Goal: Task Accomplishment & Management: Complete application form

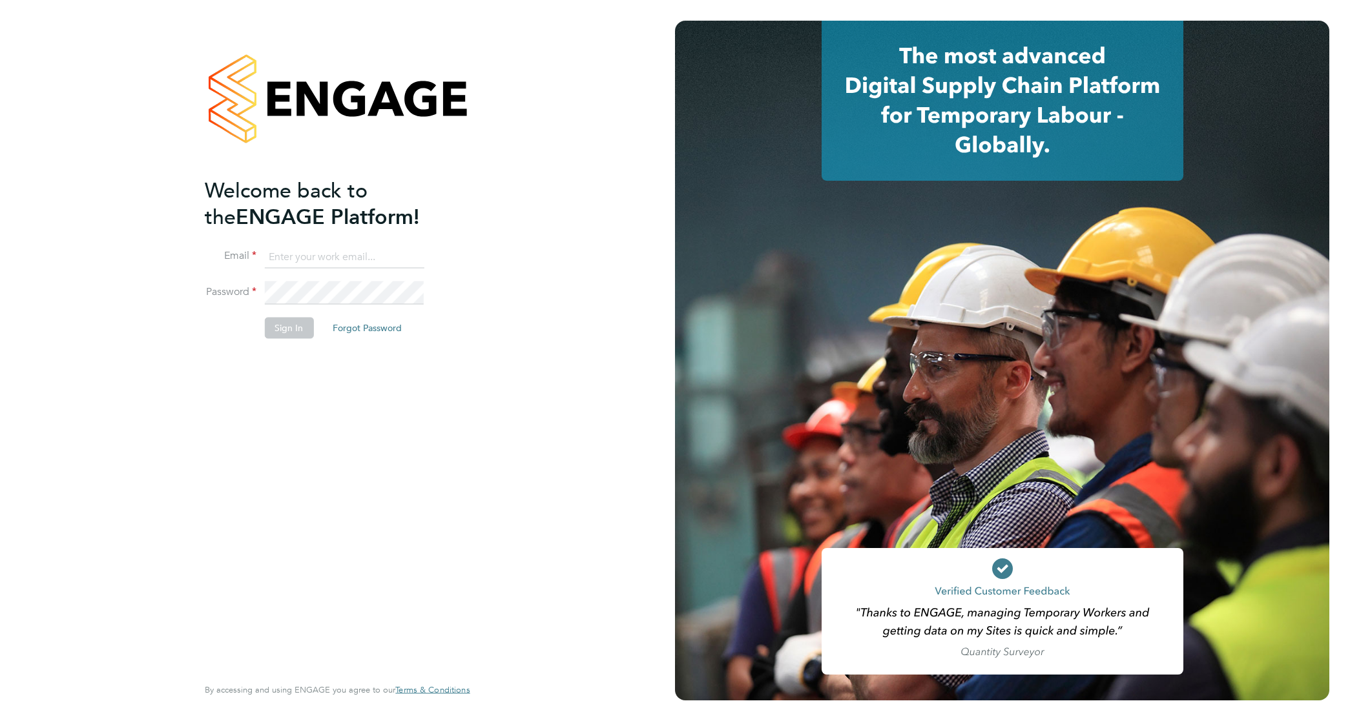
type input "kimberley.heywood@vistry.co.uk"
click at [284, 337] on button "Sign In" at bounding box center [288, 328] width 49 height 21
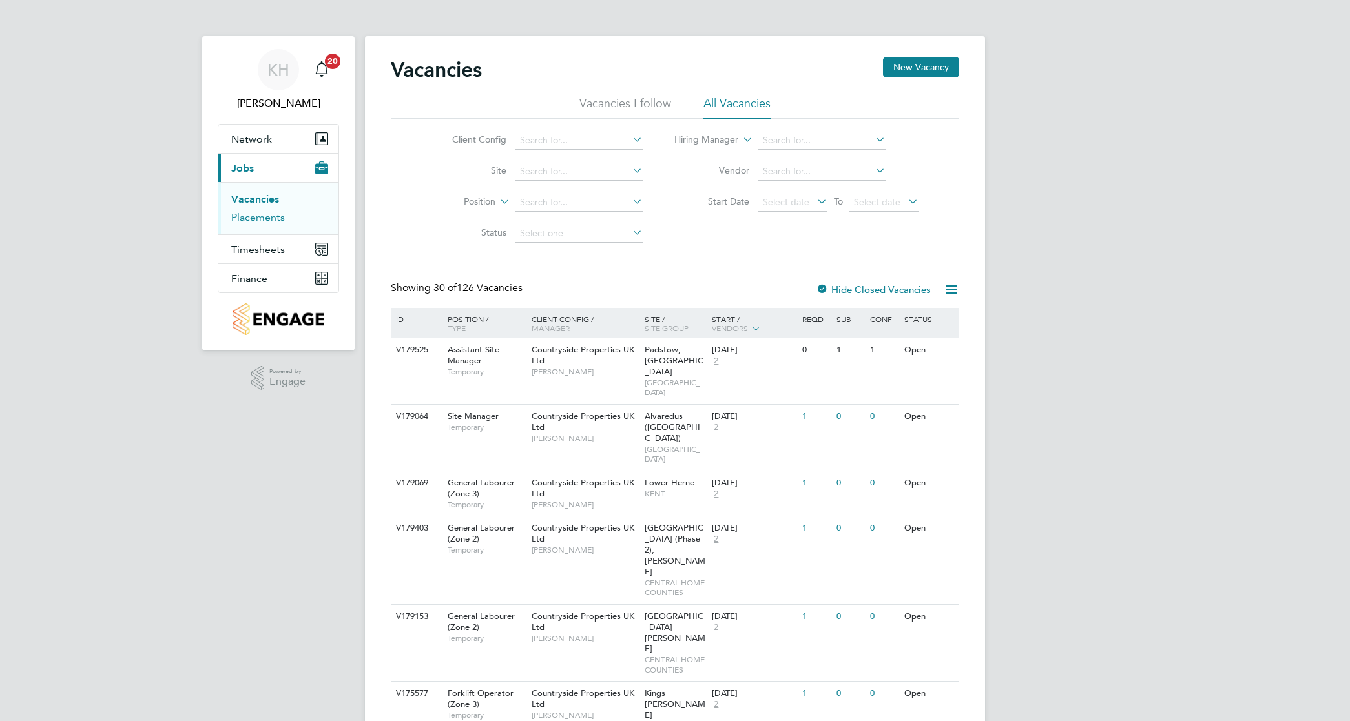
click at [260, 223] on link "Placements" at bounding box center [258, 217] width 54 height 12
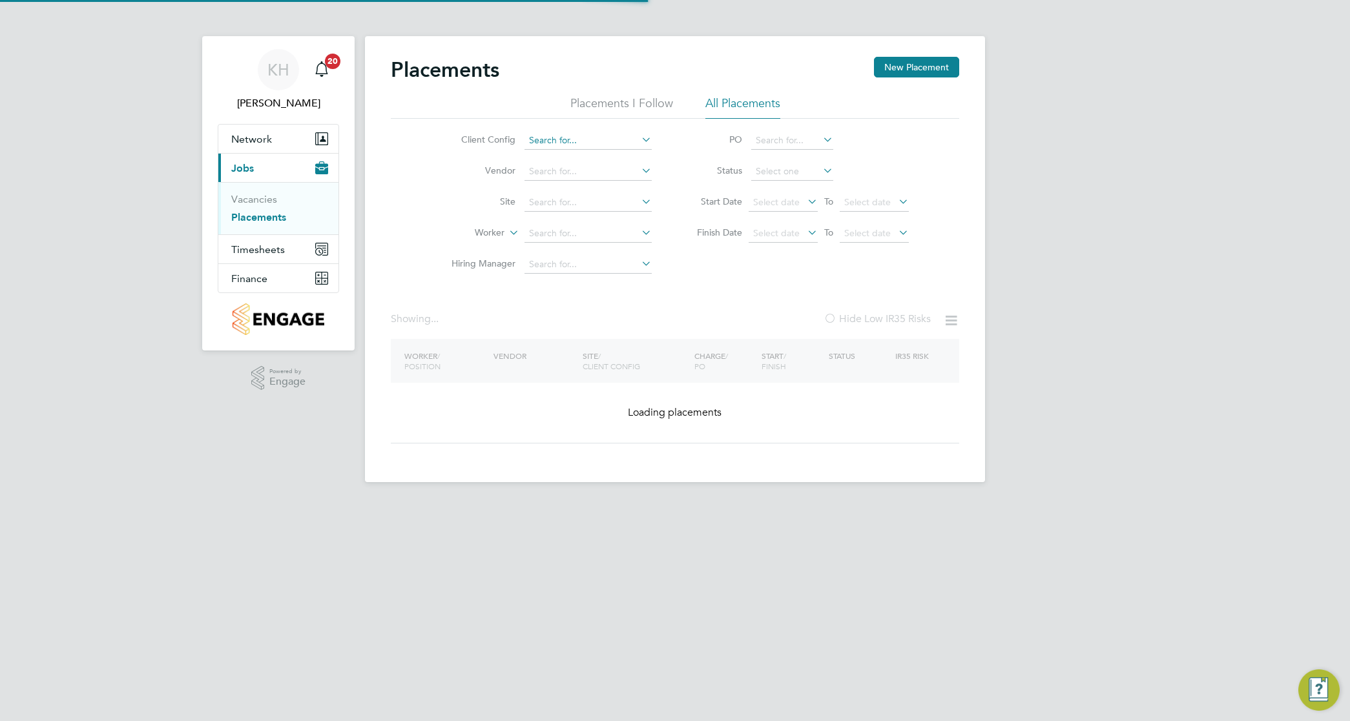
click at [551, 139] on input at bounding box center [587, 141] width 127 height 18
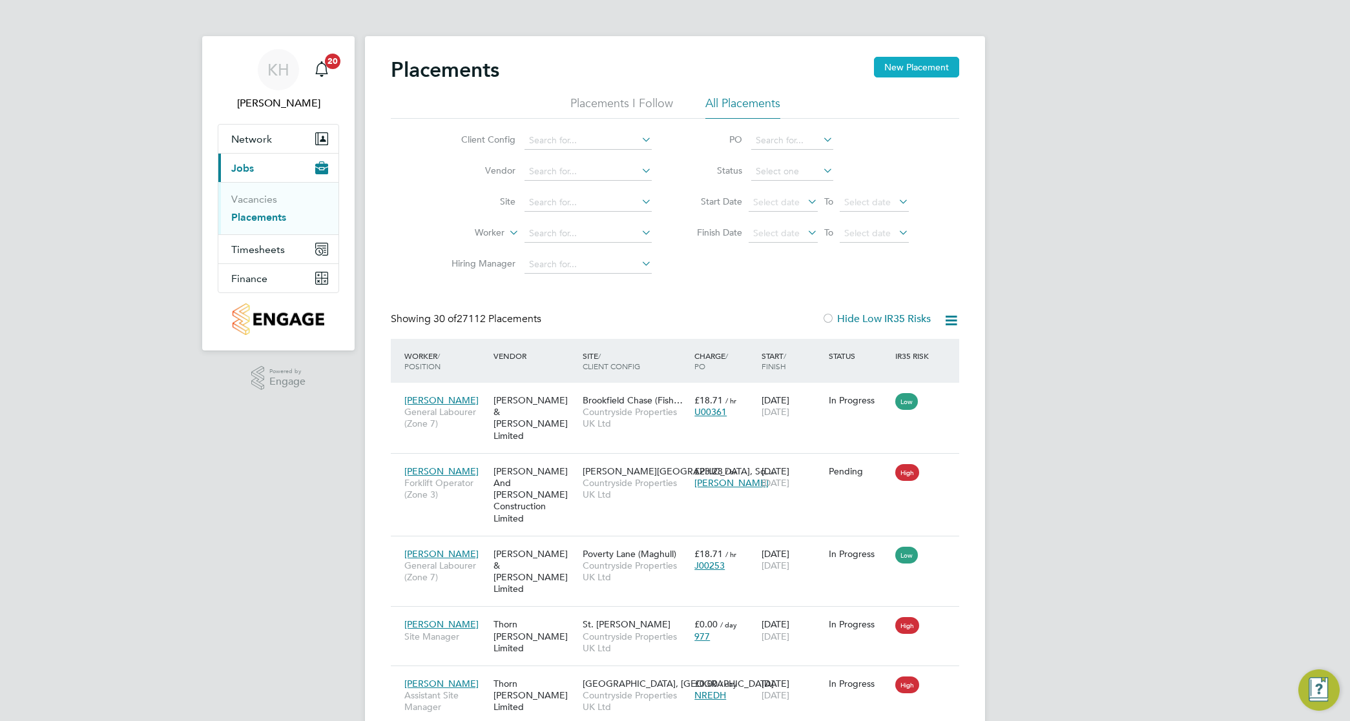
click at [935, 63] on button "New Placement" at bounding box center [916, 67] width 85 height 21
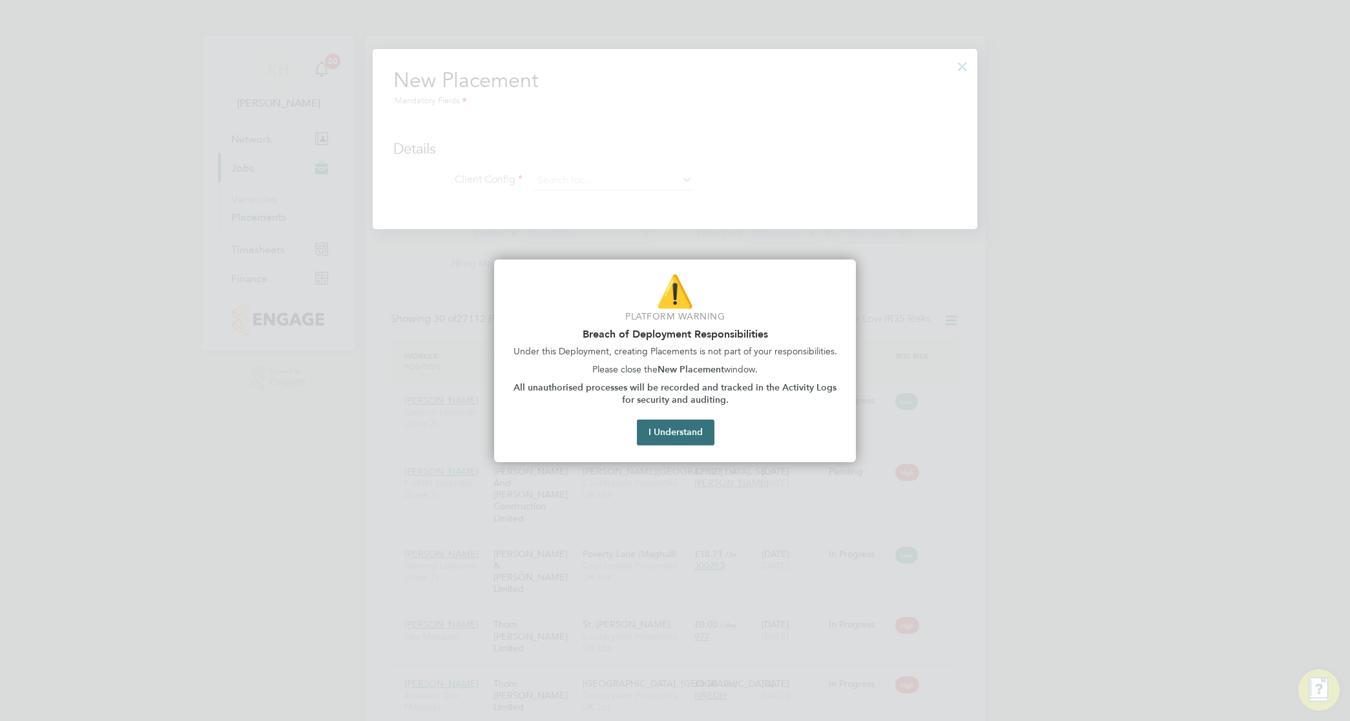
click at [673, 436] on button "I Understand" at bounding box center [676, 433] width 78 height 26
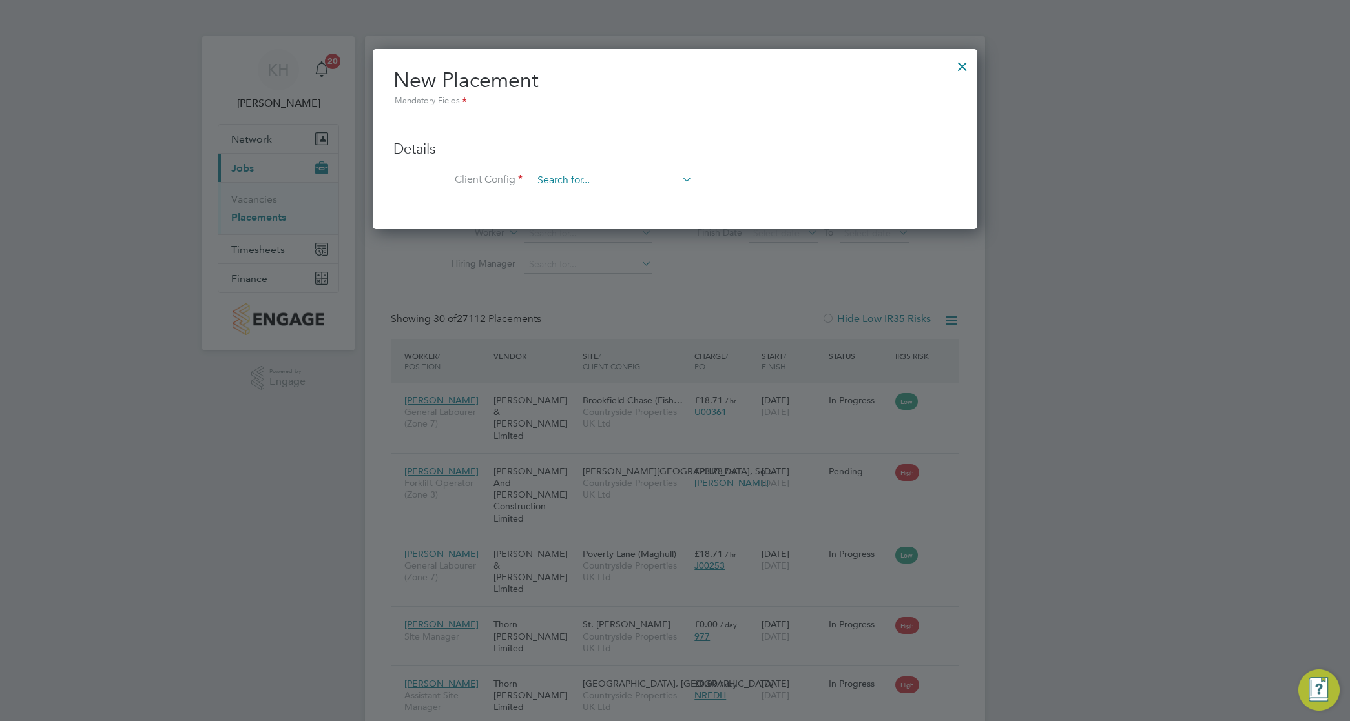
click at [595, 181] on input at bounding box center [613, 180] width 160 height 19
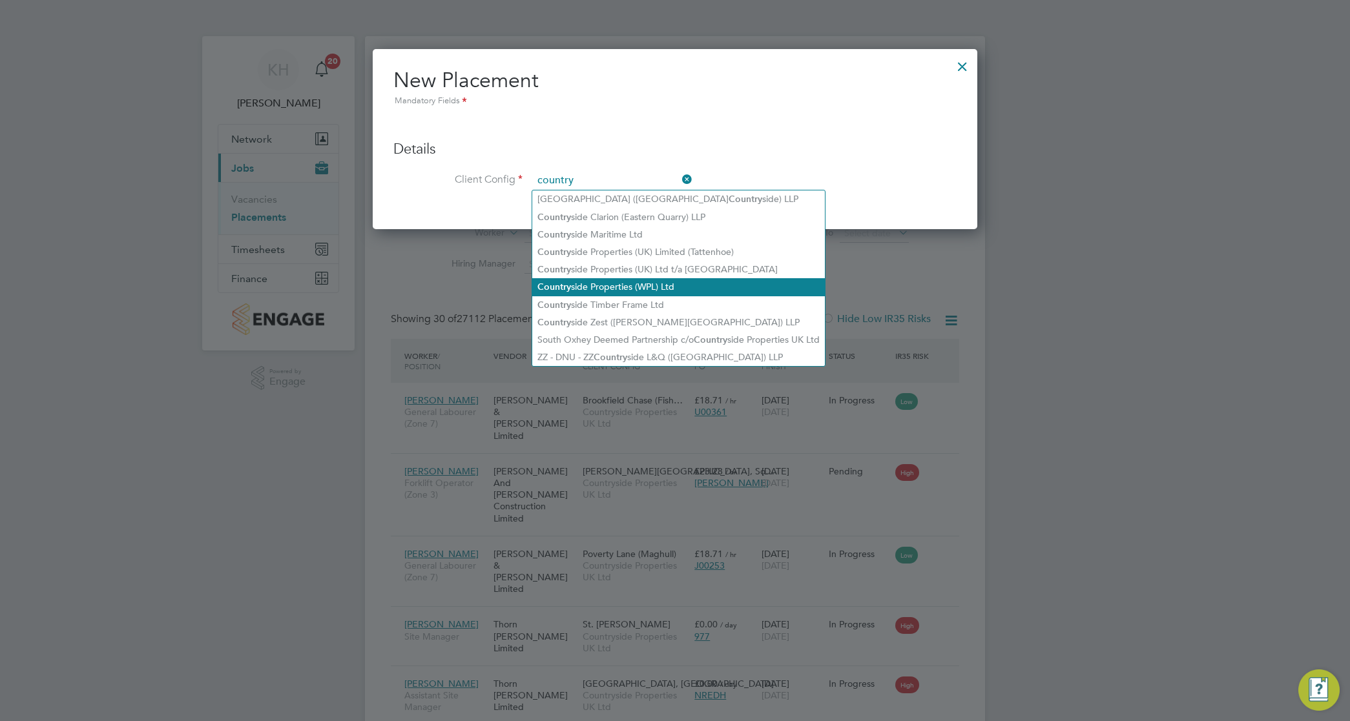
click at [656, 282] on li "Country side Properties (WPL) Ltd" at bounding box center [678, 286] width 293 height 17
type input "Countryside Properties (WPL) Ltd"
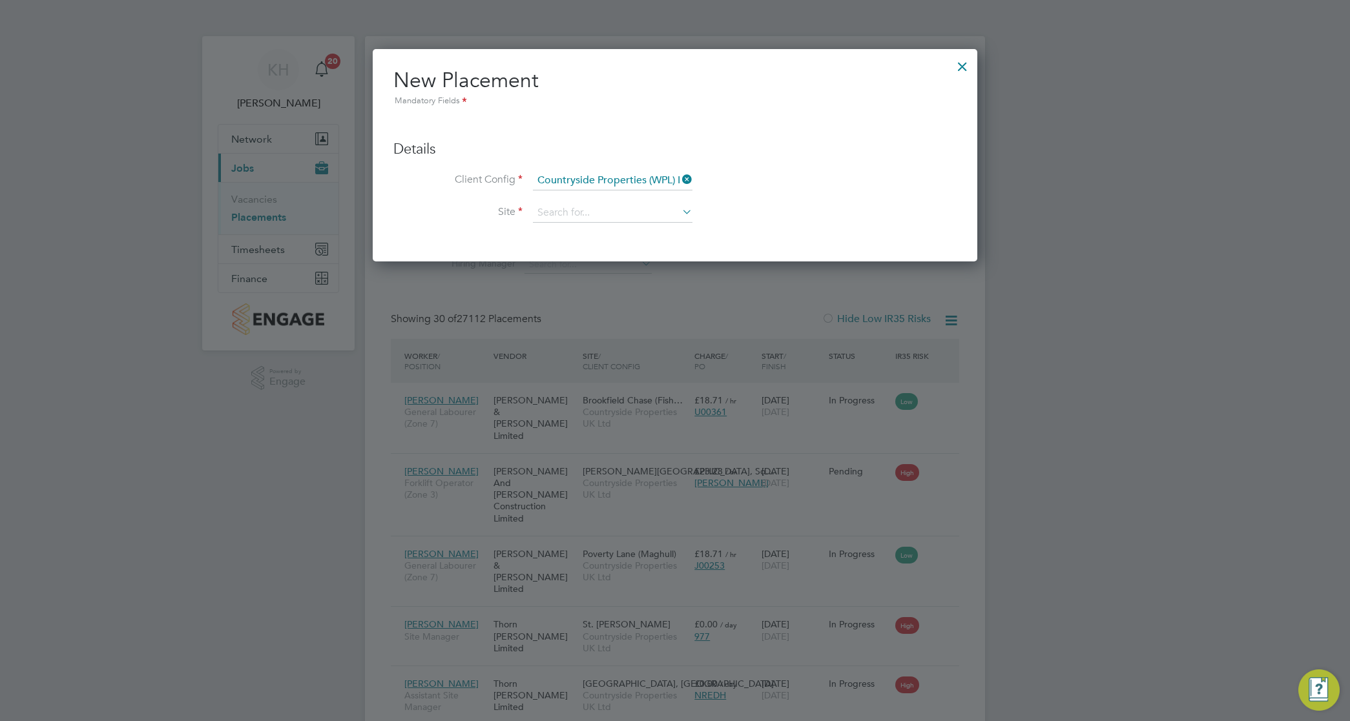
click at [679, 176] on icon at bounding box center [679, 180] width 0 height 18
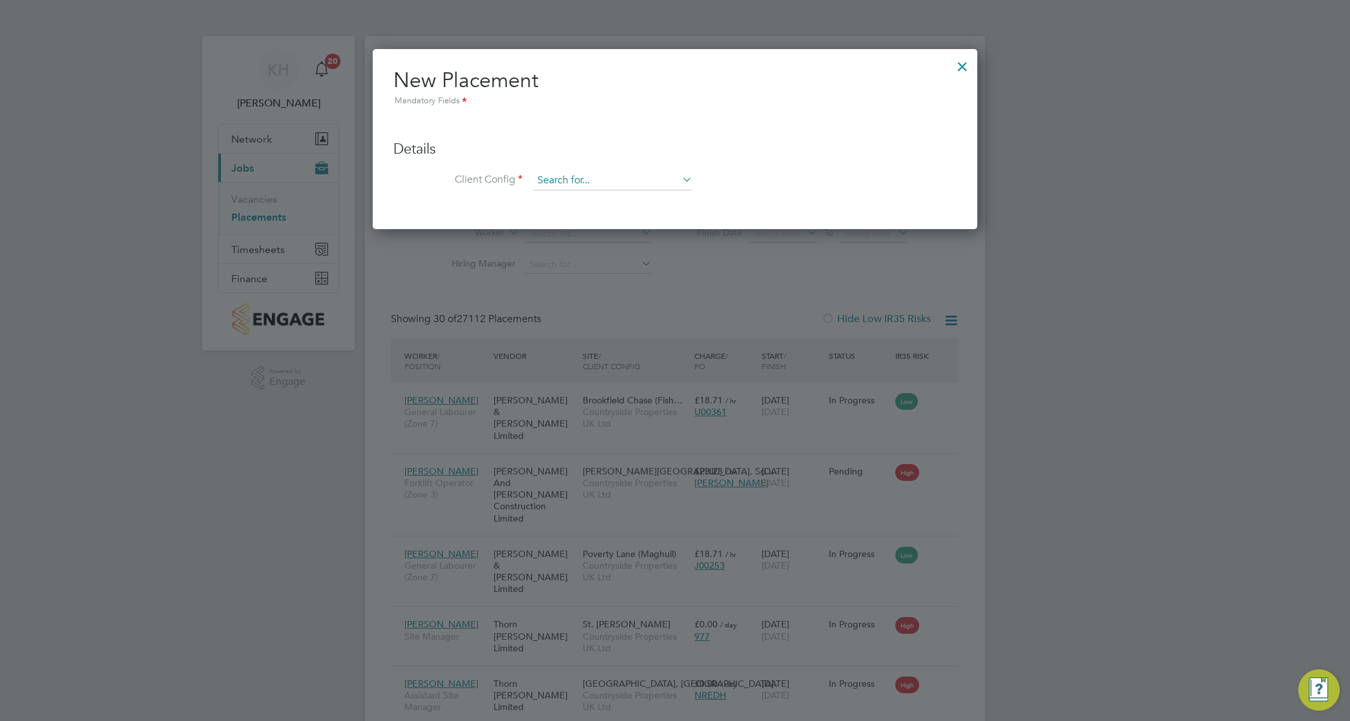
click at [643, 179] on input at bounding box center [613, 180] width 160 height 19
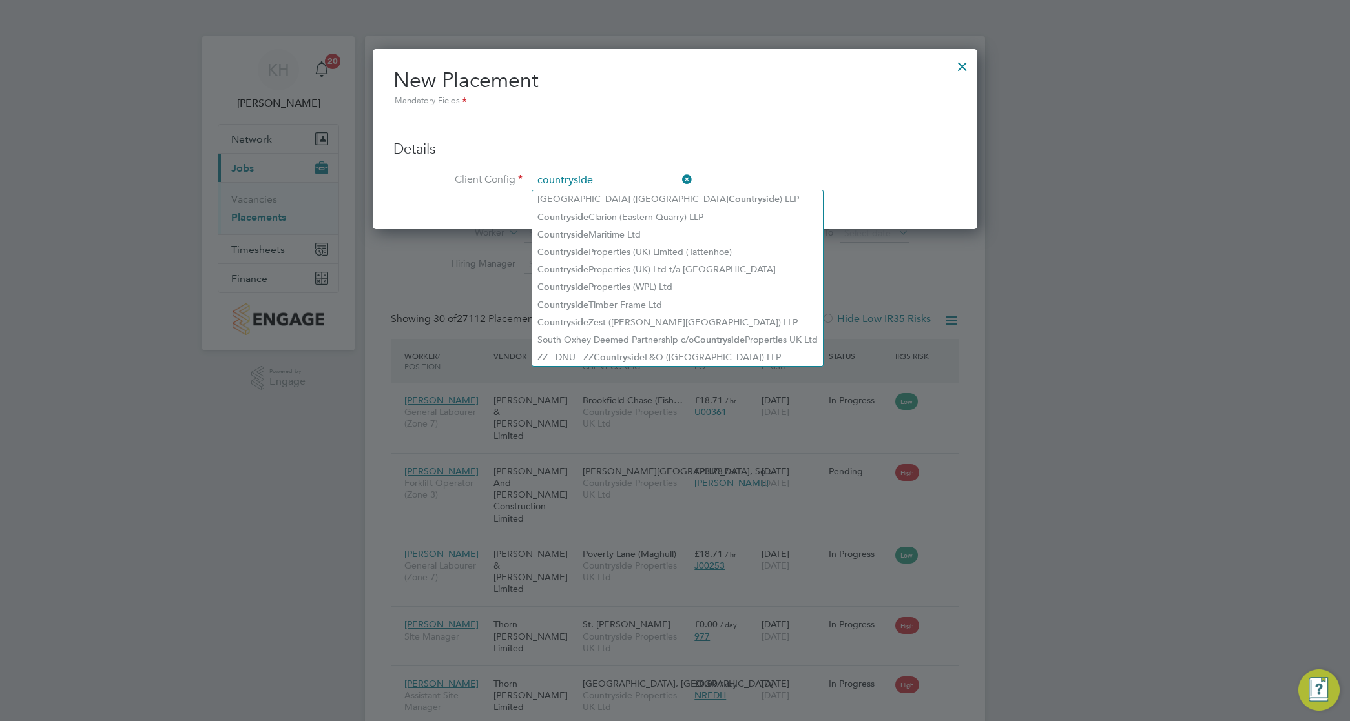
drag, startPoint x: 605, startPoint y: 176, endPoint x: 517, endPoint y: 162, distance: 88.3
click at [517, 162] on ul "Details Client Config countryside Hiring Manager Worker Position Placement Type…" at bounding box center [674, 159] width 563 height 90
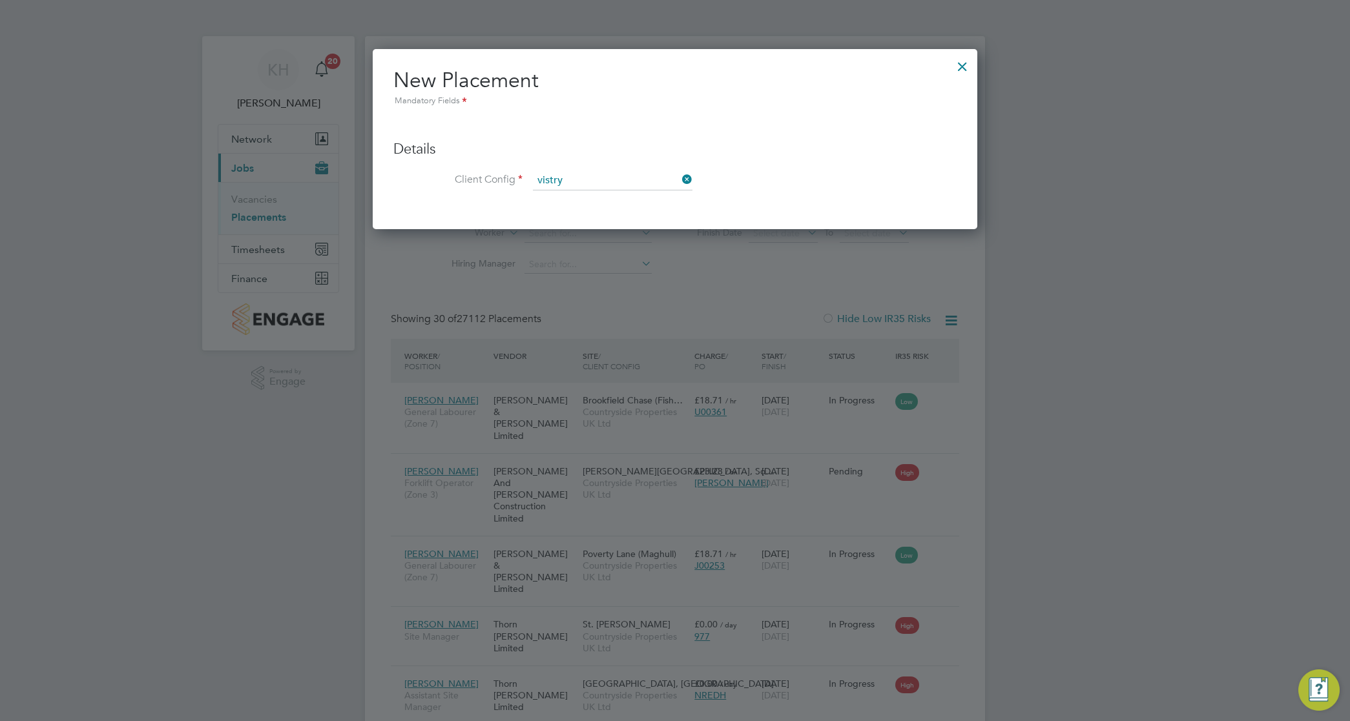
click at [574, 197] on li "Vistry Group plc" at bounding box center [612, 199] width 161 height 17
type input "Vistry Group plc"
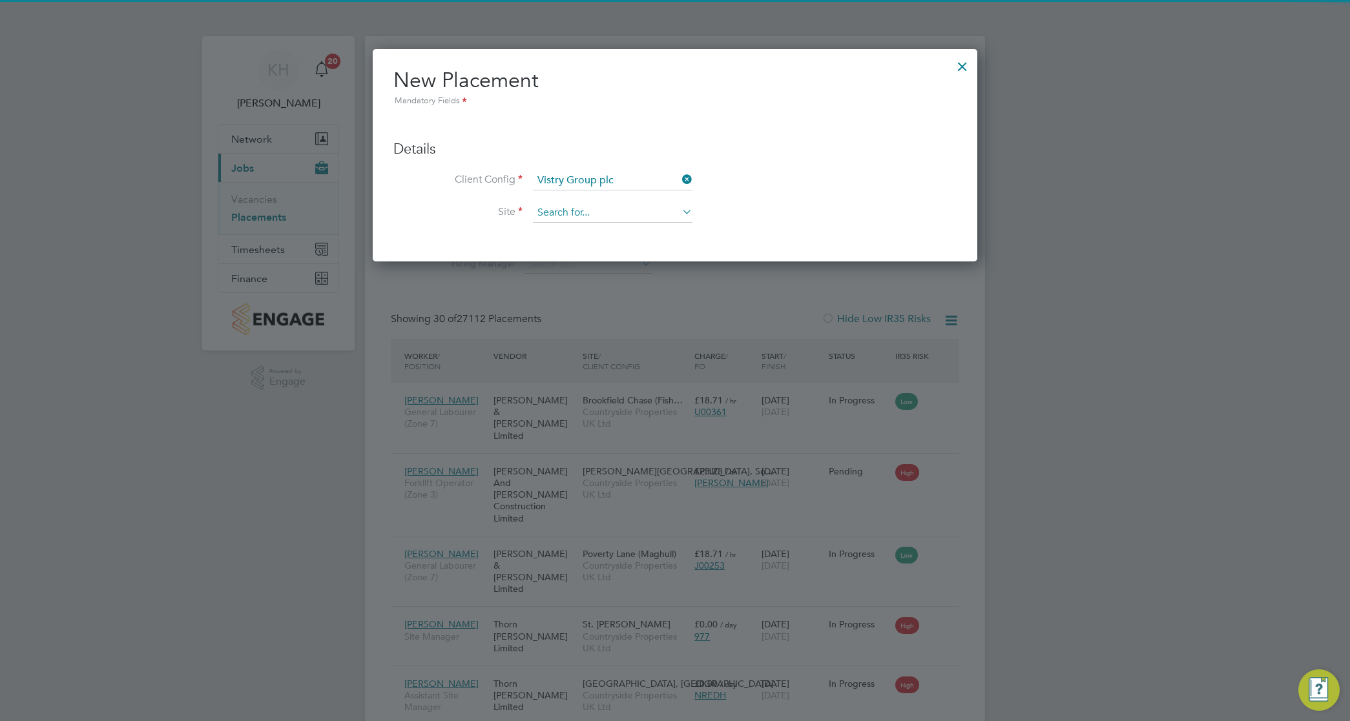
click at [593, 205] on input at bounding box center [613, 212] width 160 height 19
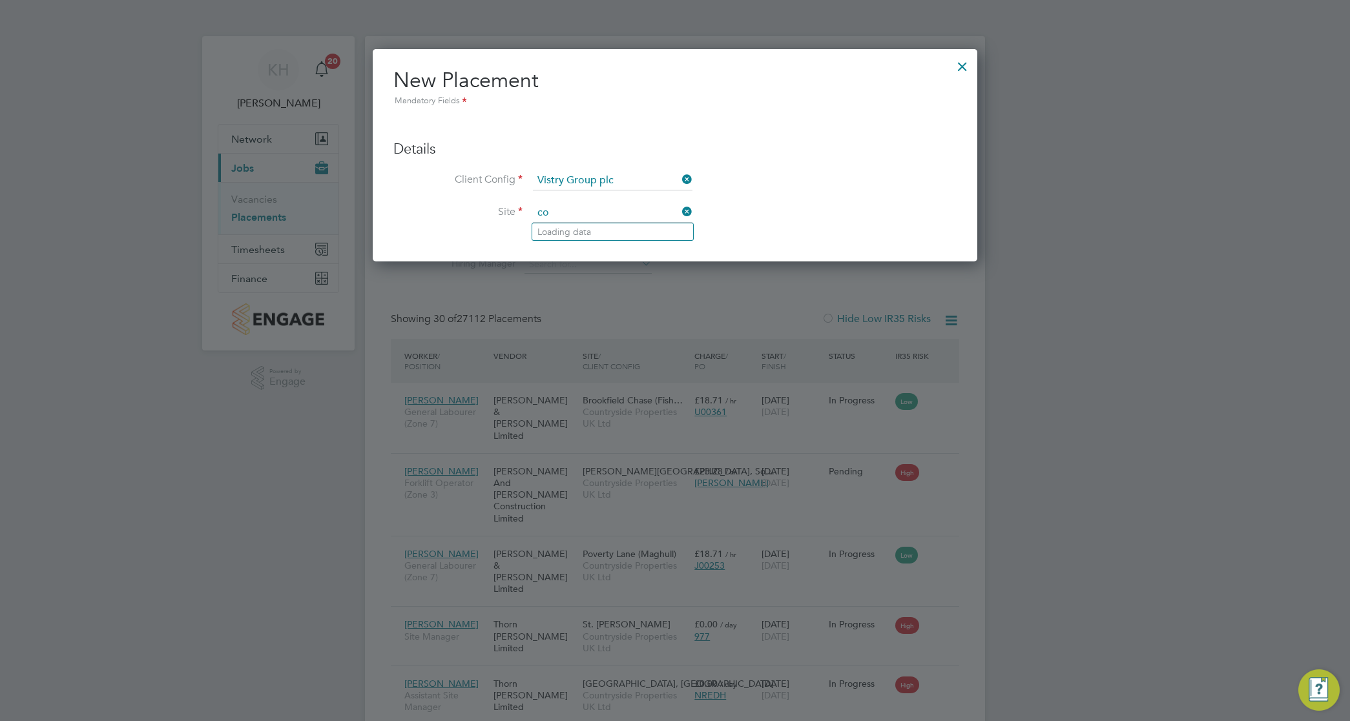
type input "c"
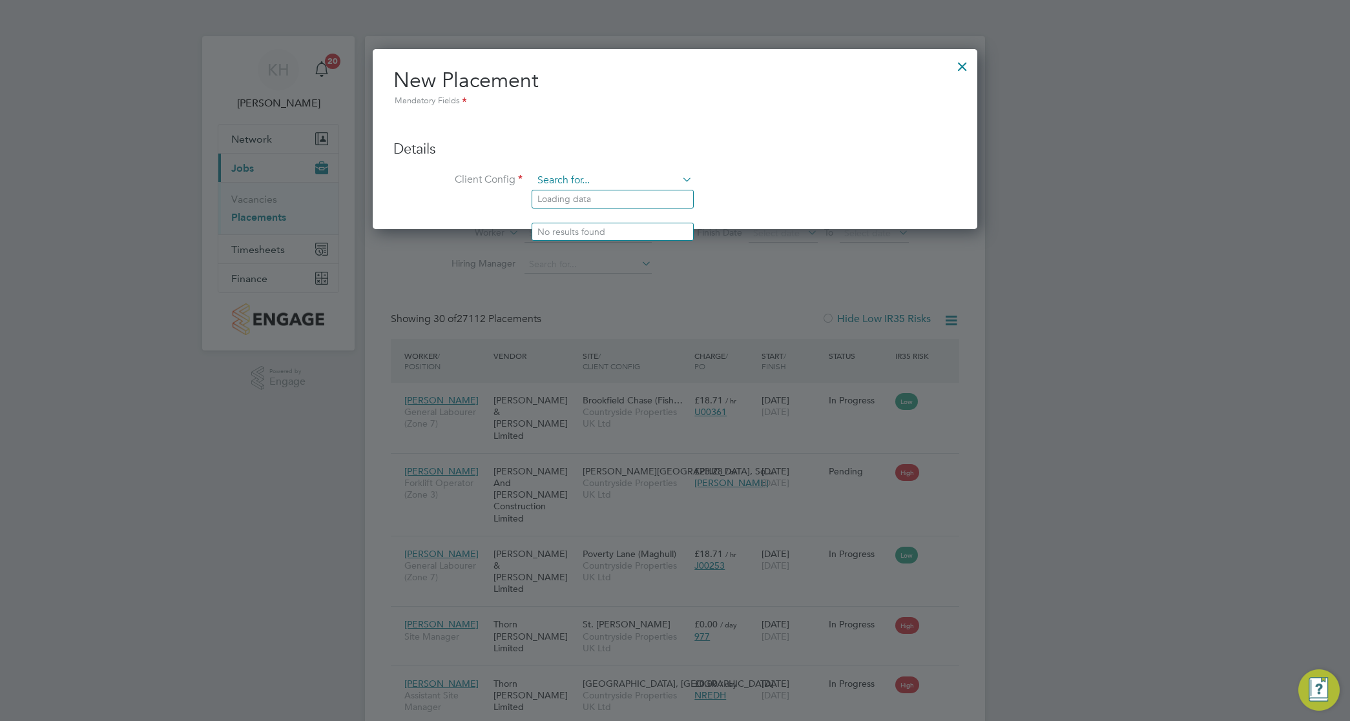
click at [592, 182] on input at bounding box center [613, 180] width 160 height 19
click at [606, 213] on li "Vistry Homes" at bounding box center [612, 217] width 161 height 17
type input "Vistry Homes"
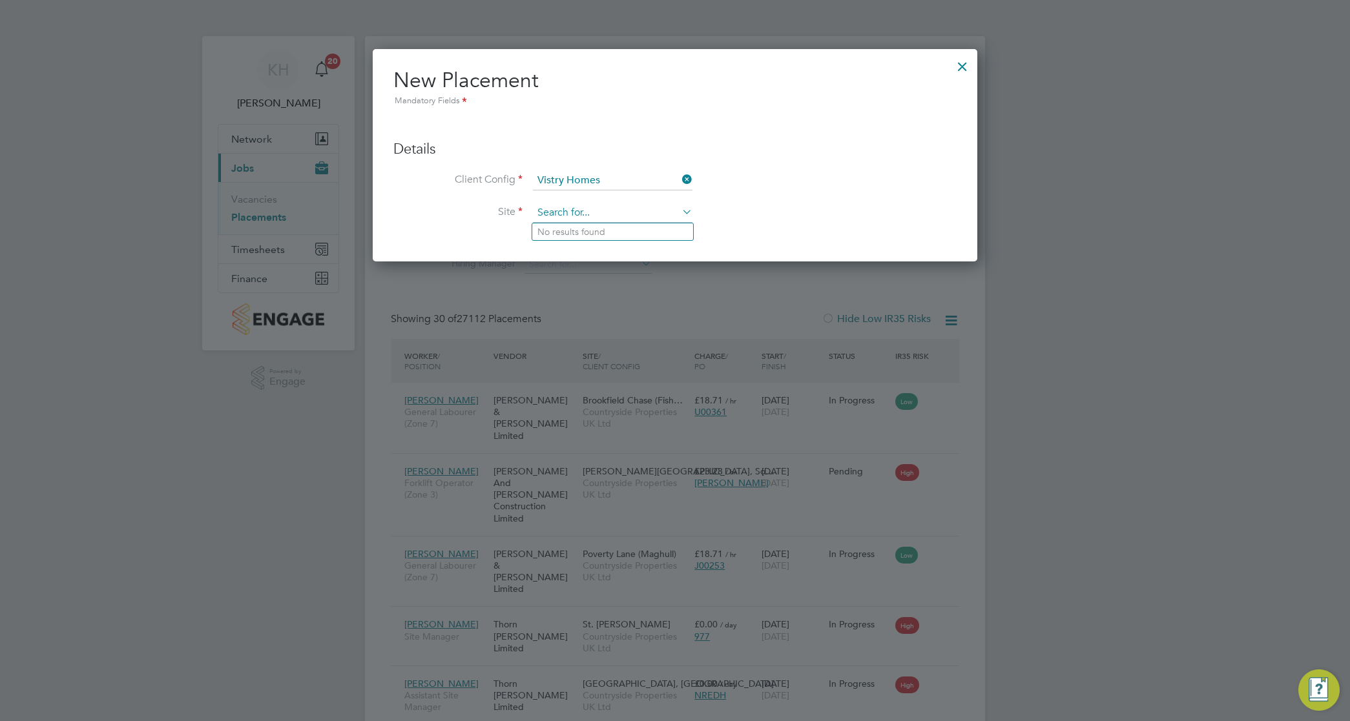
click at [570, 220] on input at bounding box center [613, 212] width 160 height 19
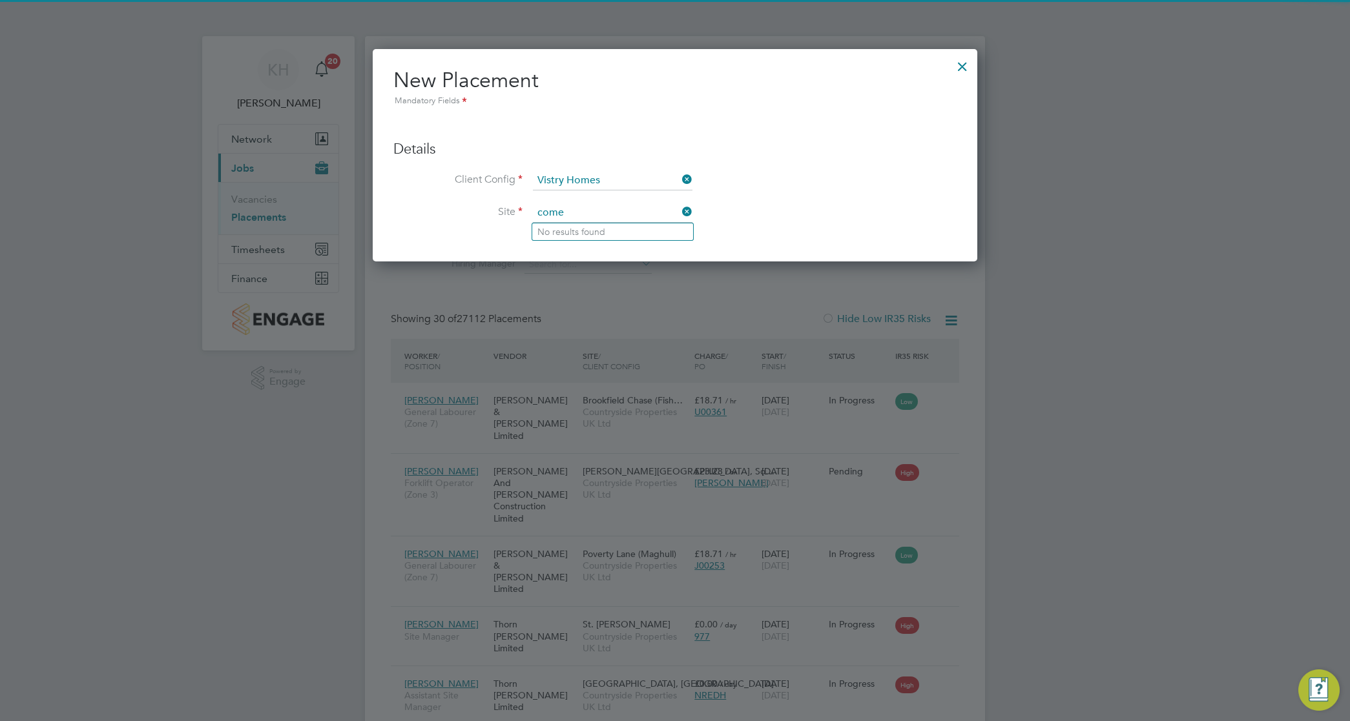
type input "comey"
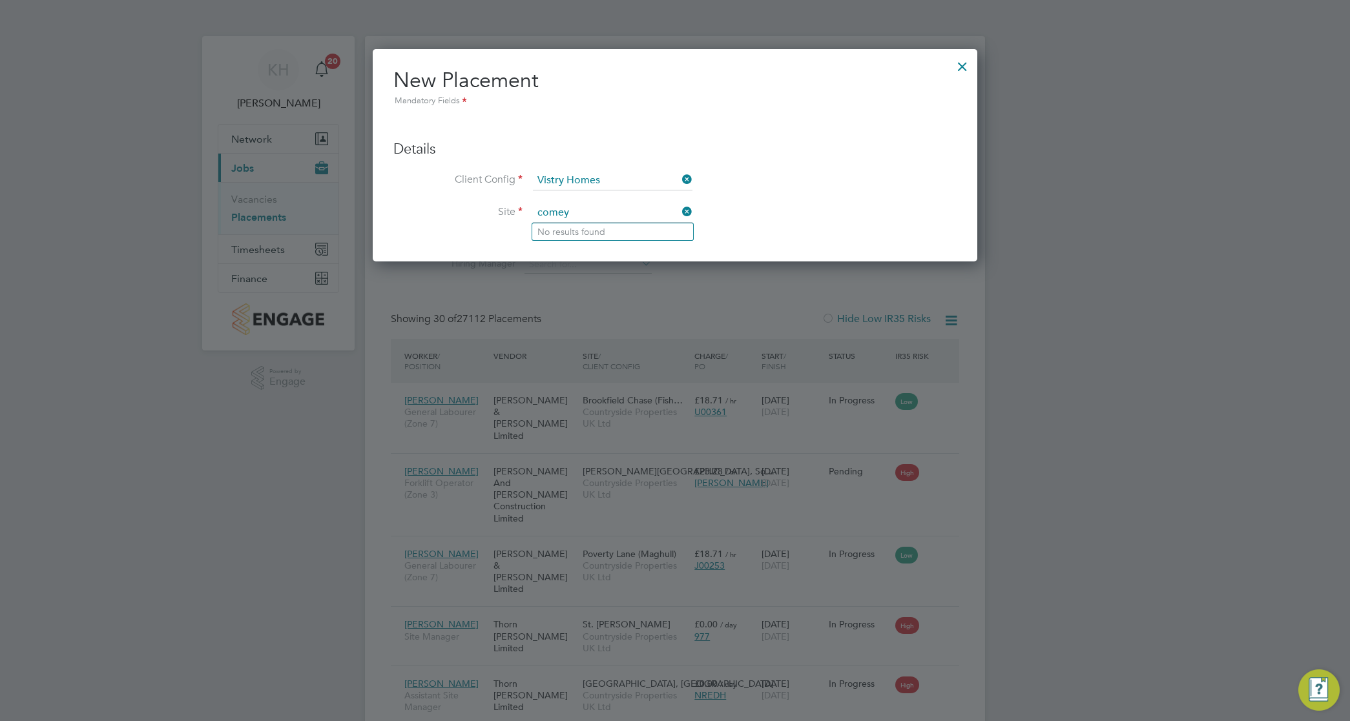
click at [583, 211] on input "comey" at bounding box center [613, 212] width 160 height 19
drag, startPoint x: 563, startPoint y: 213, endPoint x: 533, endPoint y: 211, distance: 29.8
click at [533, 211] on input "comey" at bounding box center [613, 212] width 160 height 19
click at [580, 176] on input at bounding box center [613, 180] width 160 height 19
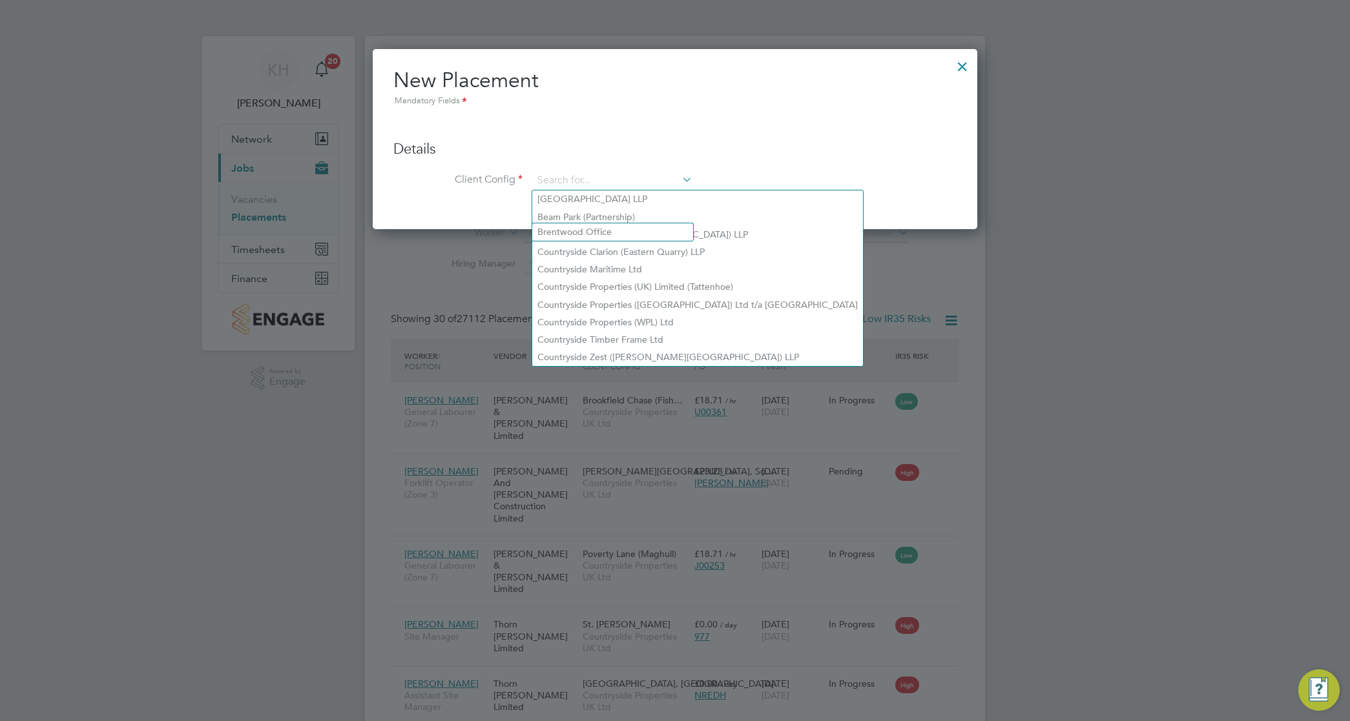
click at [1070, 305] on div at bounding box center [675, 360] width 1350 height 721
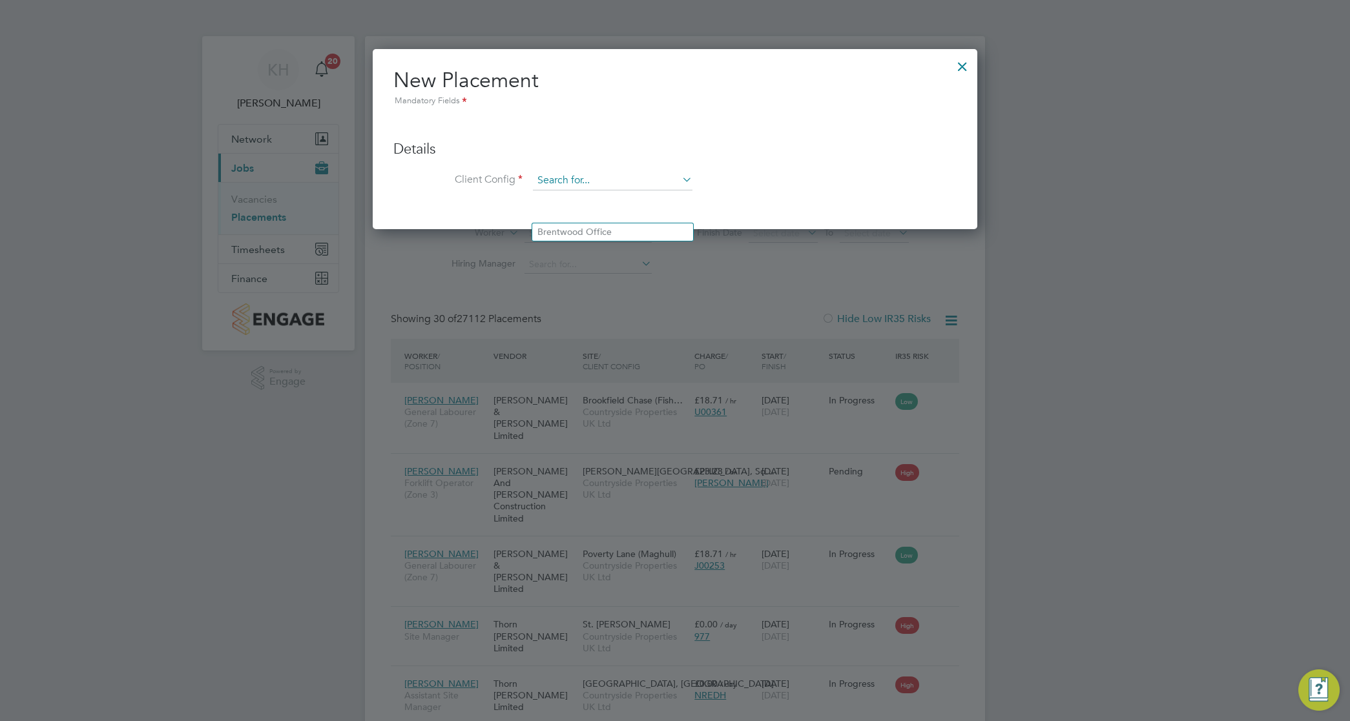
click at [602, 175] on input at bounding box center [613, 180] width 160 height 19
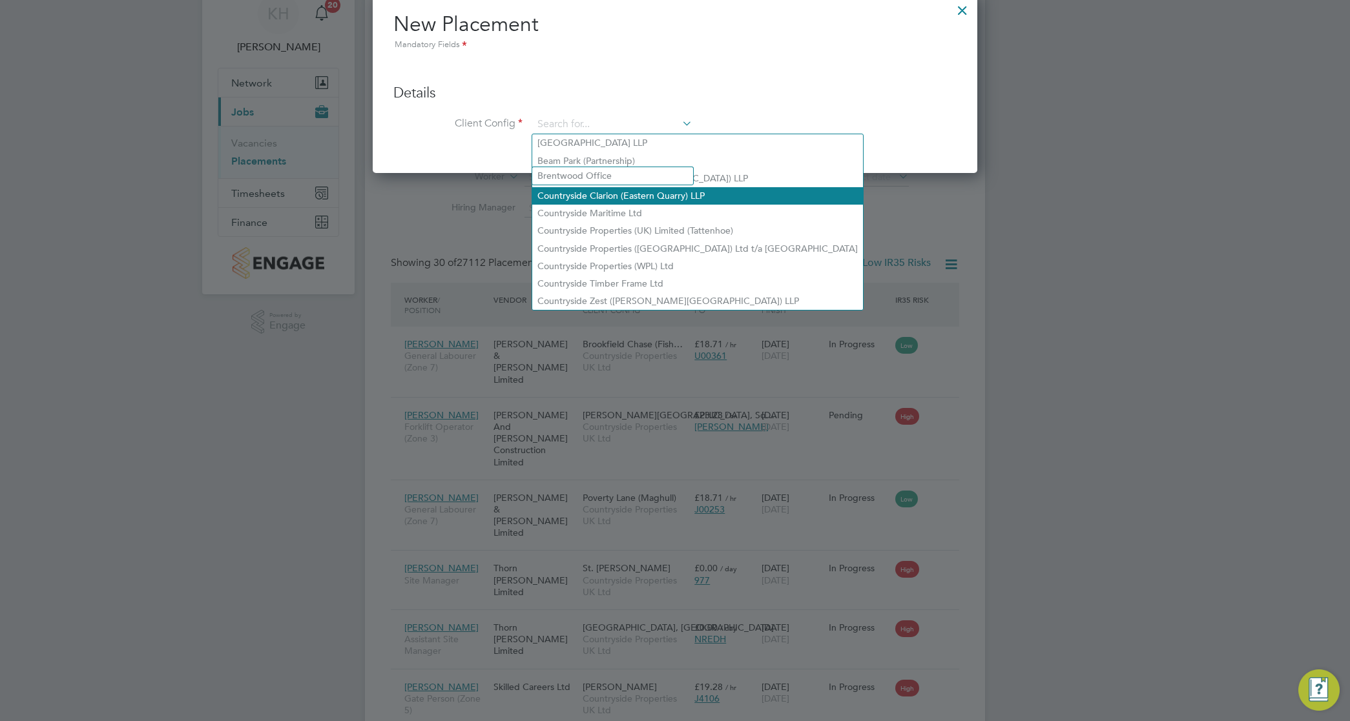
scroll to position [81, 0]
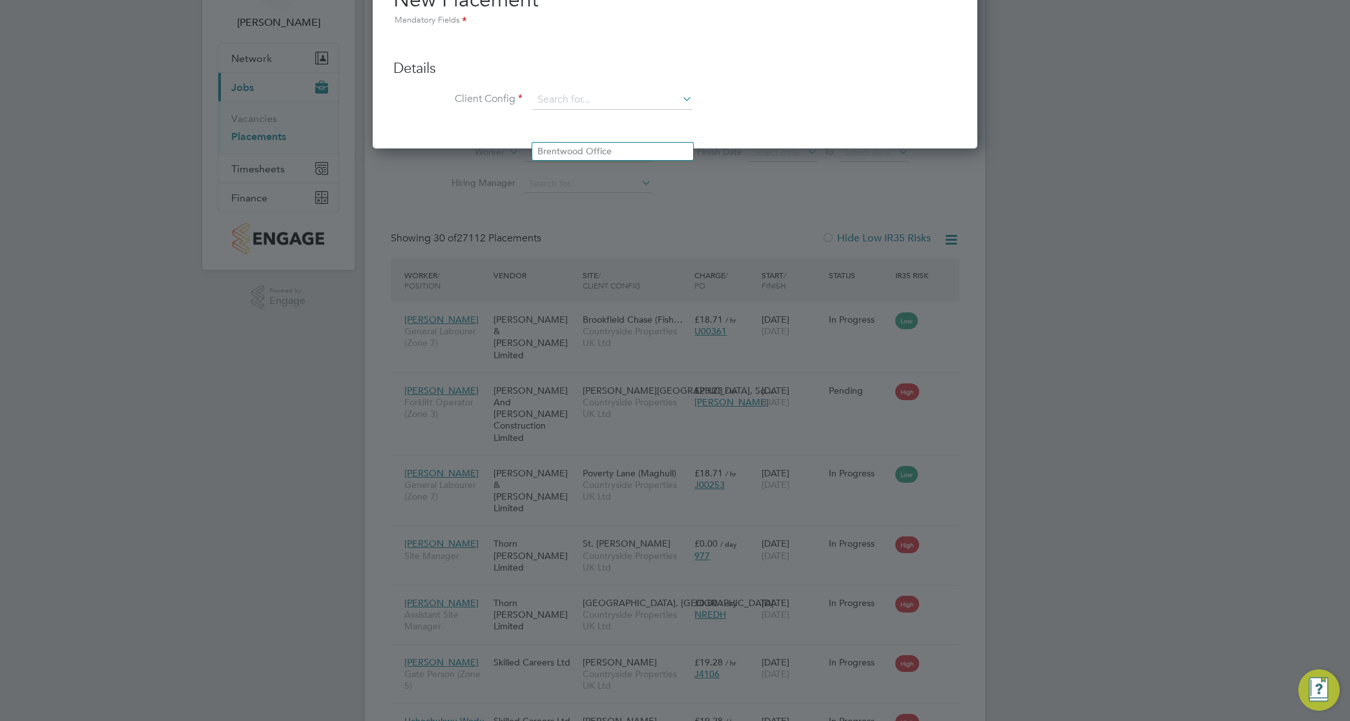
click at [1132, 280] on div at bounding box center [675, 360] width 1350 height 721
click at [1124, 269] on div at bounding box center [675, 360] width 1350 height 721
click at [581, 99] on input at bounding box center [613, 99] width 160 height 19
drag, startPoint x: 336, startPoint y: 423, endPoint x: 495, endPoint y: 389, distance: 163.0
click at [336, 423] on div at bounding box center [675, 360] width 1350 height 721
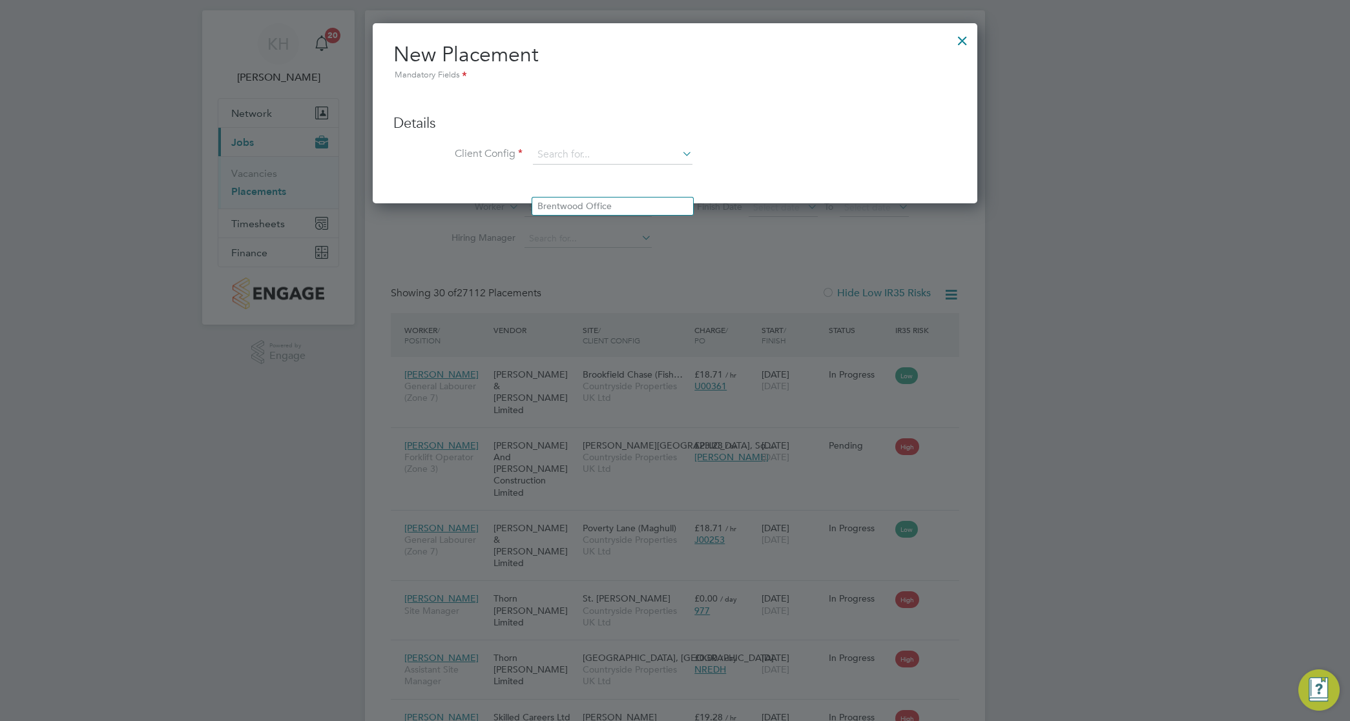
scroll to position [0, 0]
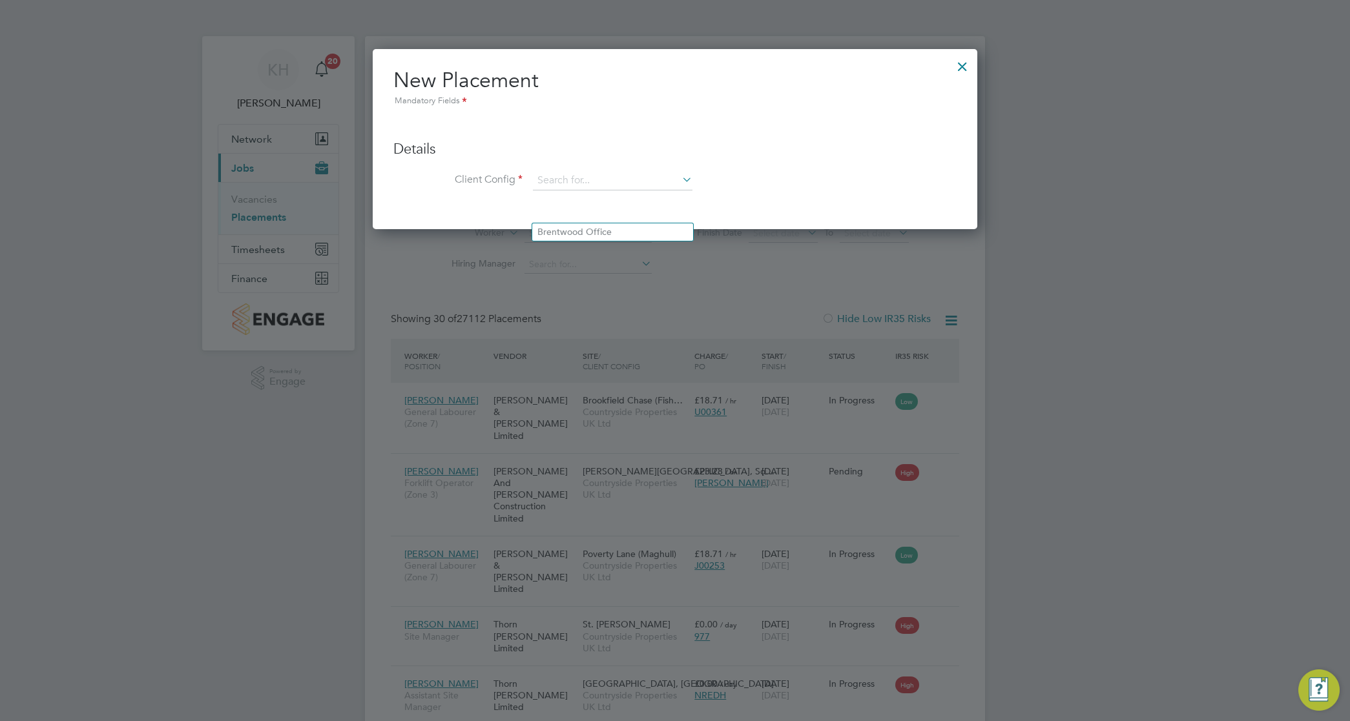
click at [960, 67] on div at bounding box center [962, 63] width 23 height 23
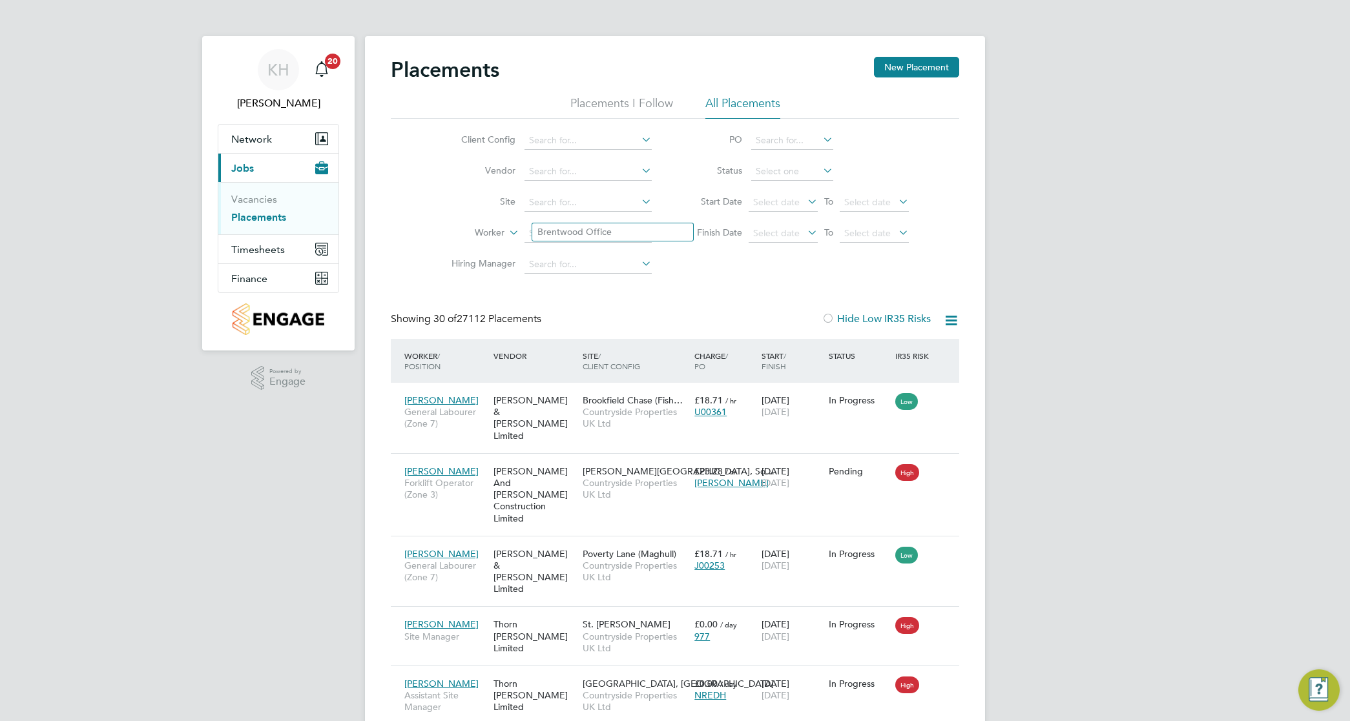
click at [442, 165] on li "Vendor" at bounding box center [546, 171] width 243 height 31
click at [570, 188] on li "Site" at bounding box center [546, 202] width 243 height 31
click at [258, 205] on link "Vacancies" at bounding box center [254, 199] width 46 height 12
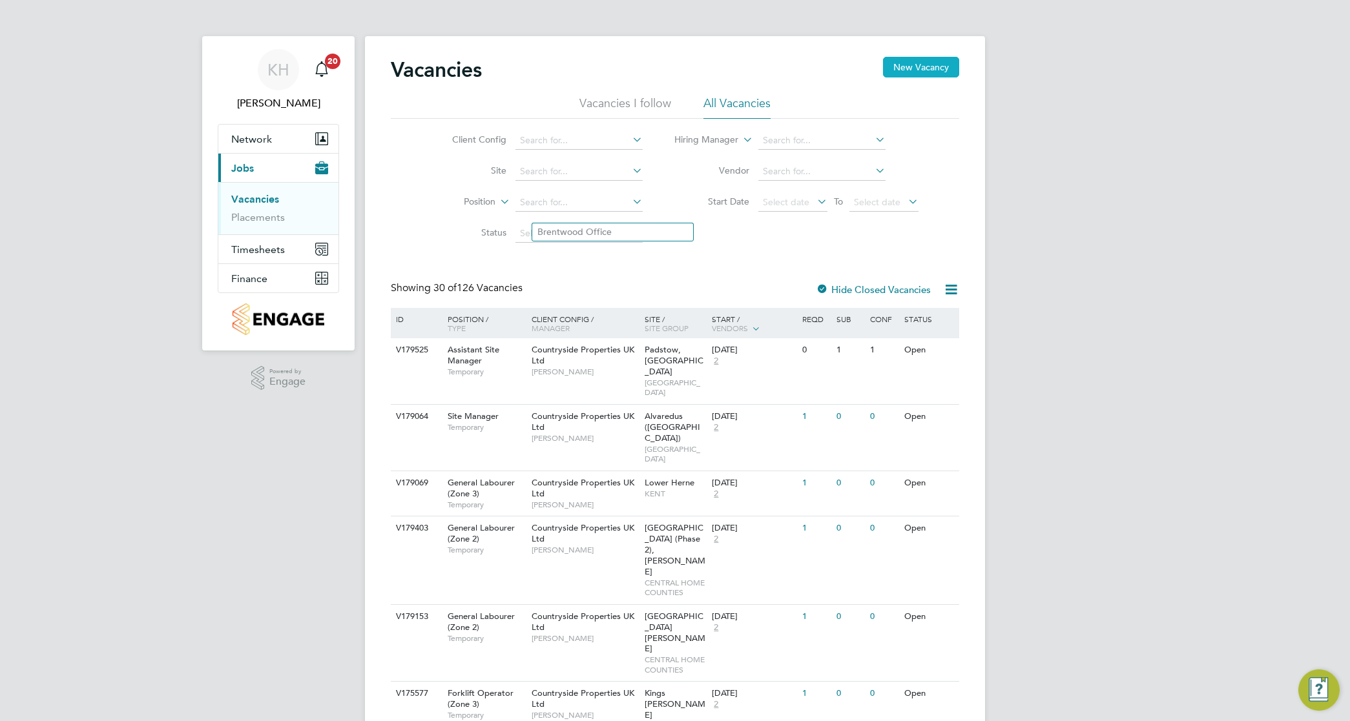
click at [909, 65] on button "New Vacancy" at bounding box center [921, 67] width 76 height 21
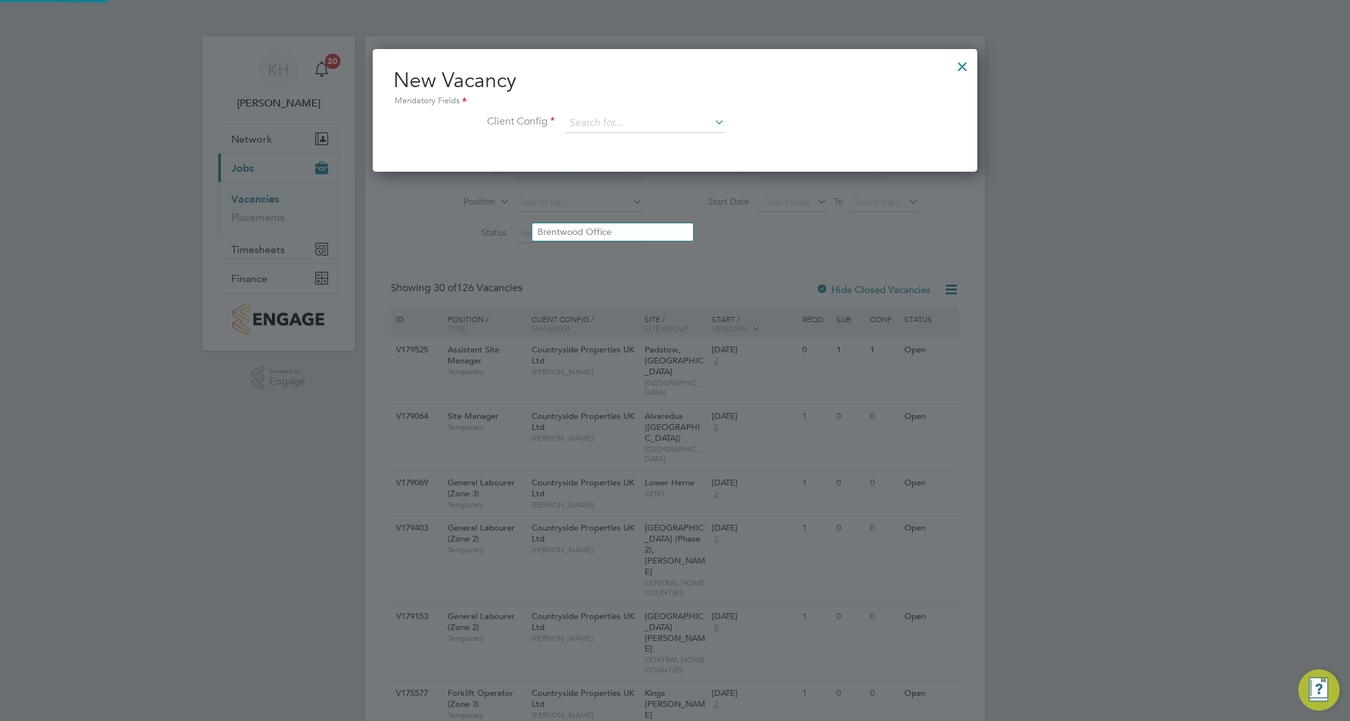
scroll to position [123, 605]
click at [612, 121] on input at bounding box center [645, 123] width 160 height 19
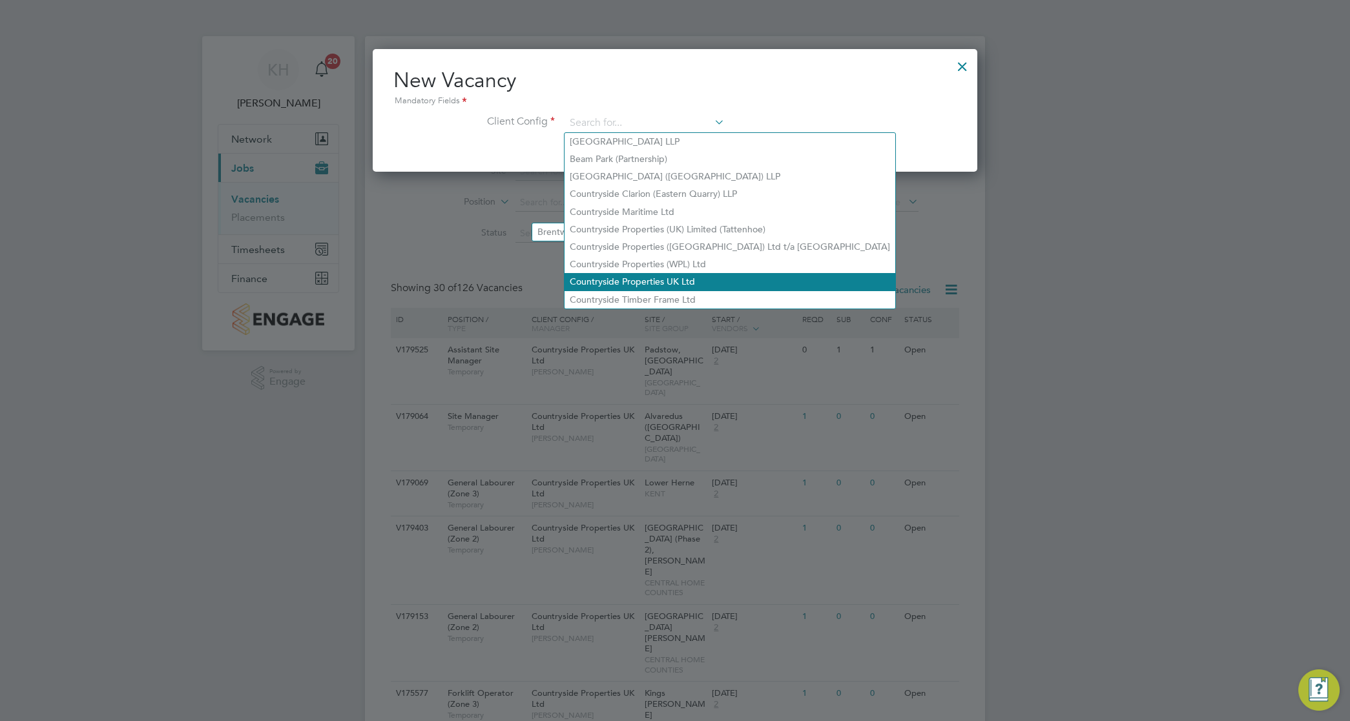
click at [660, 281] on li "Countryside Properties UK Ltd" at bounding box center [729, 281] width 331 height 17
type input "Countryside Properties UK Ltd"
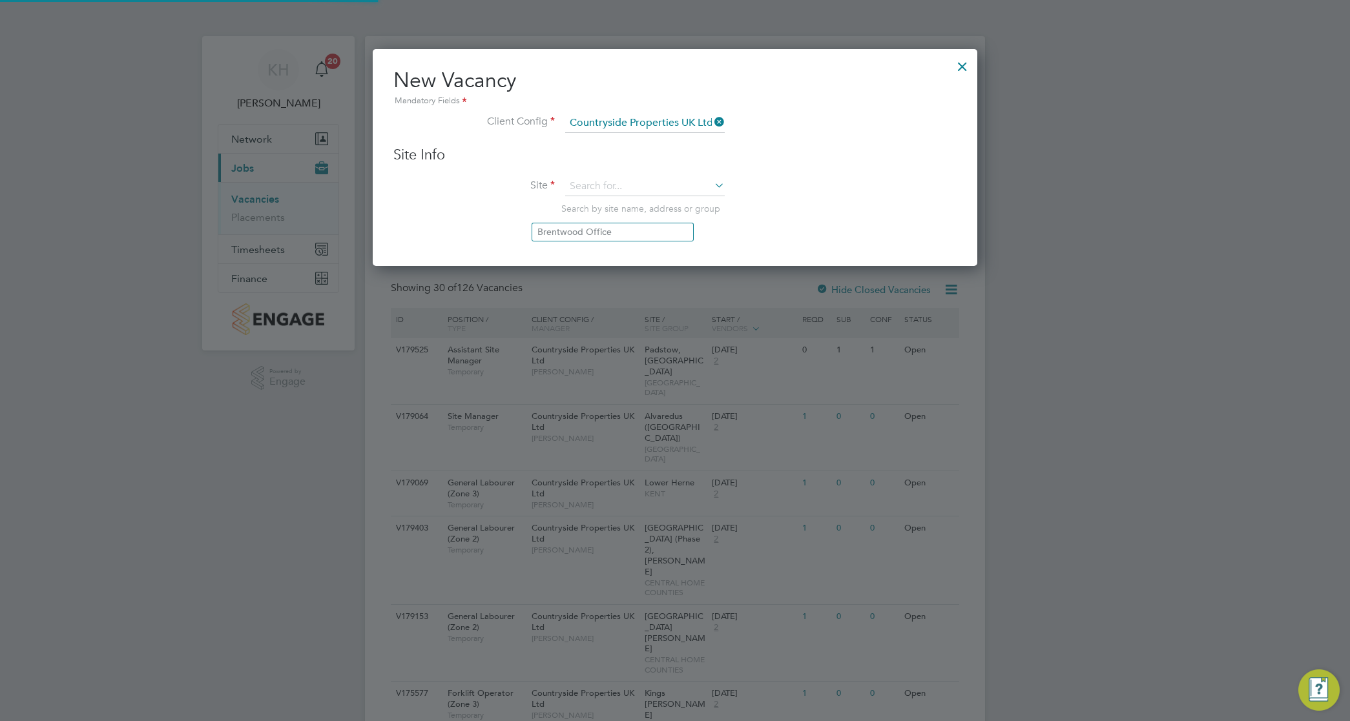
scroll to position [218, 605]
click at [589, 187] on input at bounding box center [645, 186] width 160 height 19
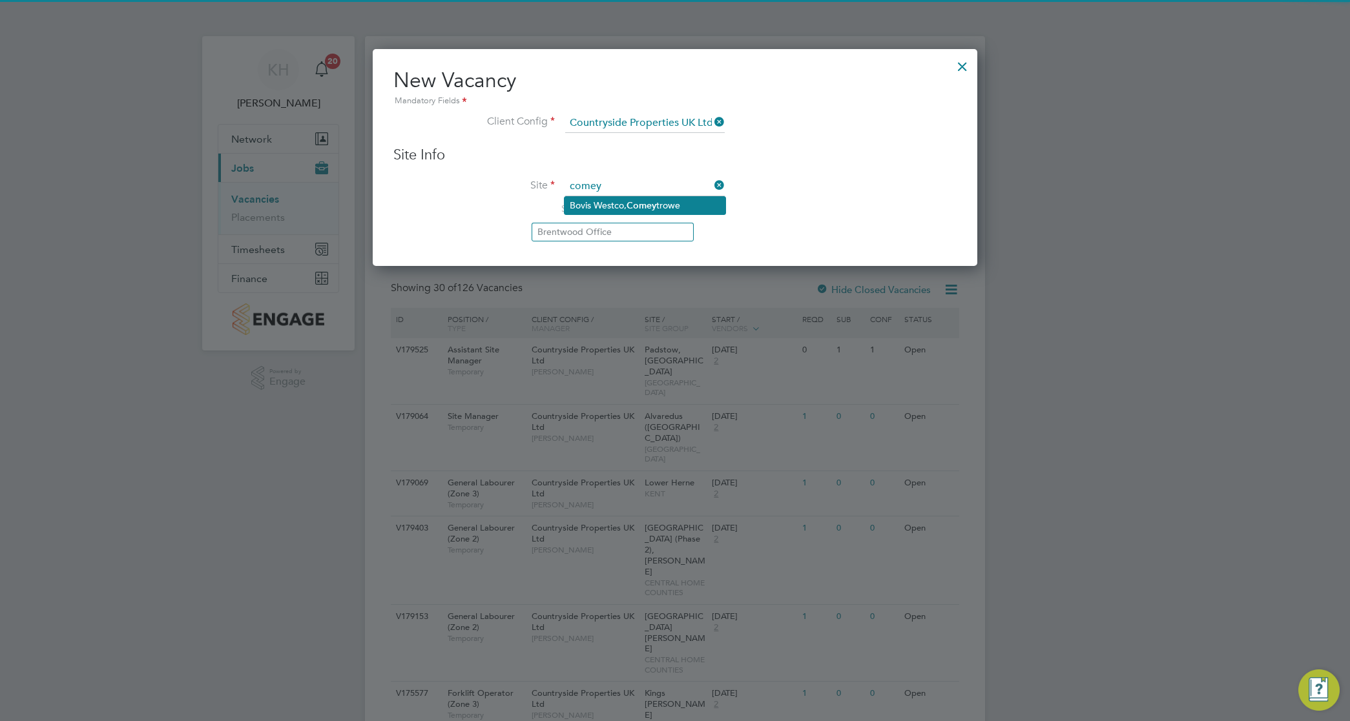
click at [599, 213] on li "Bovis Westco, Comey trowe" at bounding box center [644, 205] width 161 height 17
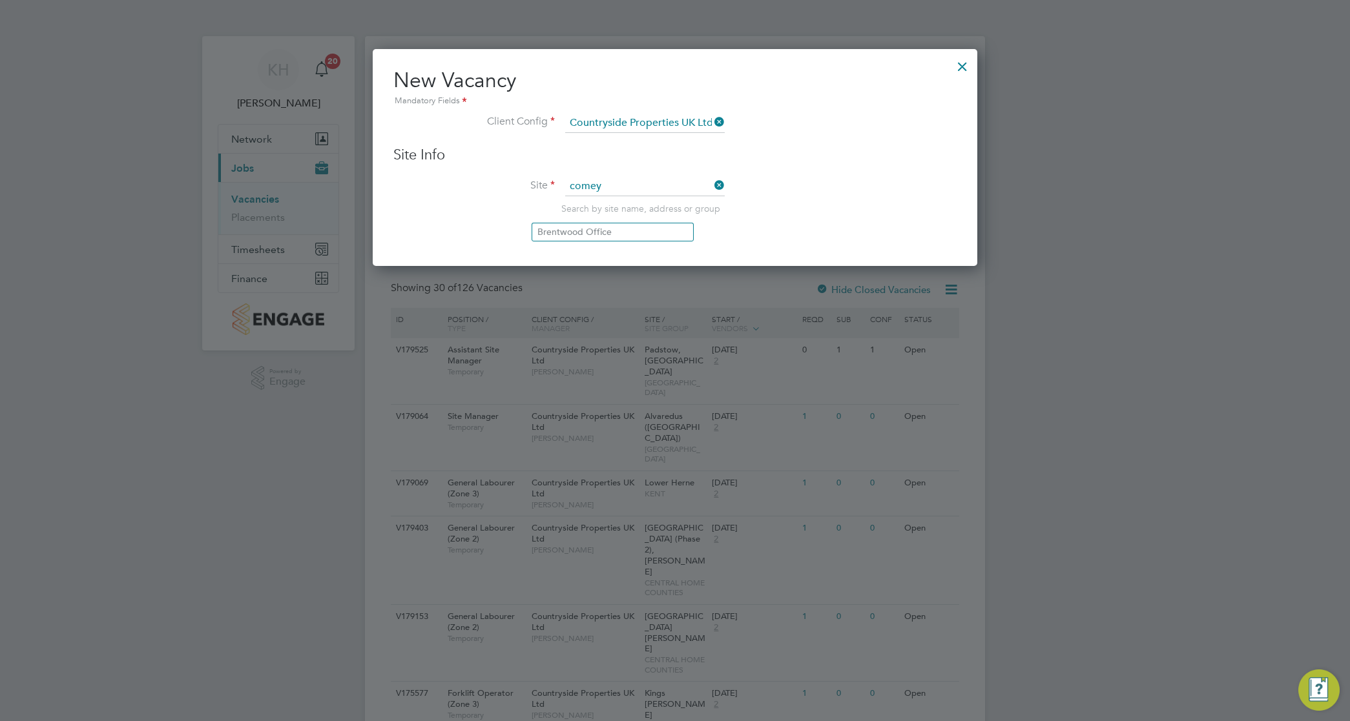
type input "[PERSON_NAME], Comeytrowe"
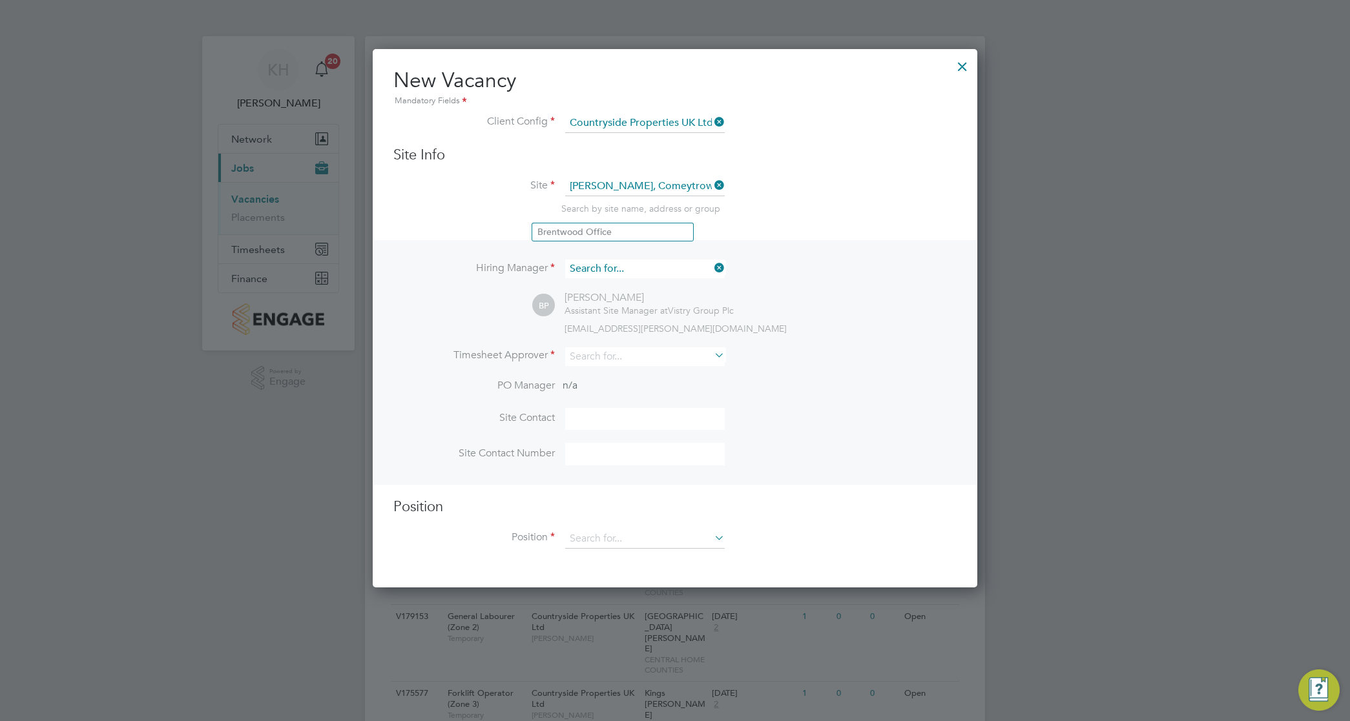
click at [601, 276] on input at bounding box center [645, 269] width 160 height 19
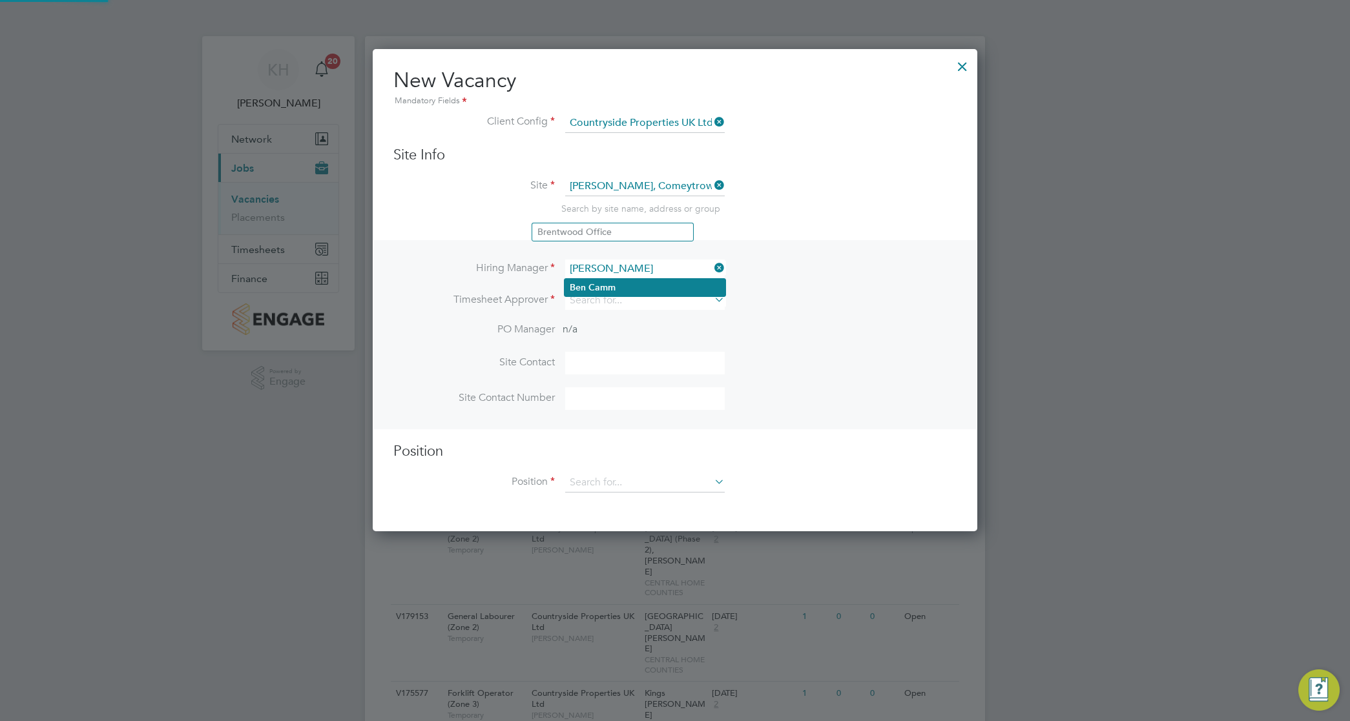
click at [614, 285] on b "Camm" at bounding box center [601, 287] width 27 height 11
type input "[PERSON_NAME]"
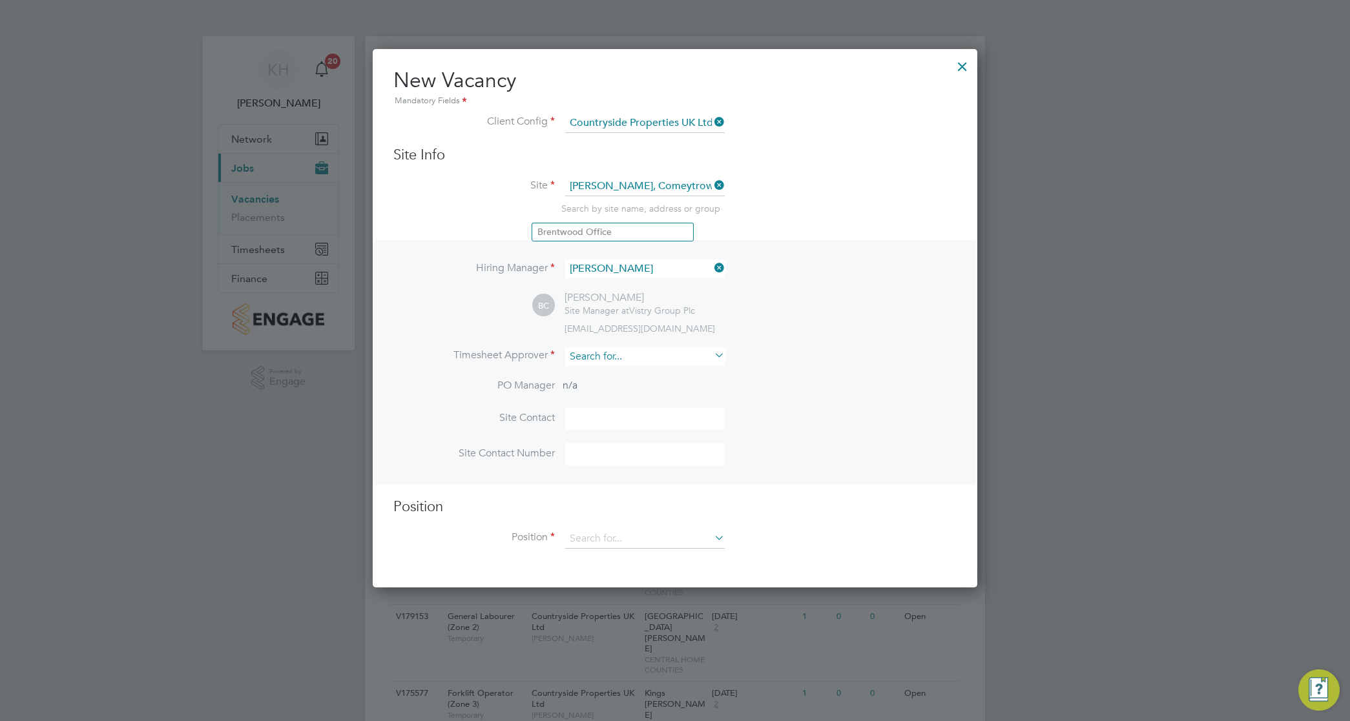
click at [595, 353] on input at bounding box center [645, 356] width 160 height 19
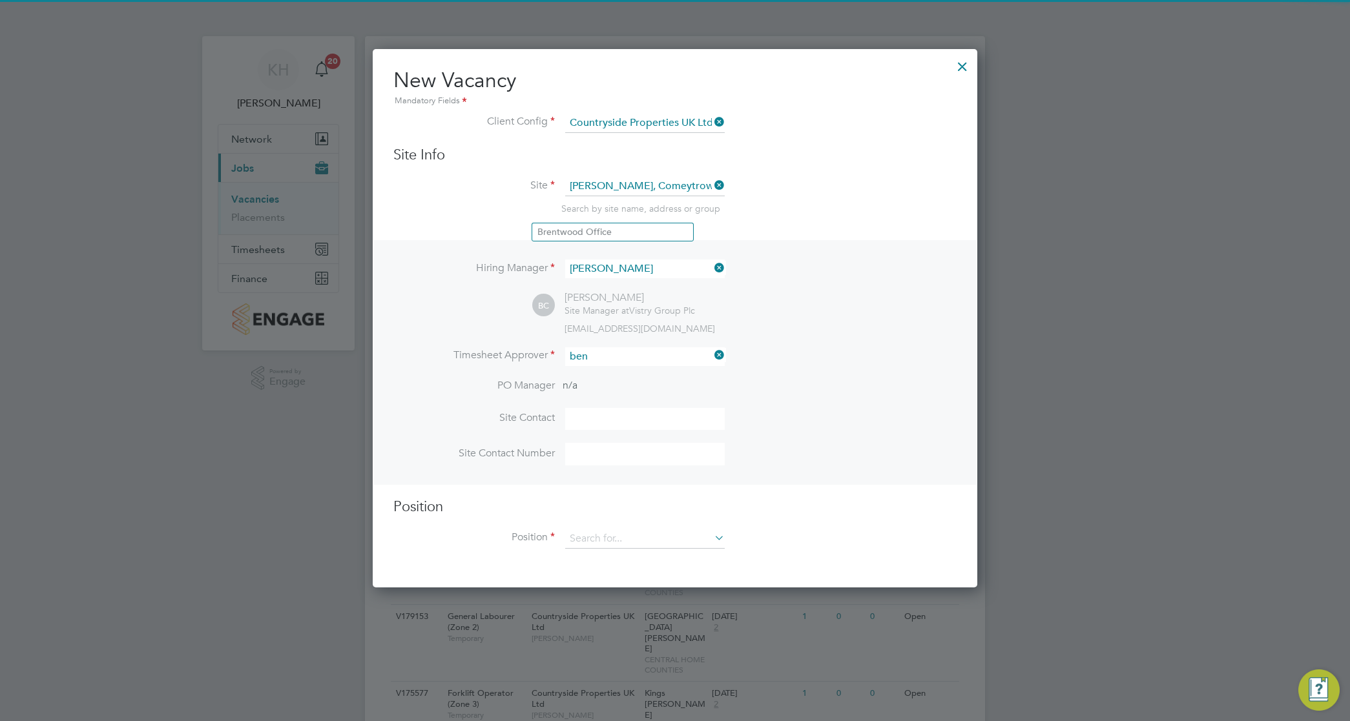
click at [605, 378] on li "[PERSON_NAME]" at bounding box center [644, 375] width 161 height 17
type input "[PERSON_NAME]"
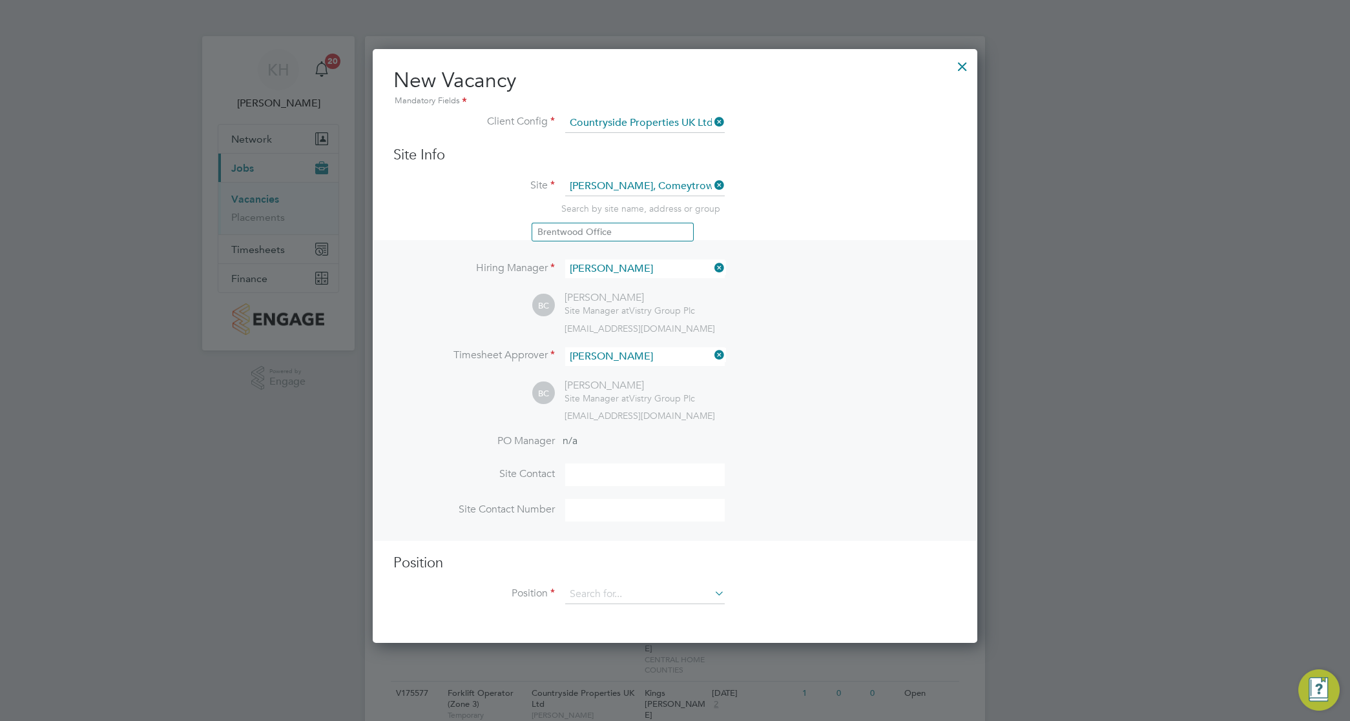
click at [805, 466] on li "Site Contact" at bounding box center [674, 482] width 563 height 36
click at [598, 604] on input at bounding box center [645, 594] width 160 height 19
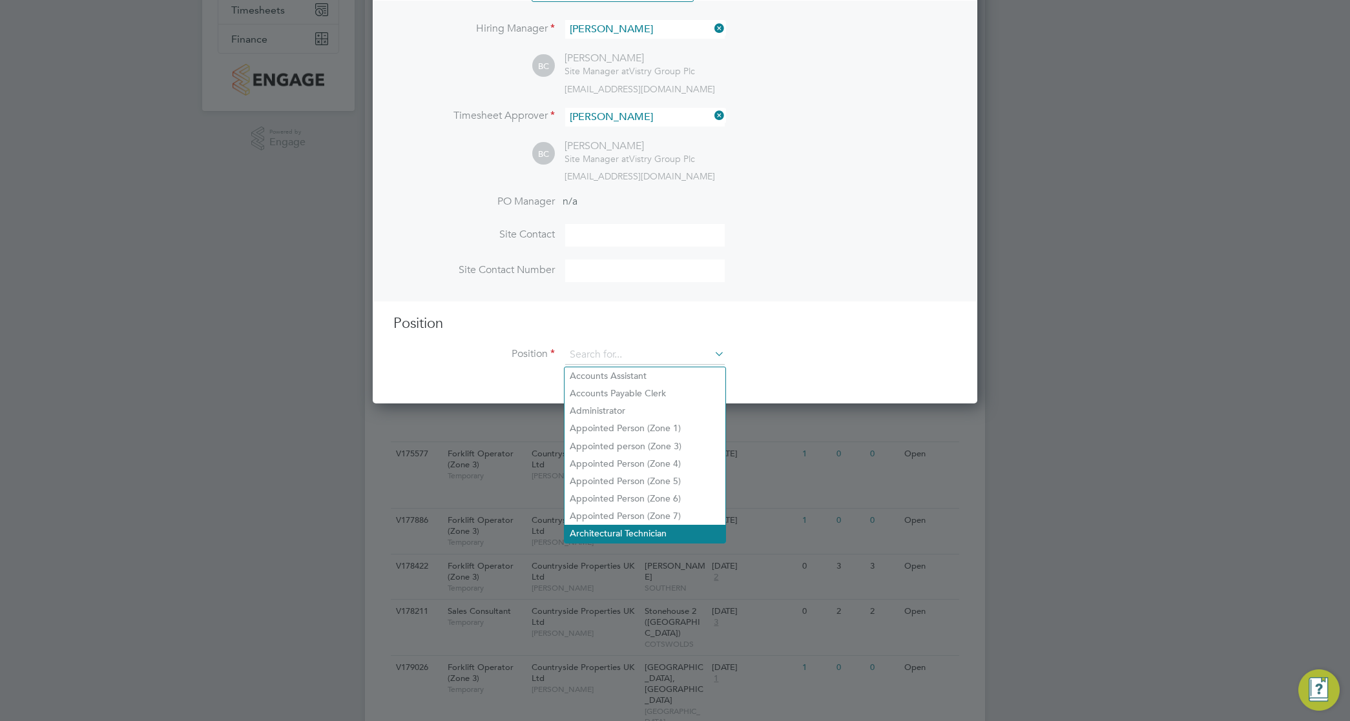
scroll to position [242, 0]
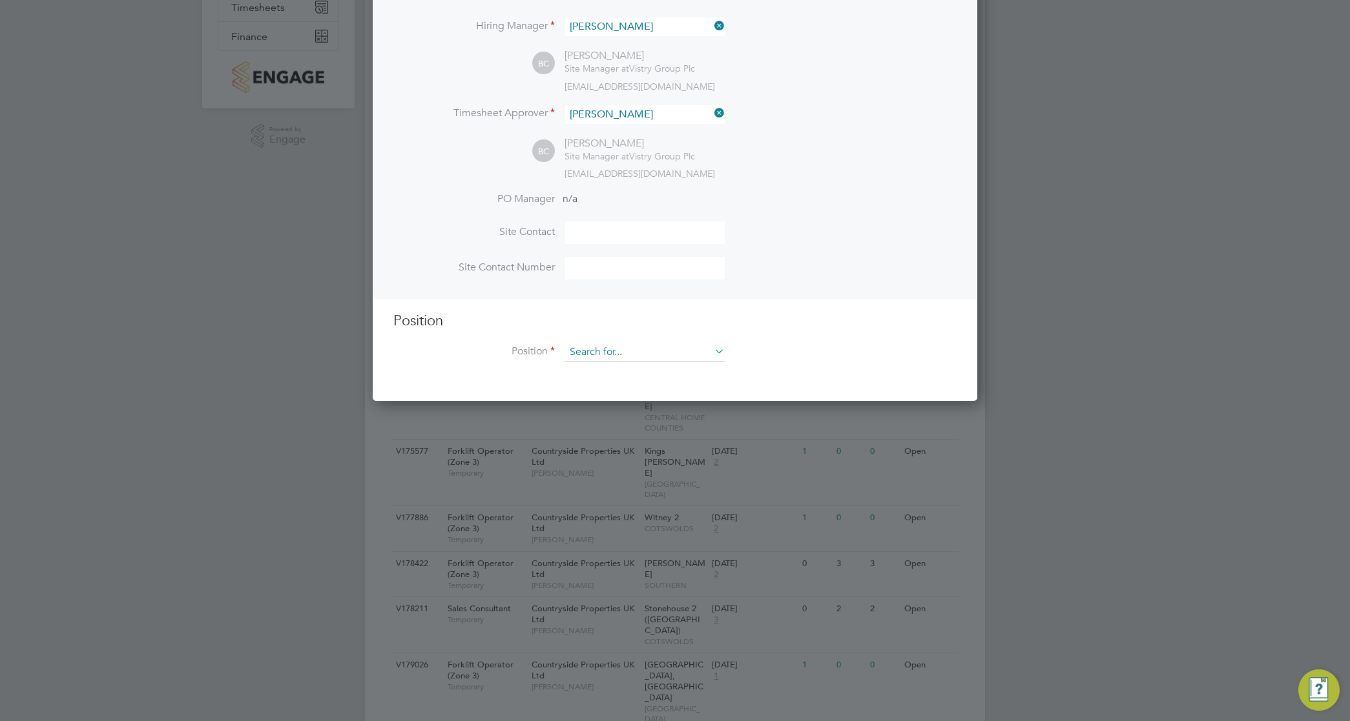
drag, startPoint x: 651, startPoint y: 471, endPoint x: 675, endPoint y: 363, distance: 111.1
click at [675, 357] on input at bounding box center [645, 352] width 160 height 19
click at [832, 344] on li "Position" at bounding box center [674, 359] width 563 height 32
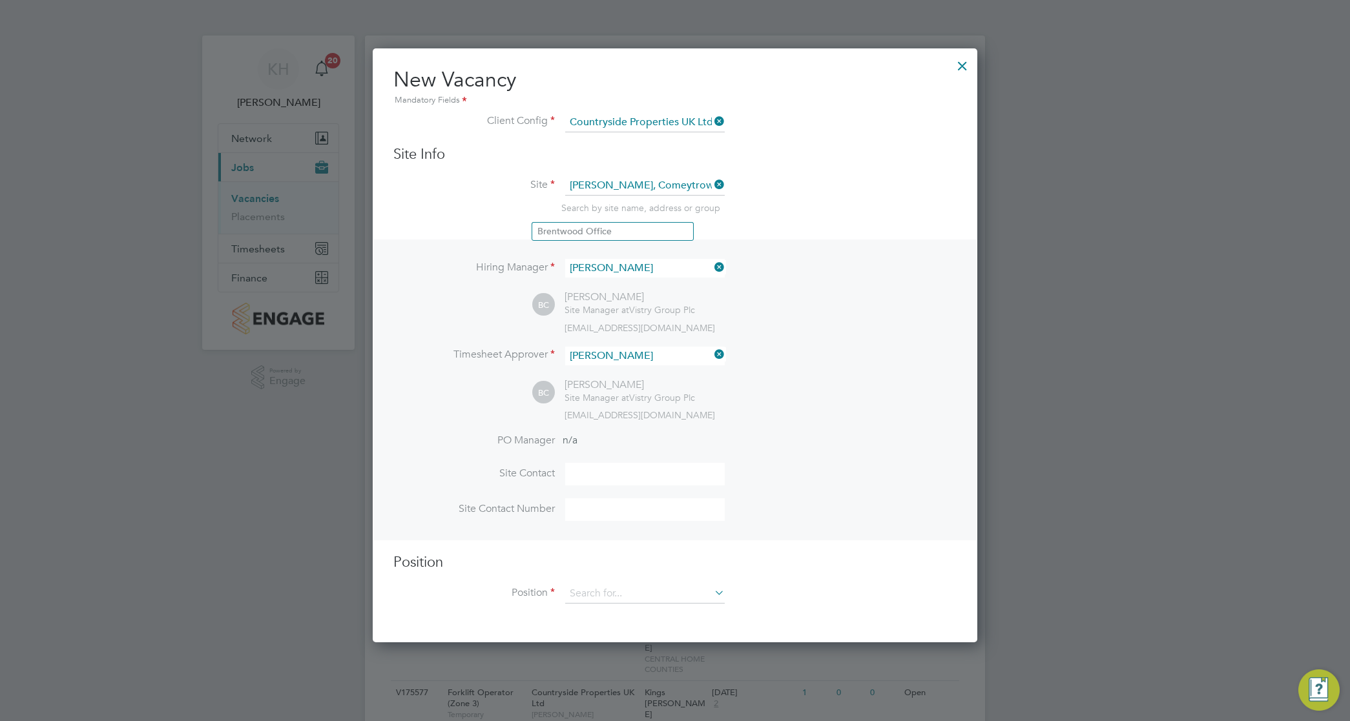
scroll to position [0, 0]
click at [960, 70] on div at bounding box center [962, 63] width 23 height 23
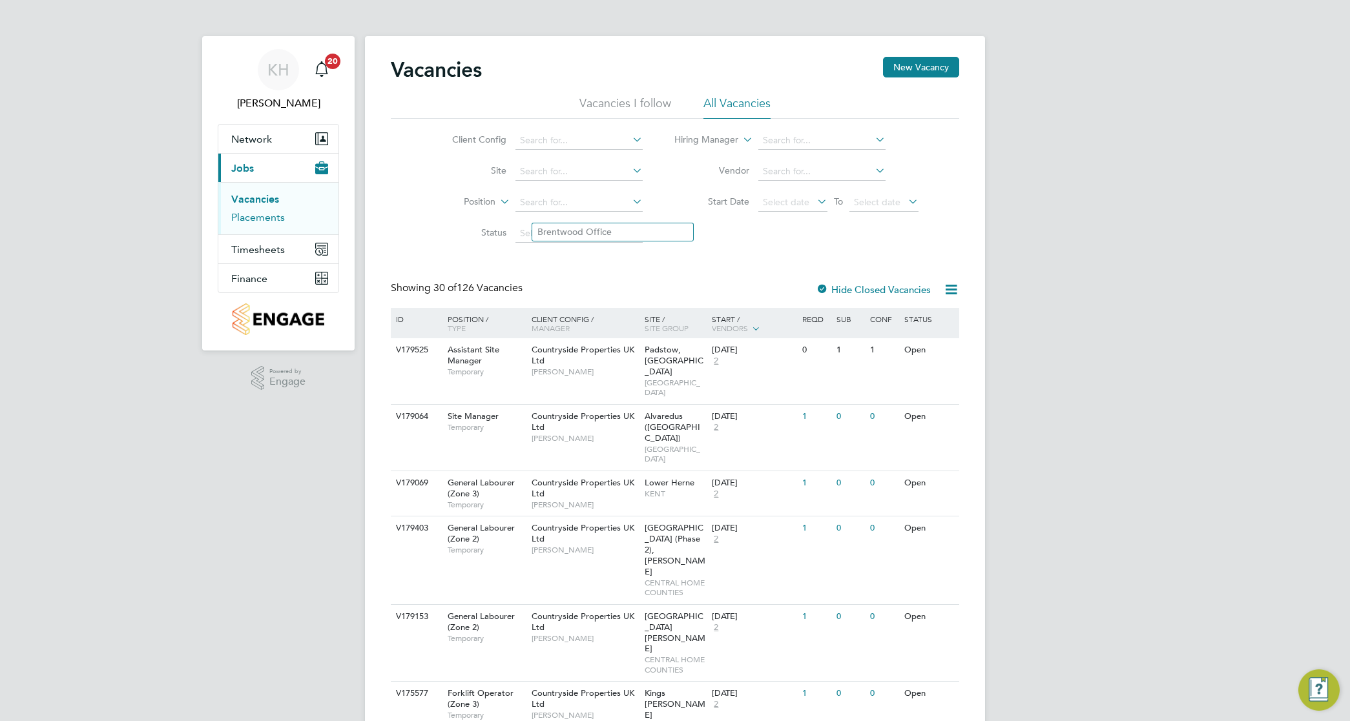
click at [234, 223] on link "Placements" at bounding box center [258, 217] width 54 height 12
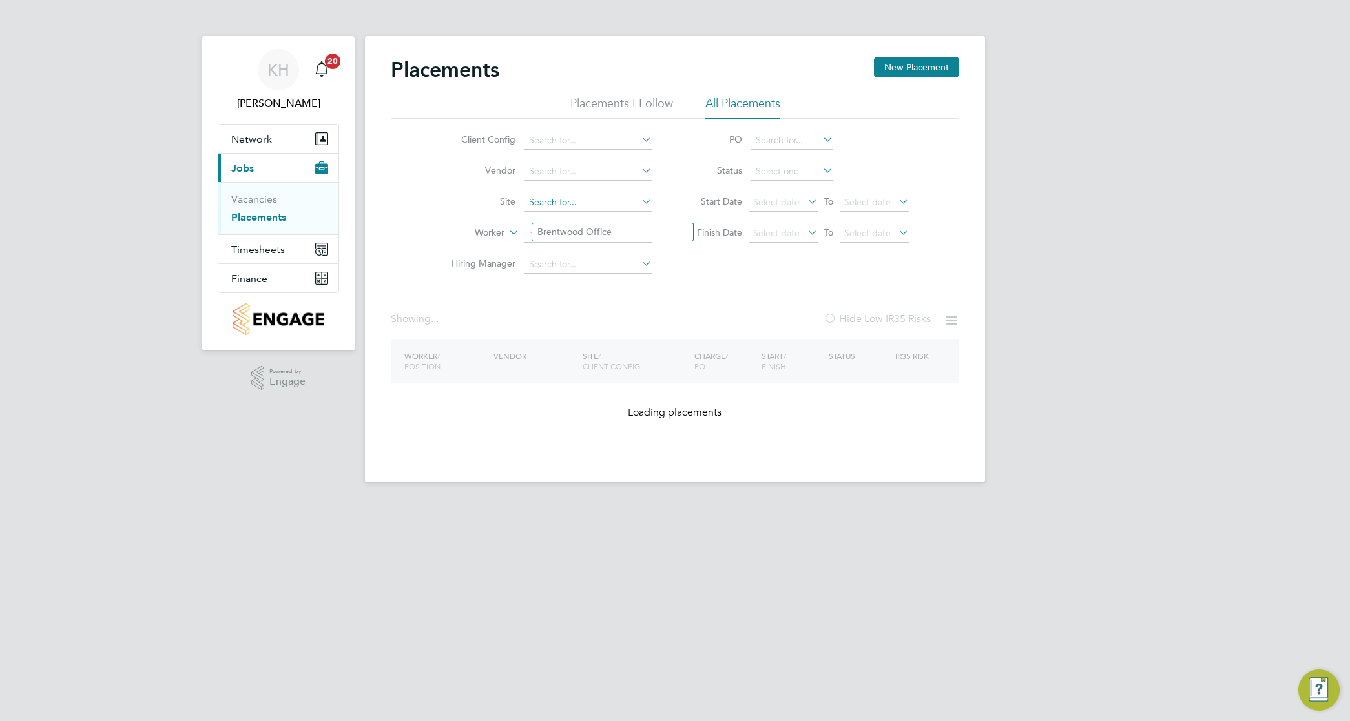
click at [561, 200] on input at bounding box center [587, 203] width 127 height 18
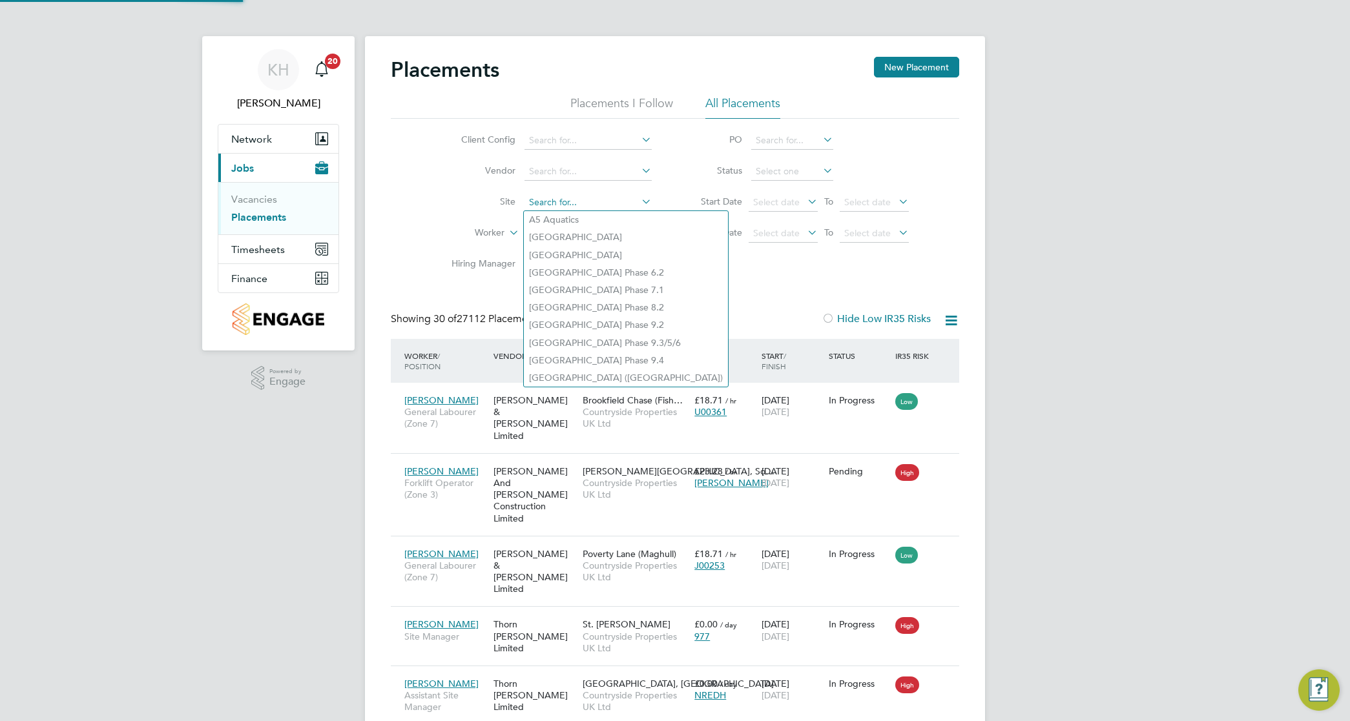
scroll to position [49, 112]
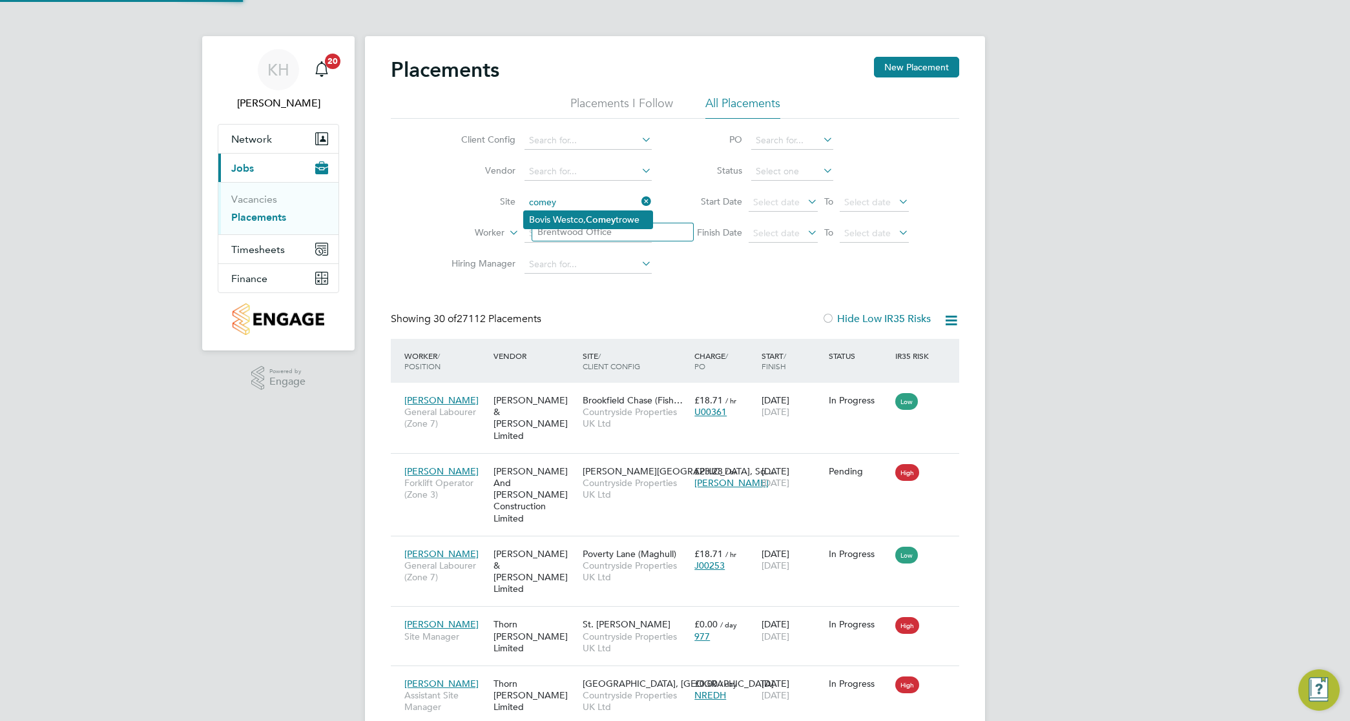
click at [580, 220] on li "Bovis Westco, Comey trowe" at bounding box center [588, 219] width 129 height 17
type input "[PERSON_NAME], Comeytrowe"
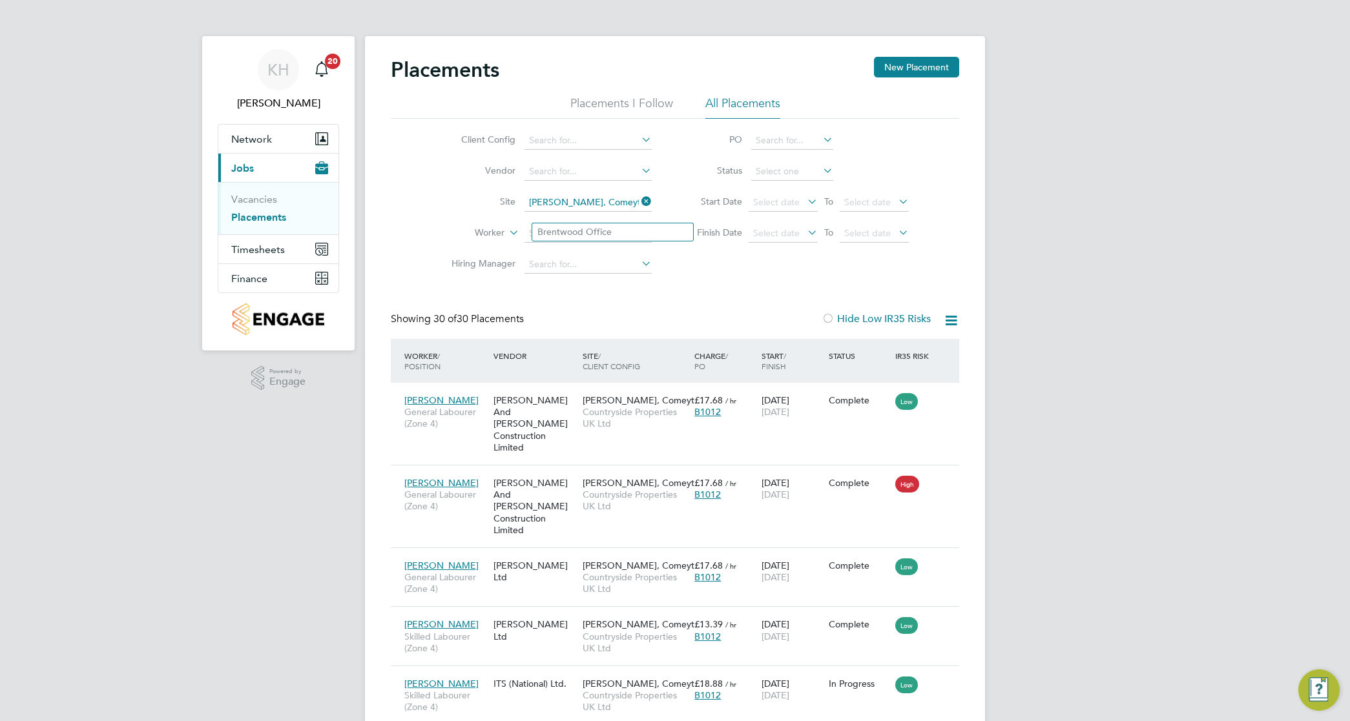
click at [256, 211] on li "Vacancies" at bounding box center [279, 202] width 97 height 18
click at [253, 205] on link "Vacancies" at bounding box center [254, 199] width 46 height 12
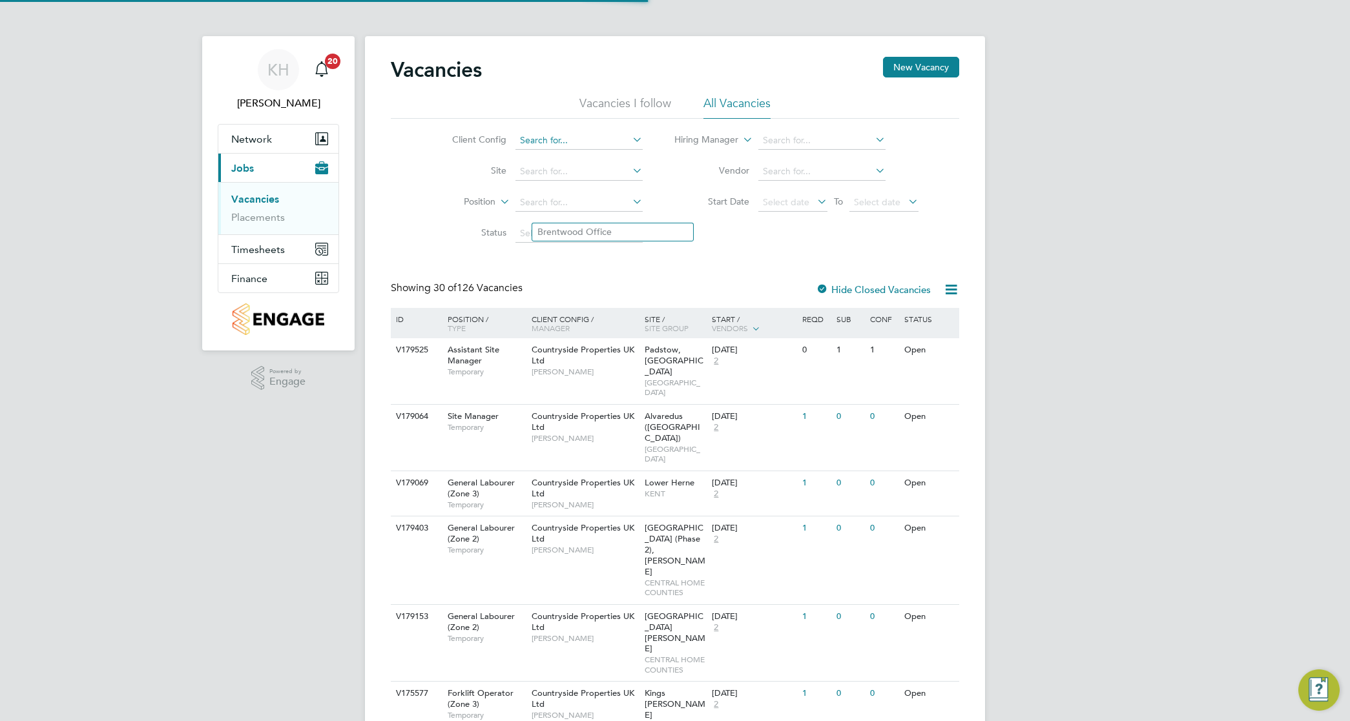
click at [582, 149] on li "Client Config" at bounding box center [537, 140] width 243 height 31
click at [935, 58] on button "New Vacancy" at bounding box center [921, 67] width 76 height 21
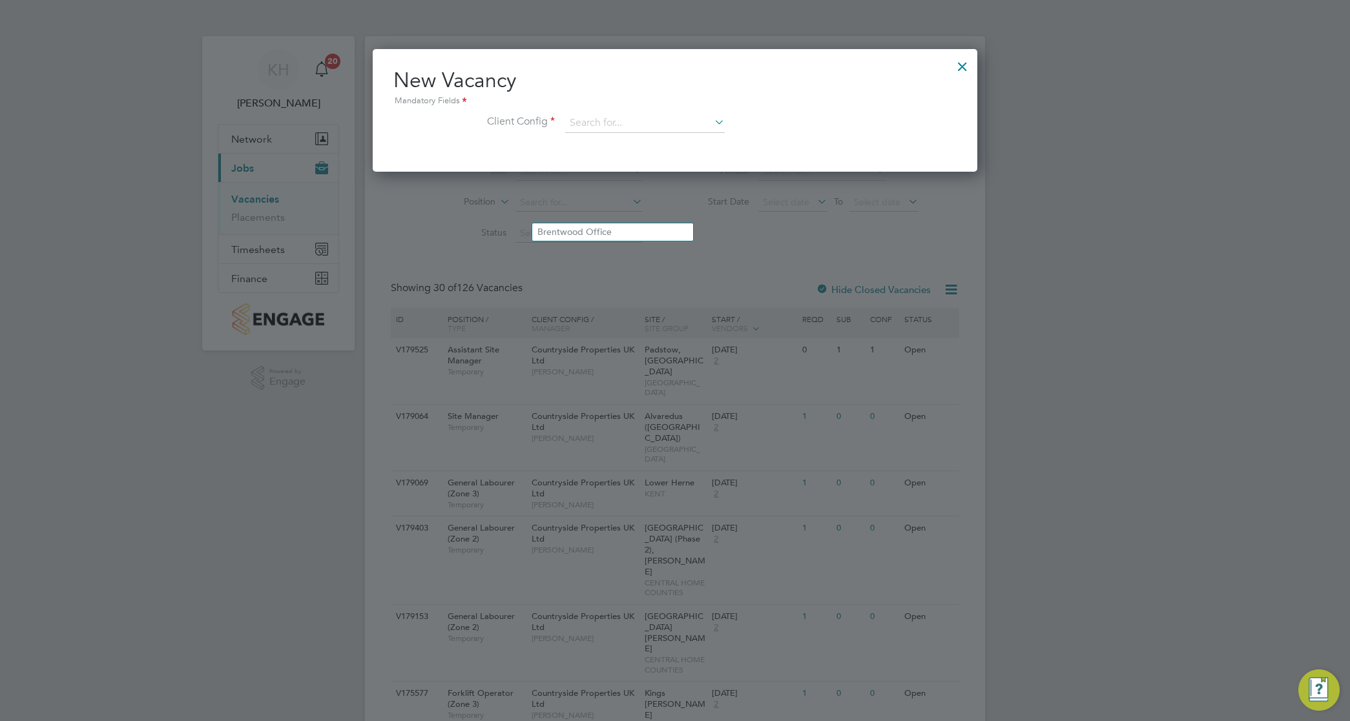
click at [625, 112] on div "New Vacancy Mandatory Fields Client Config" at bounding box center [674, 106] width 563 height 79
click at [628, 116] on input at bounding box center [645, 123] width 160 height 19
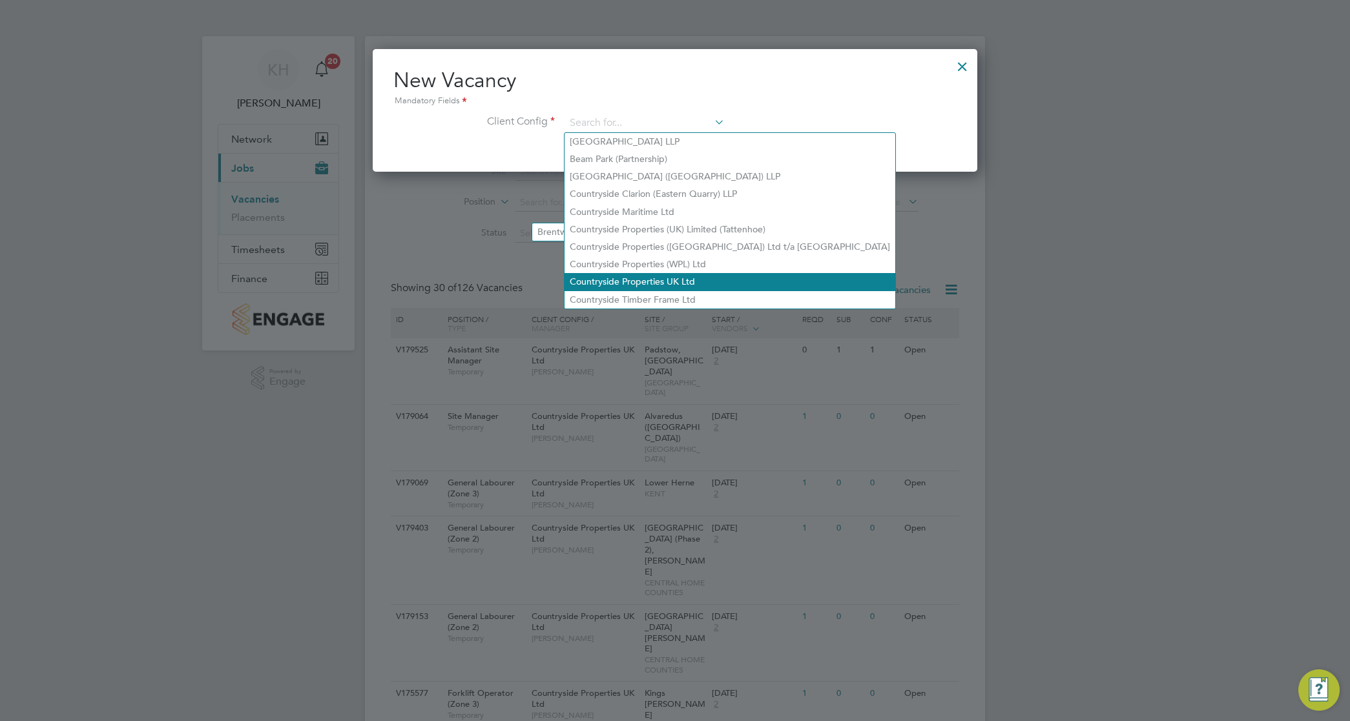
click at [656, 285] on li "Countryside Properties UK Ltd" at bounding box center [729, 281] width 331 height 17
type input "Countryside Properties UK Ltd"
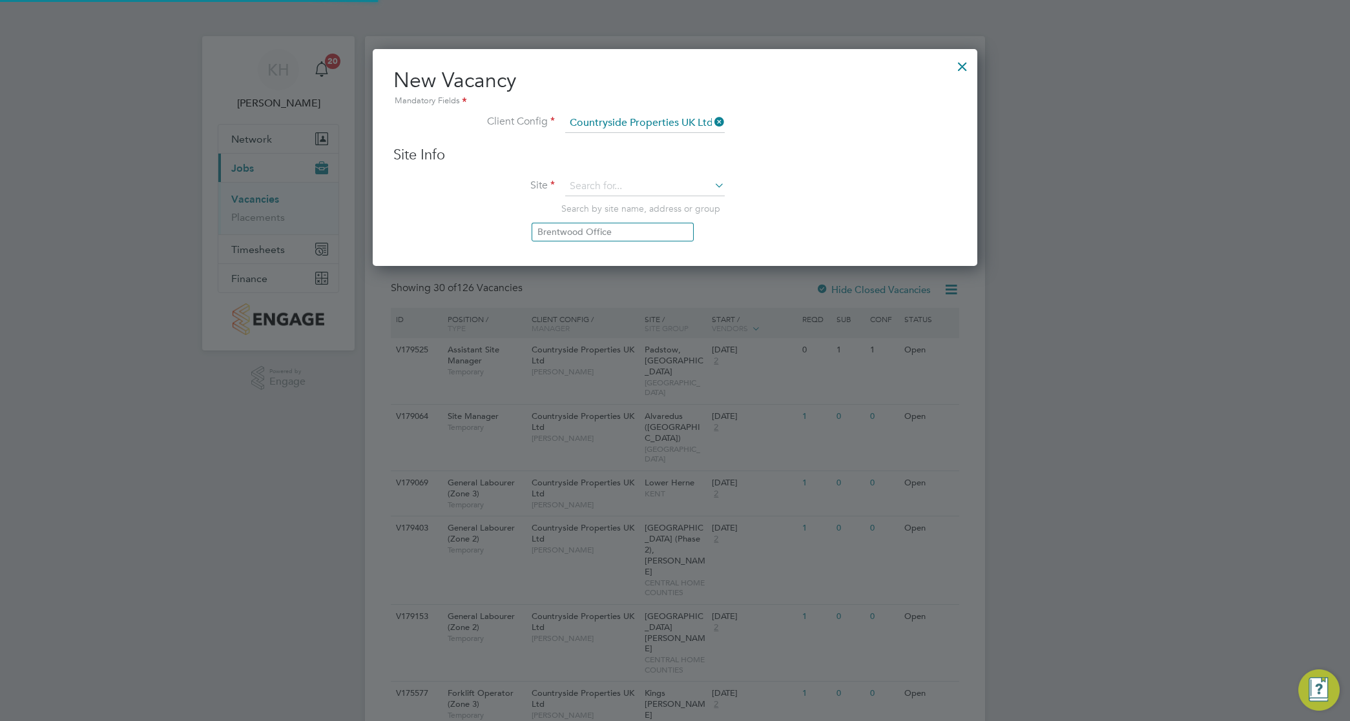
click at [595, 199] on li "Site Search by site name, address or group" at bounding box center [674, 208] width 563 height 63
click at [580, 205] on li "Bovis Westco, Comey trowe" at bounding box center [644, 205] width 161 height 17
type input "[PERSON_NAME], Comeytrowe"
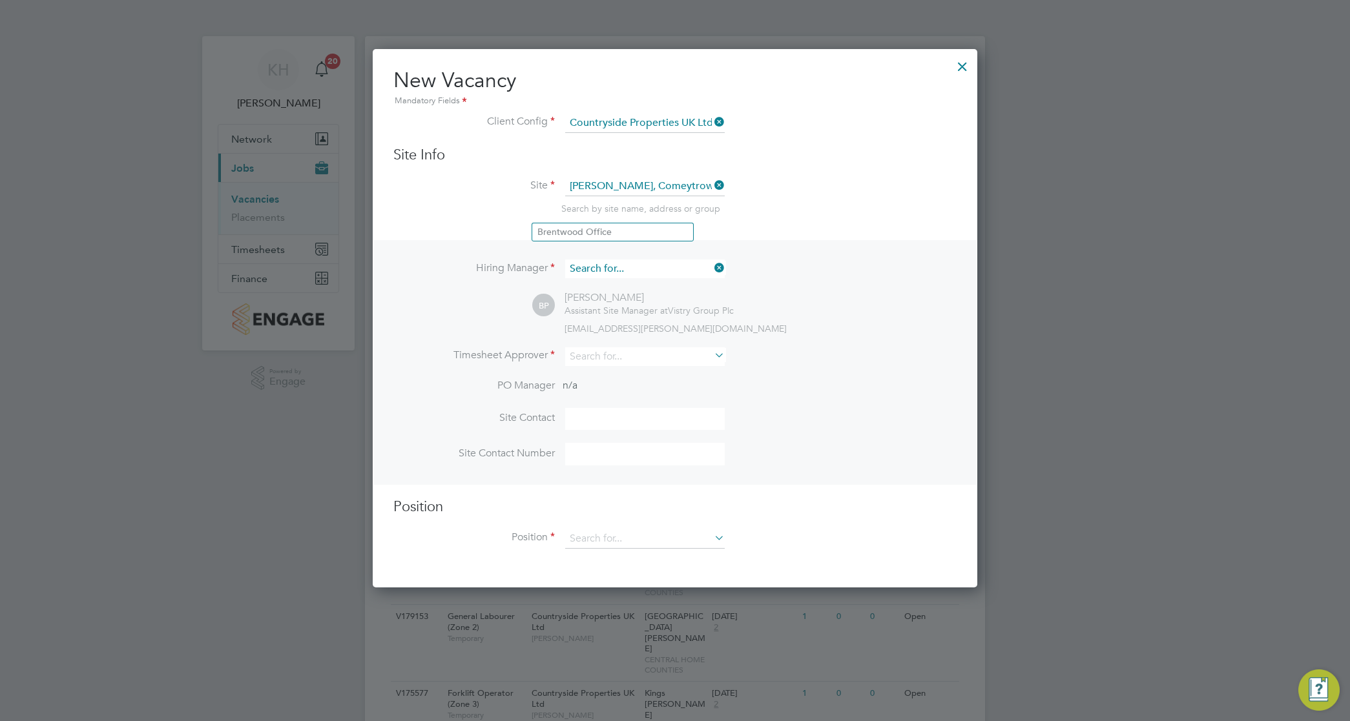
click at [622, 265] on input at bounding box center [645, 269] width 160 height 19
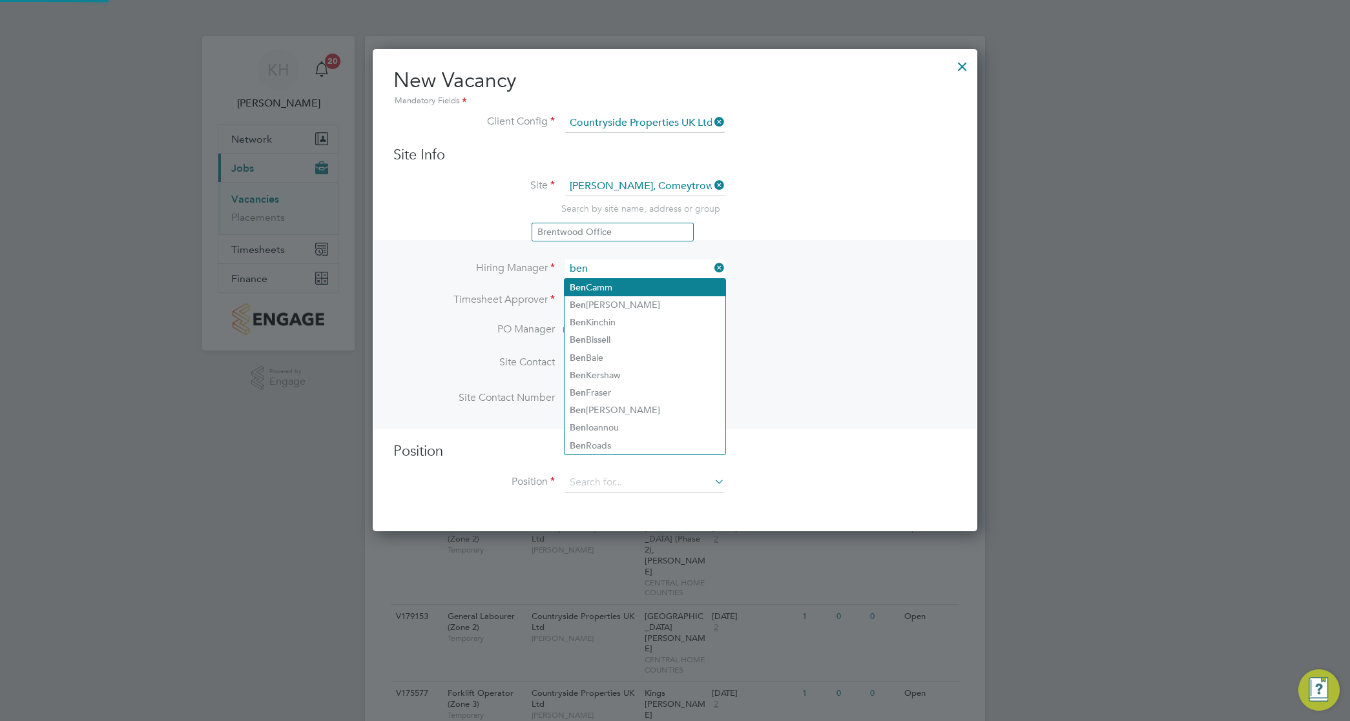
click at [630, 289] on li "[PERSON_NAME]" at bounding box center [644, 287] width 161 height 17
type input "[PERSON_NAME]"
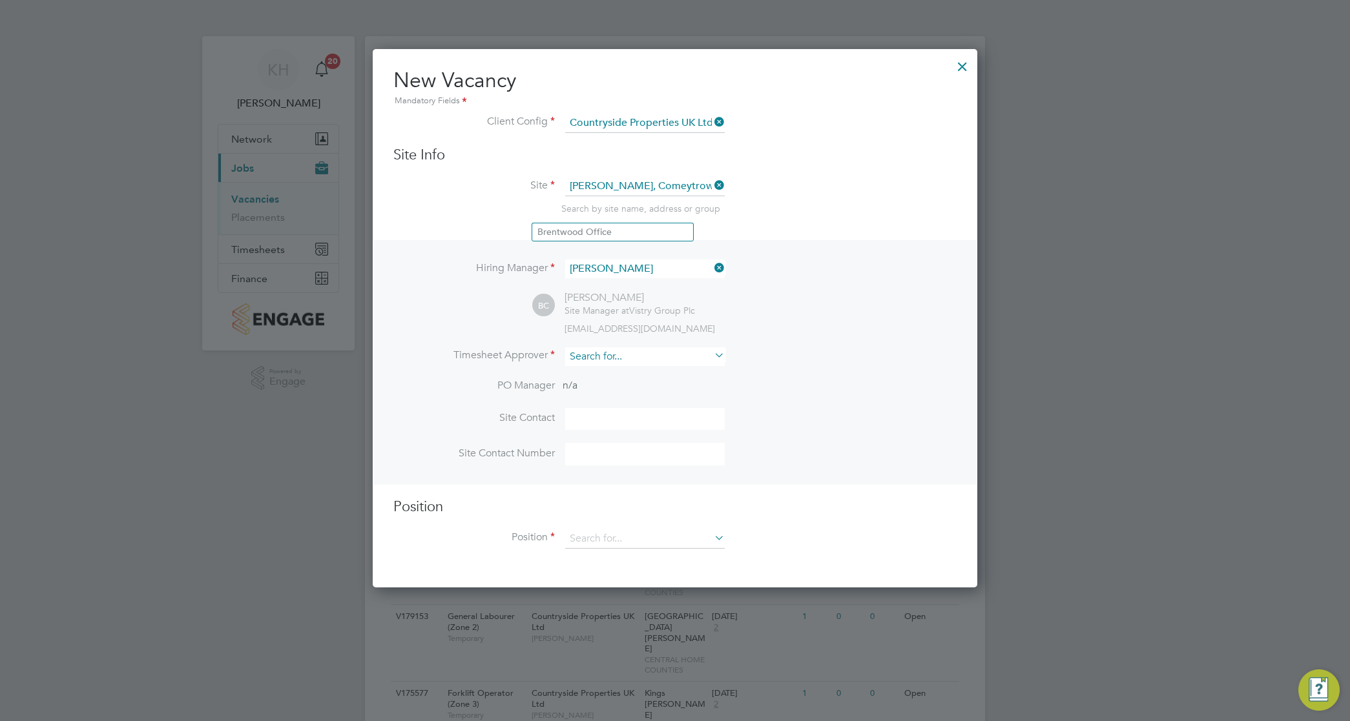
drag, startPoint x: 595, startPoint y: 365, endPoint x: 586, endPoint y: 365, distance: 9.0
click at [588, 365] on input at bounding box center [645, 356] width 160 height 19
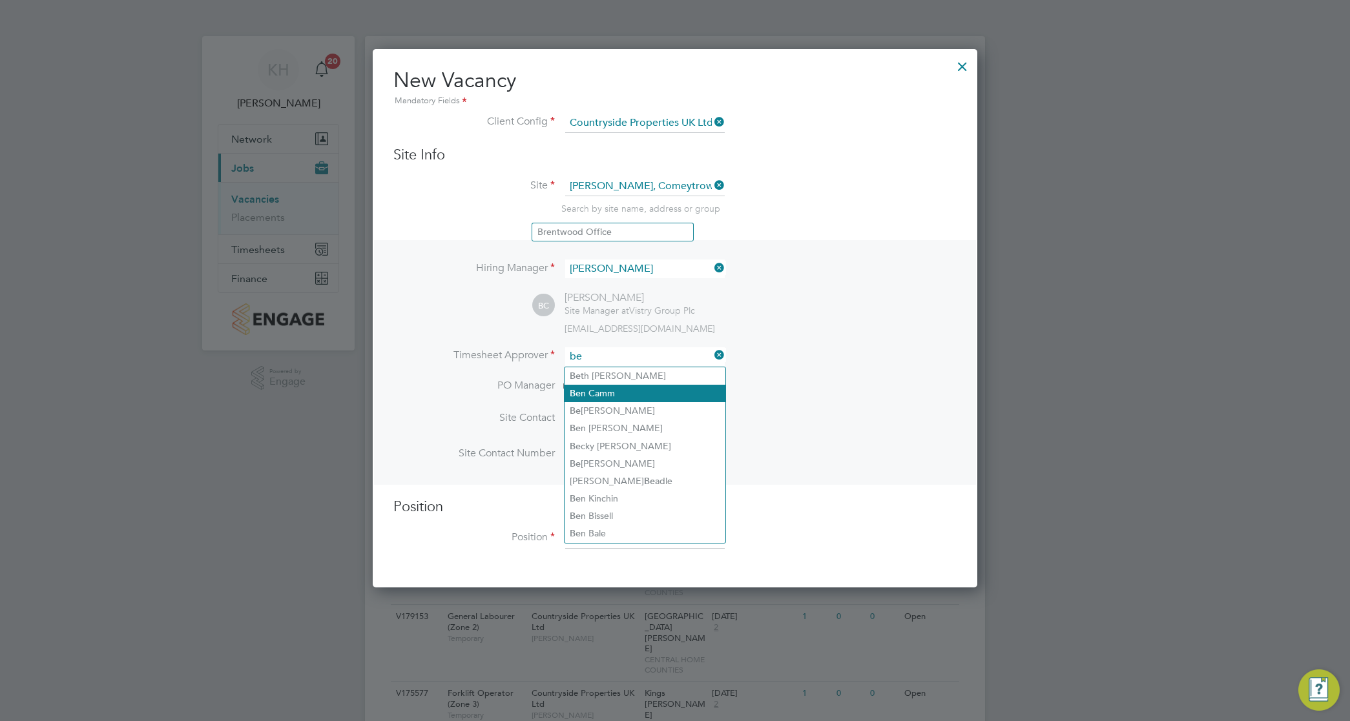
click at [612, 392] on li "Be n Camm" at bounding box center [644, 393] width 161 height 17
type input "[PERSON_NAME]"
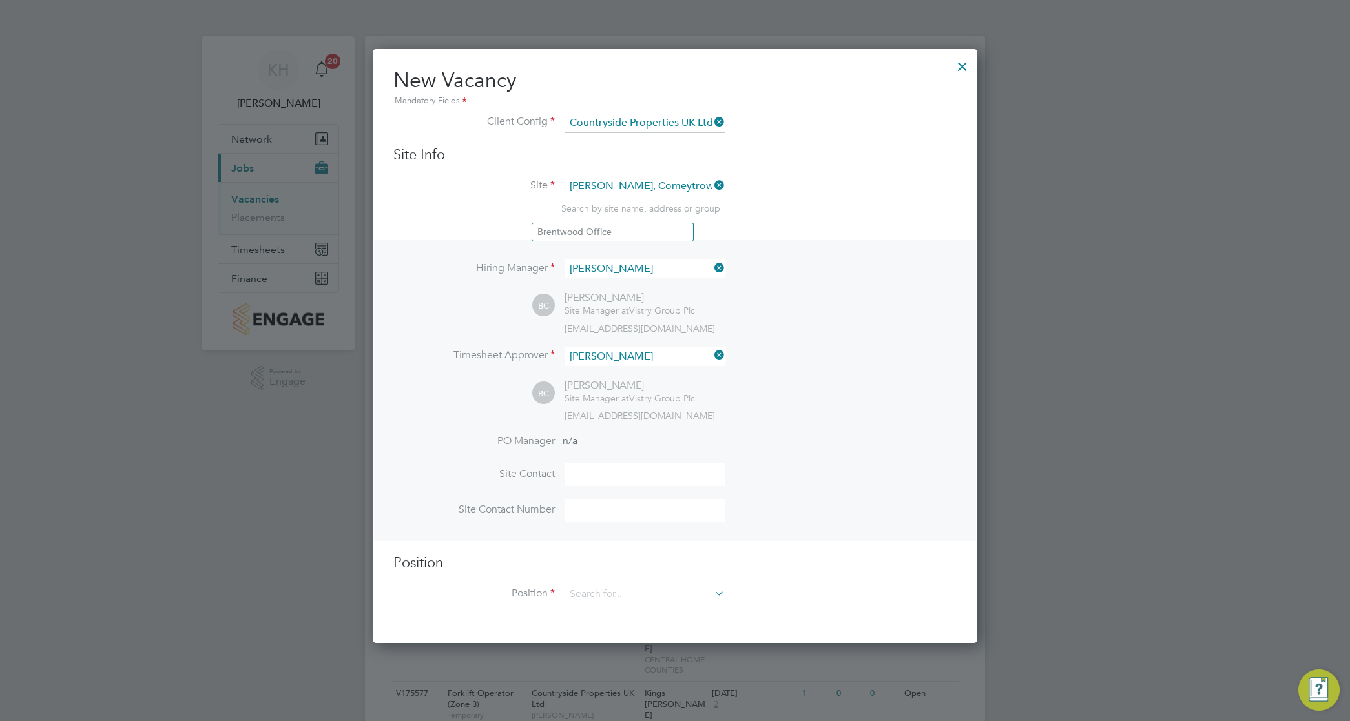
click at [748, 466] on li "Site Contact" at bounding box center [674, 482] width 563 height 36
click at [628, 586] on input at bounding box center [645, 594] width 160 height 19
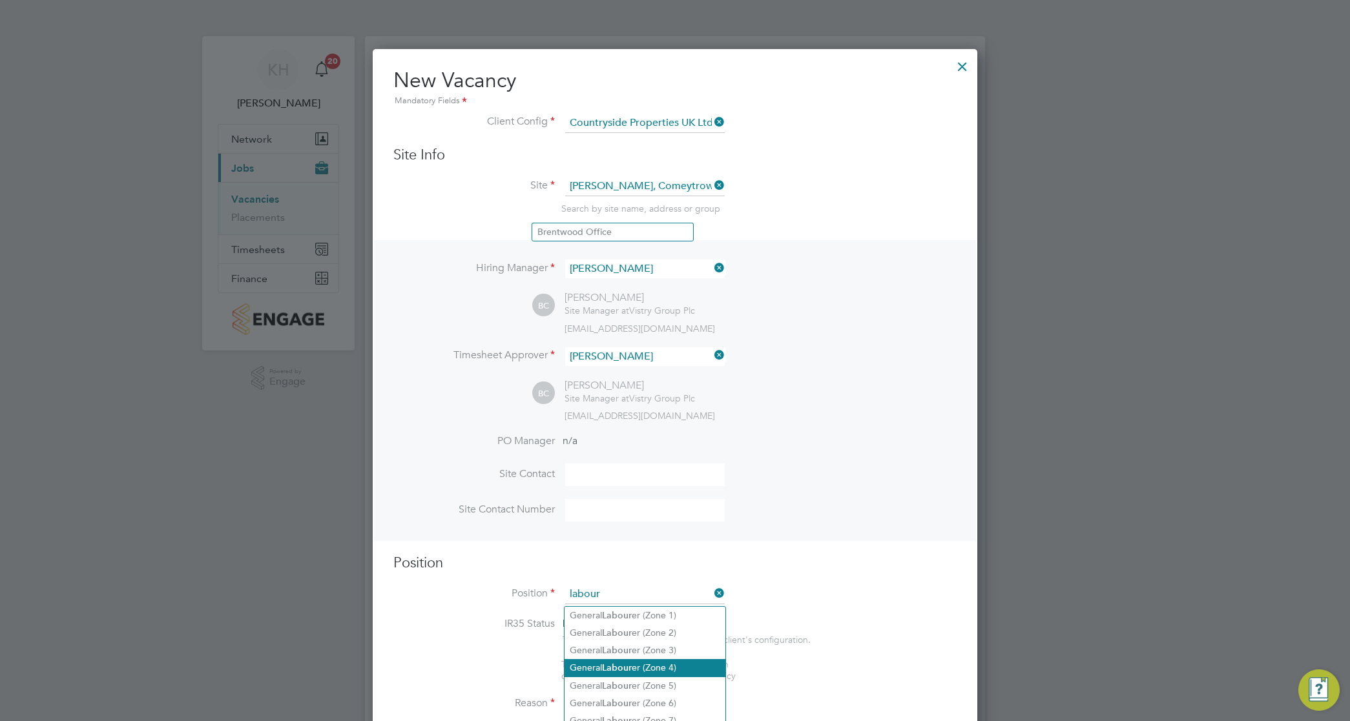
click at [682, 674] on li "General Labour er (Zone 4)" at bounding box center [644, 667] width 161 height 17
type input "General Labourer (Zone 4)"
type textarea "- General site labouring duties - Supporting the trades on site - Moving materi…"
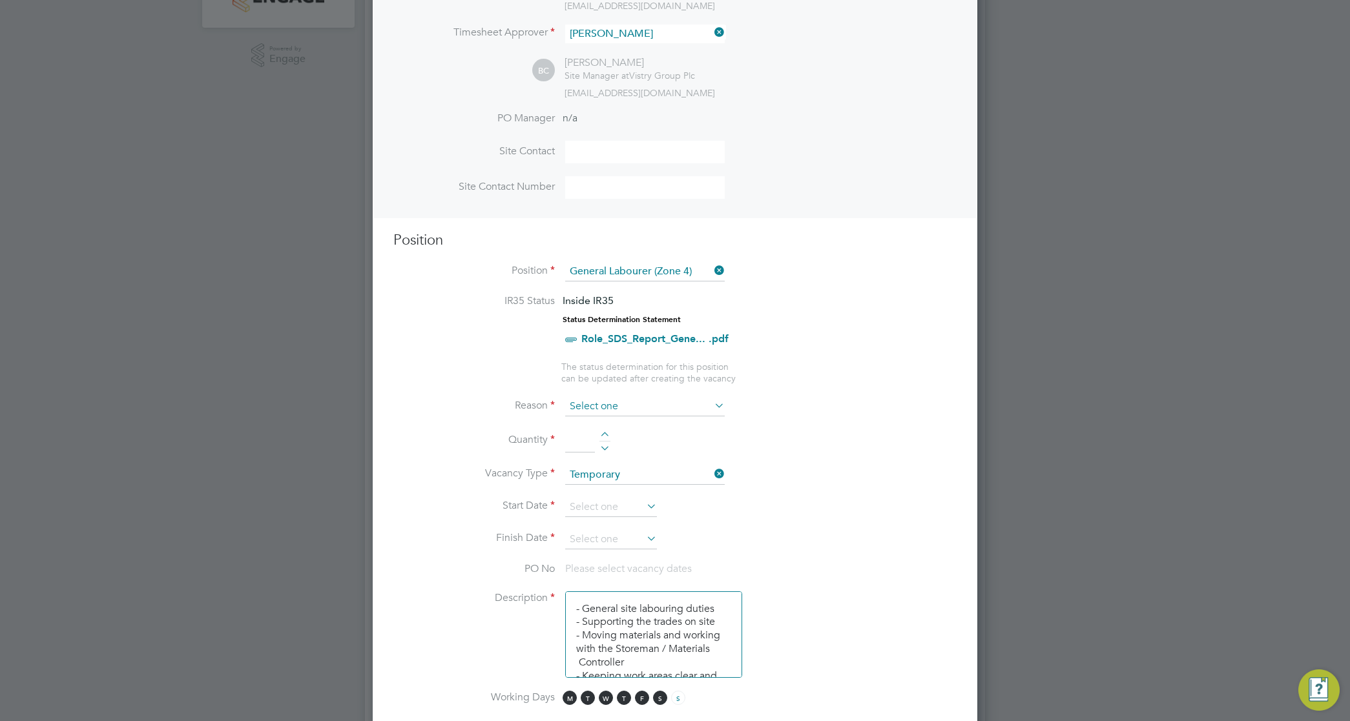
click at [592, 402] on input at bounding box center [645, 406] width 160 height 19
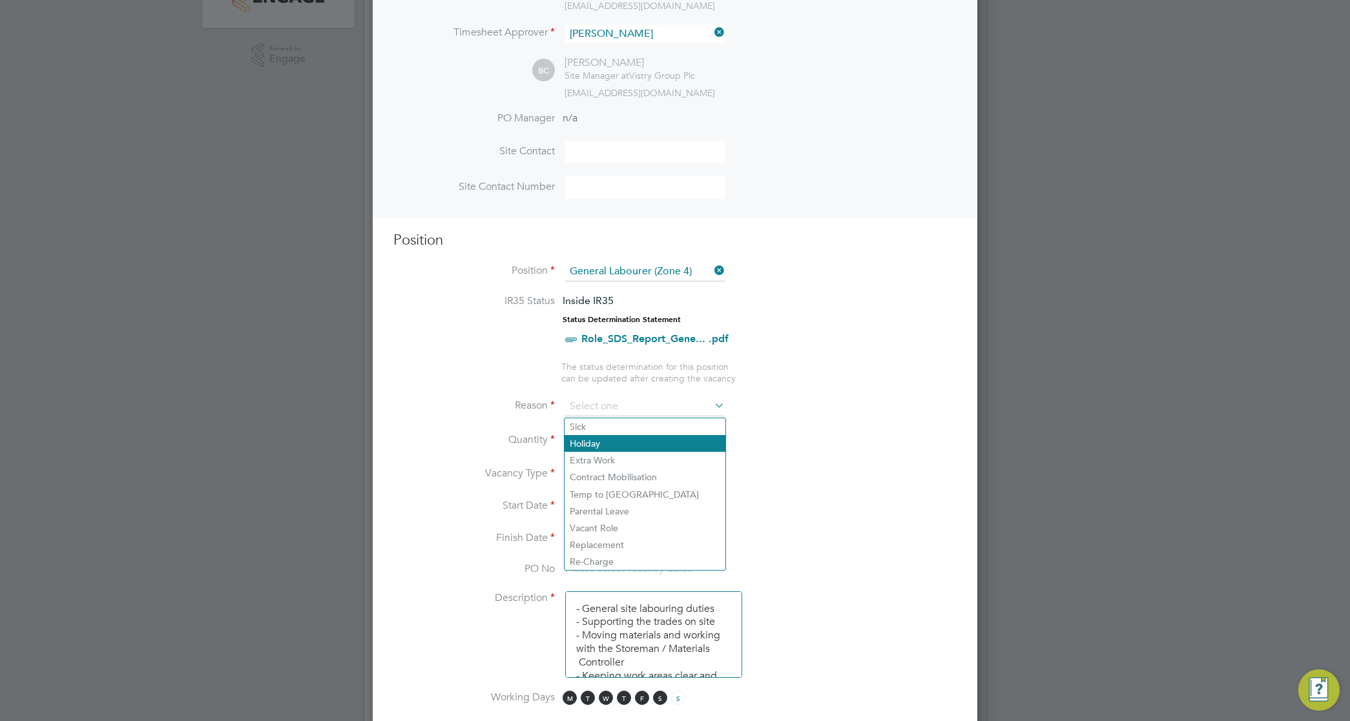
click at [610, 446] on li "Holiday" at bounding box center [644, 443] width 161 height 17
type input "Holiday"
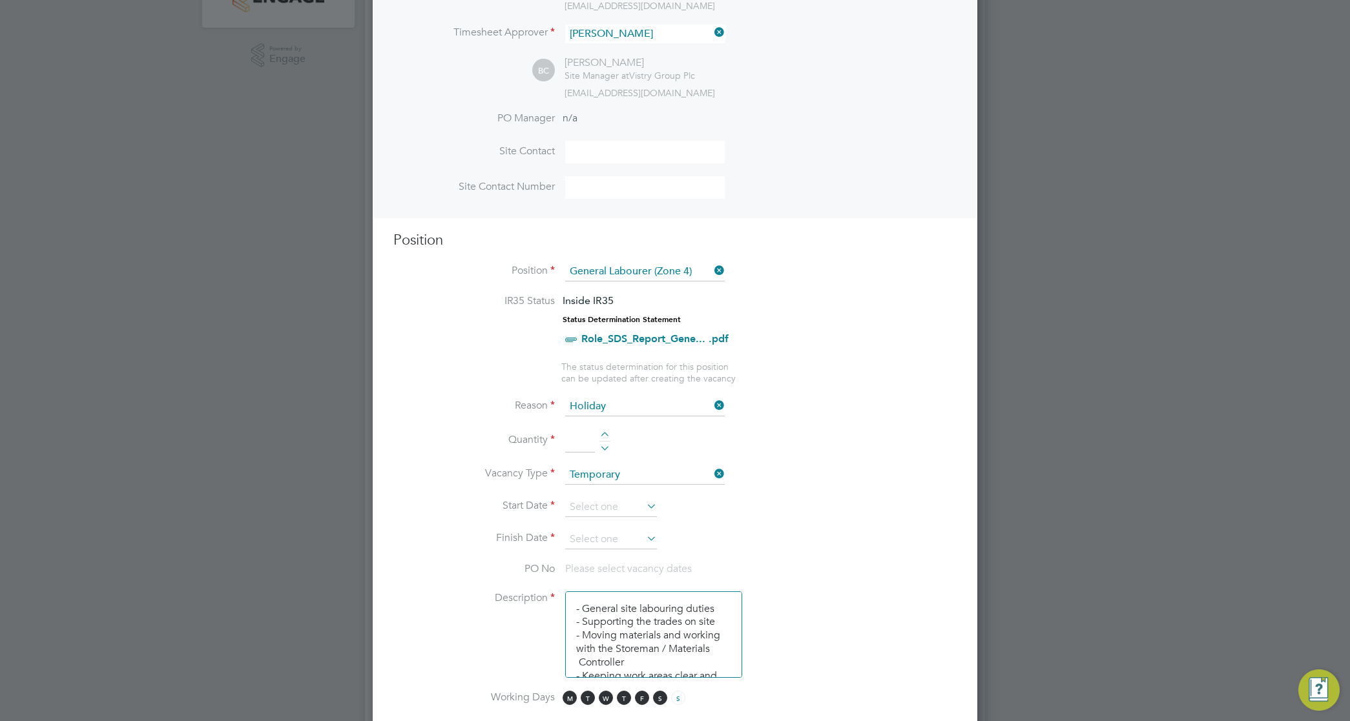
click at [601, 435] on div at bounding box center [604, 436] width 11 height 9
type input "1"
click at [712, 406] on icon at bounding box center [712, 406] width 0 height 18
click at [688, 407] on input at bounding box center [645, 406] width 160 height 19
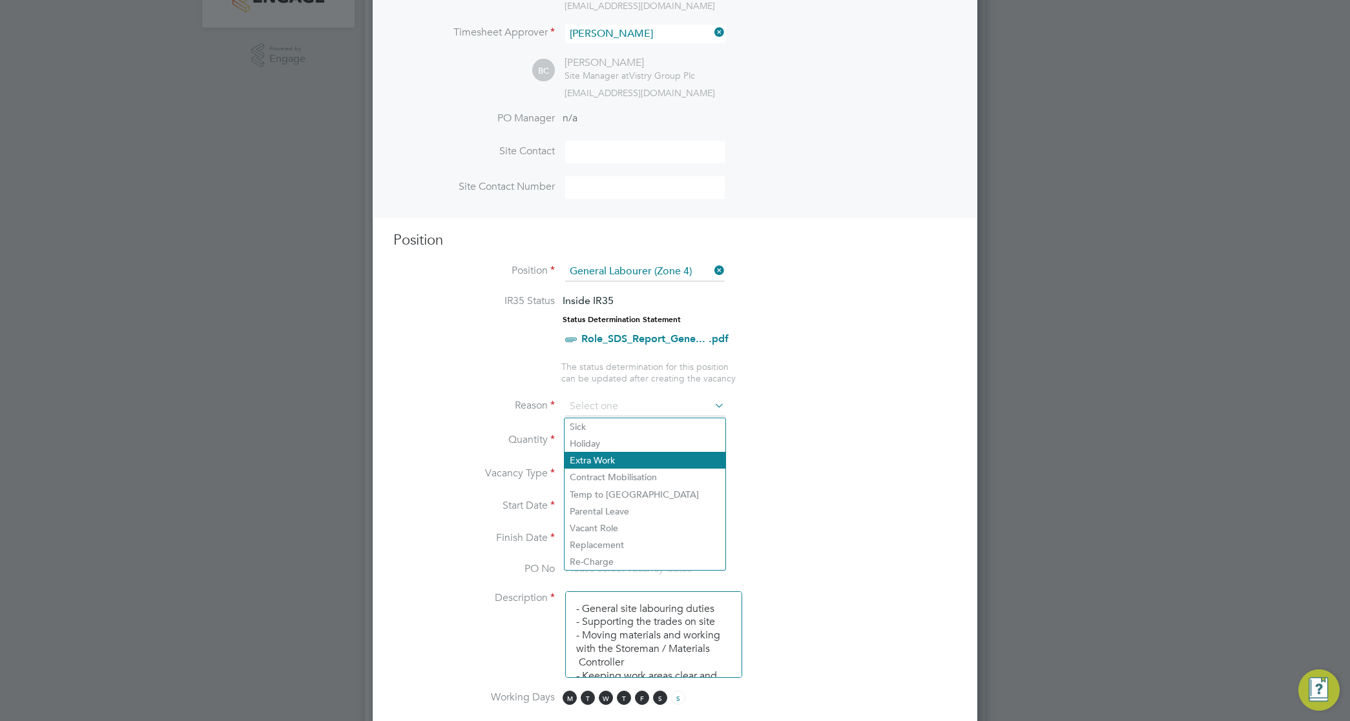
click at [630, 460] on li "Extra Work" at bounding box center [644, 460] width 161 height 17
type input "Extra Work"
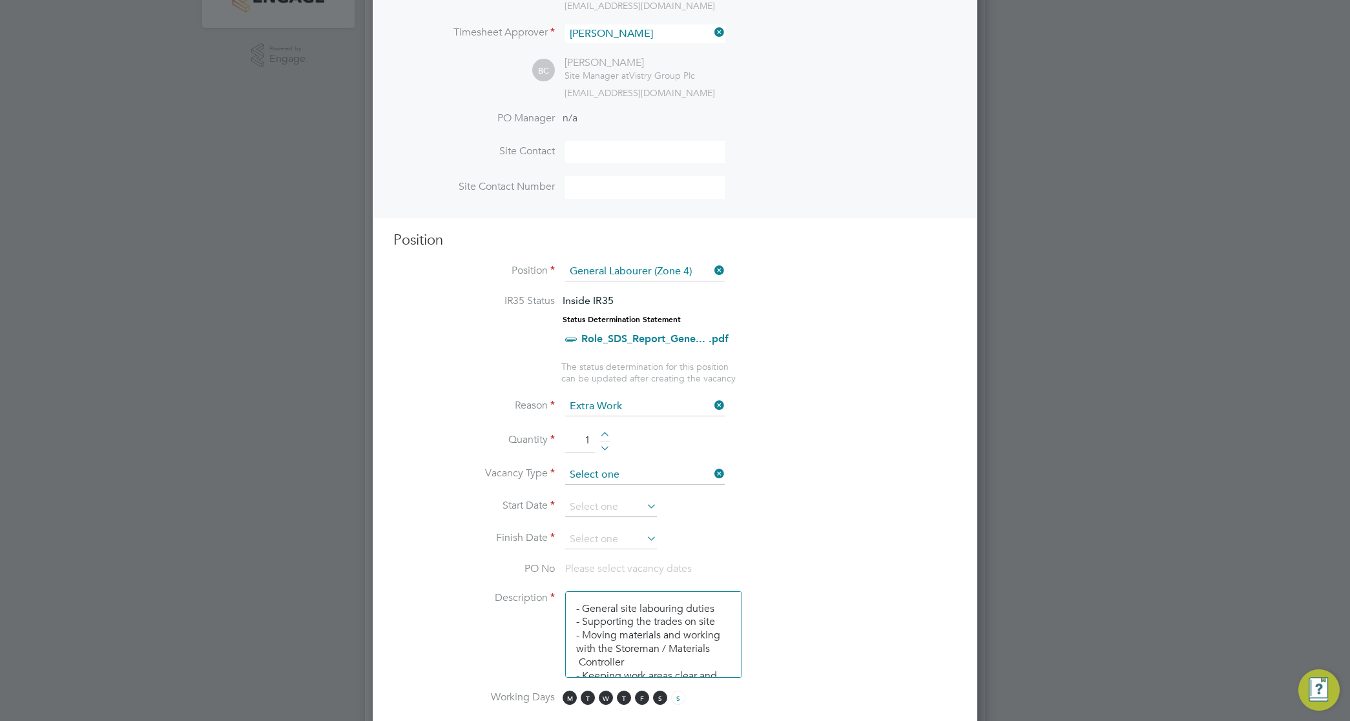
click at [638, 471] on input at bounding box center [645, 475] width 160 height 19
click at [592, 498] on li "Temporary" at bounding box center [644, 495] width 161 height 17
type input "Temporary"
click at [586, 504] on input at bounding box center [611, 507] width 92 height 19
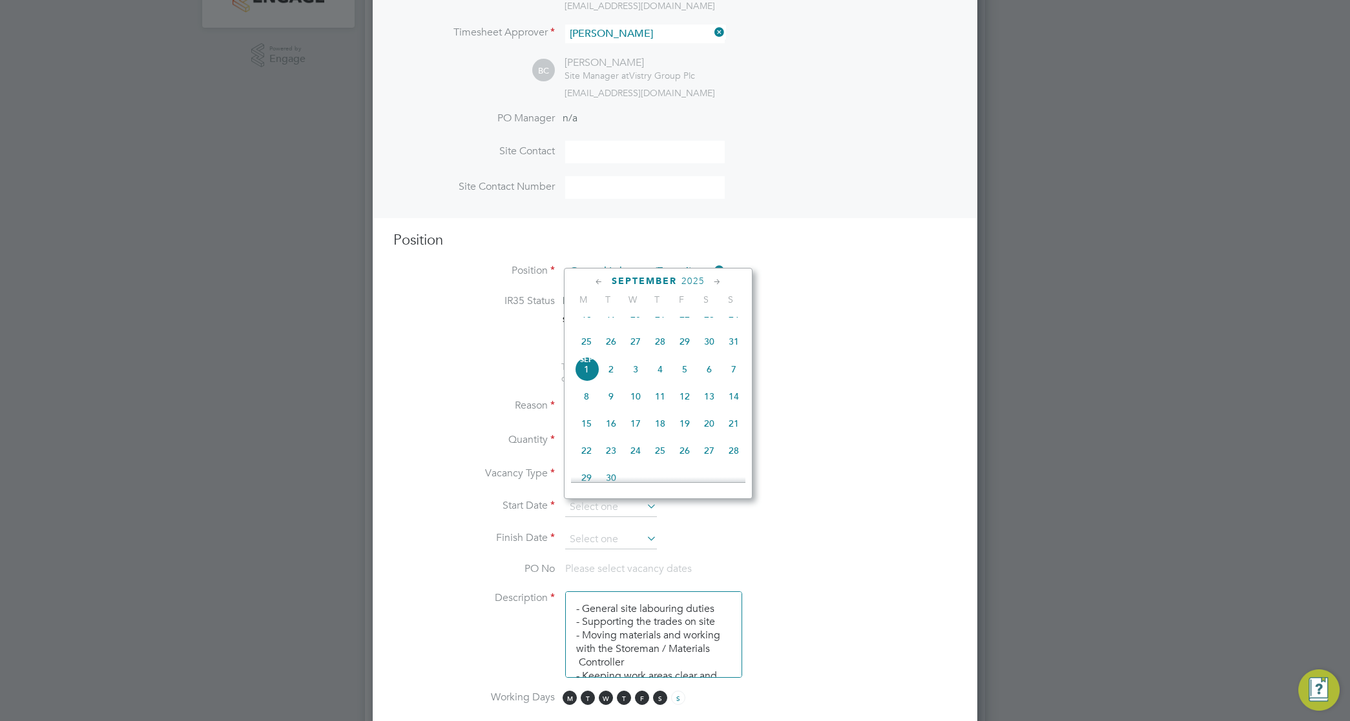
click at [662, 350] on span "28" at bounding box center [660, 341] width 25 height 25
type input "[DATE]"
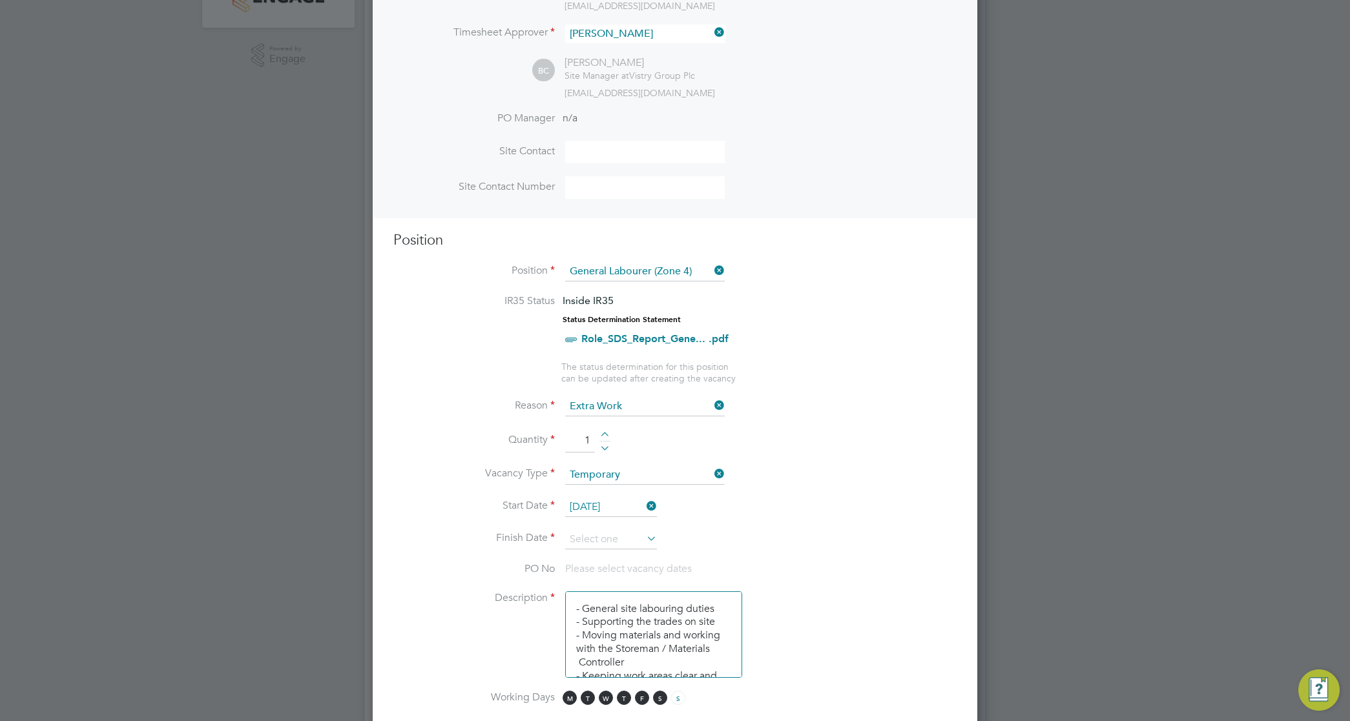
click at [644, 541] on icon at bounding box center [644, 539] width 0 height 18
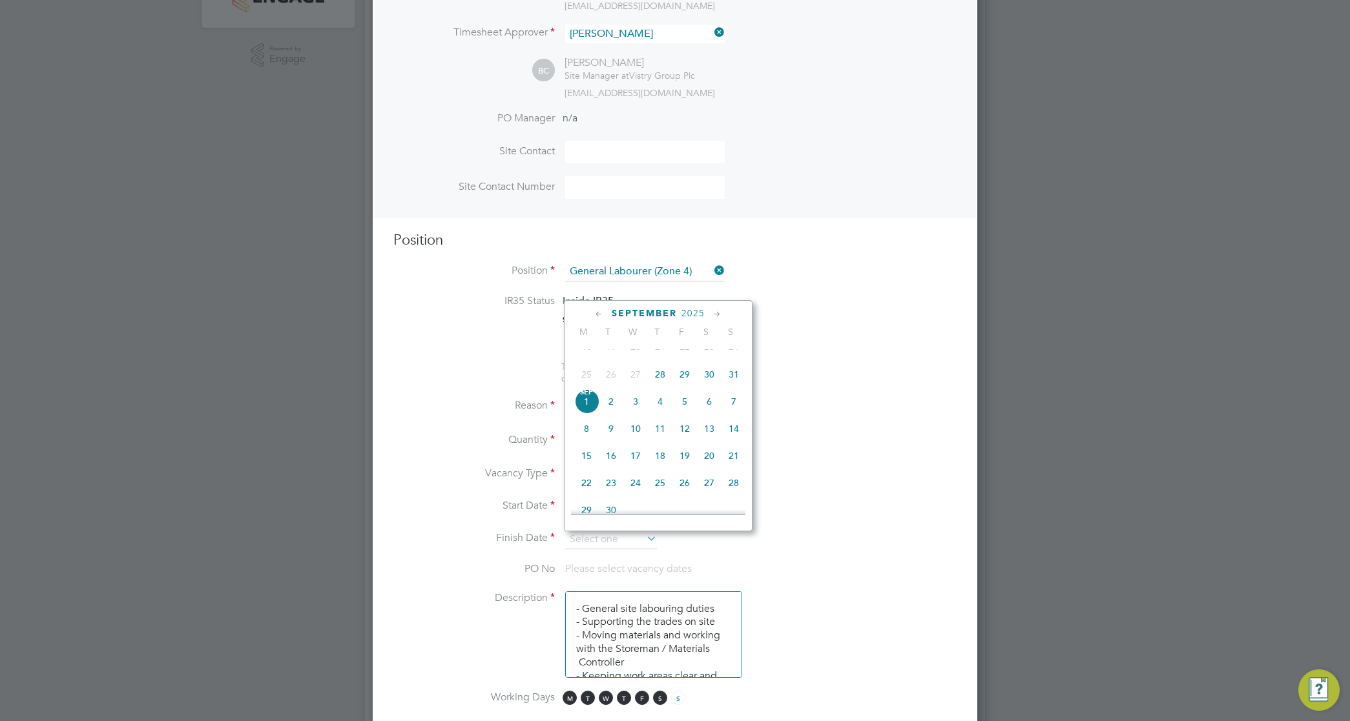
click at [686, 385] on span "29" at bounding box center [684, 374] width 25 height 25
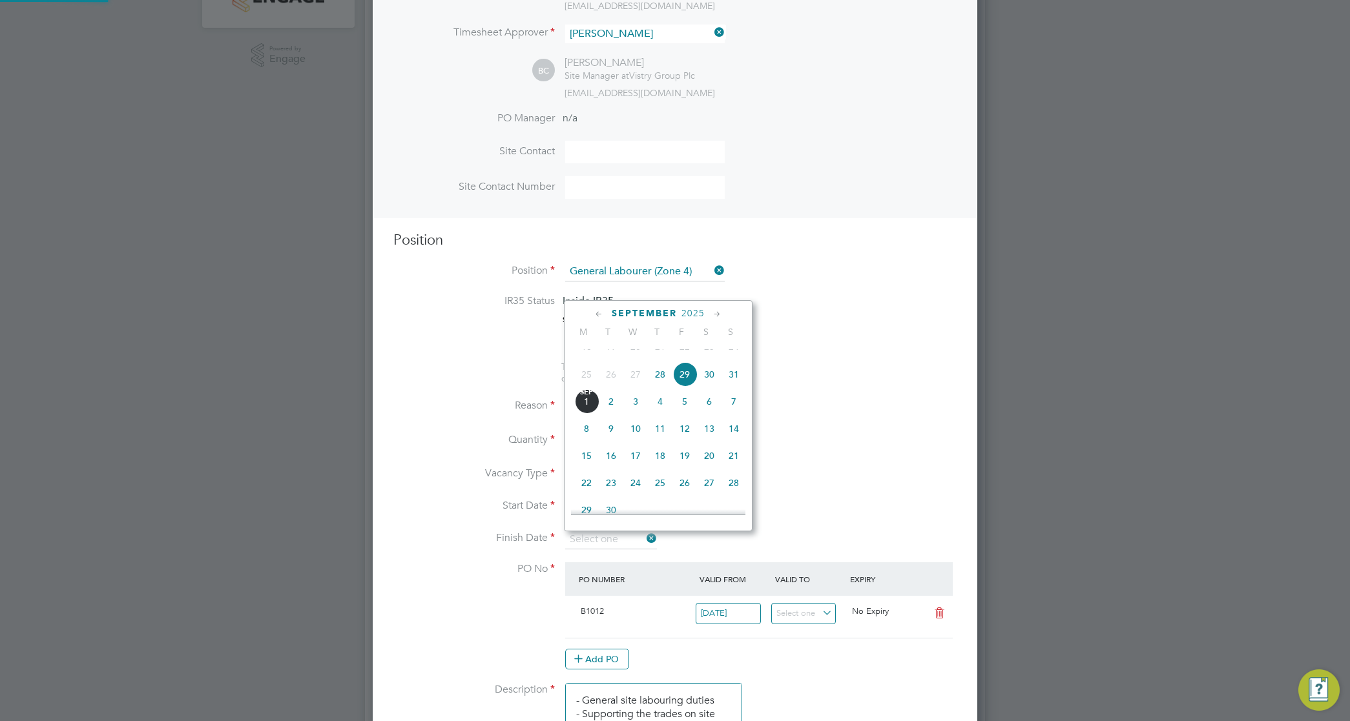
type input "[DATE]"
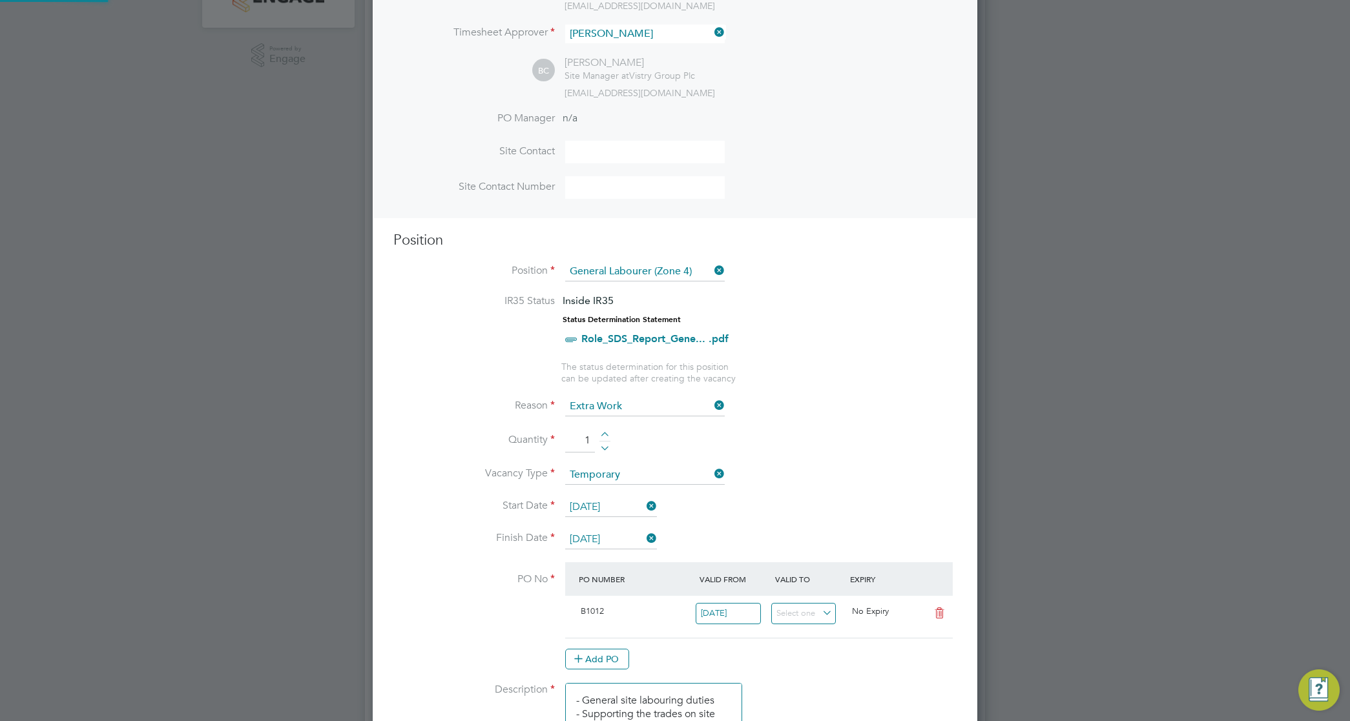
click at [792, 473] on li "Vacancy Type Temporary" at bounding box center [674, 482] width 563 height 32
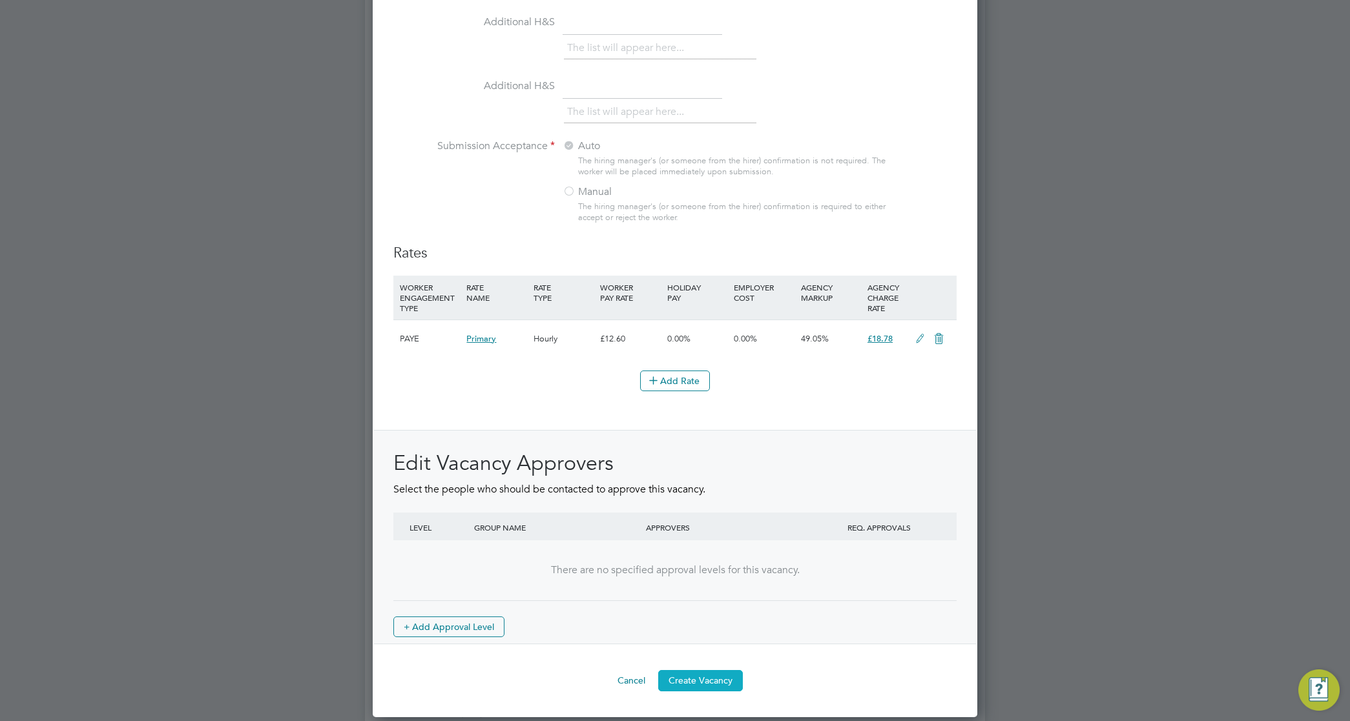
click at [696, 688] on button "Create Vacancy" at bounding box center [700, 680] width 85 height 21
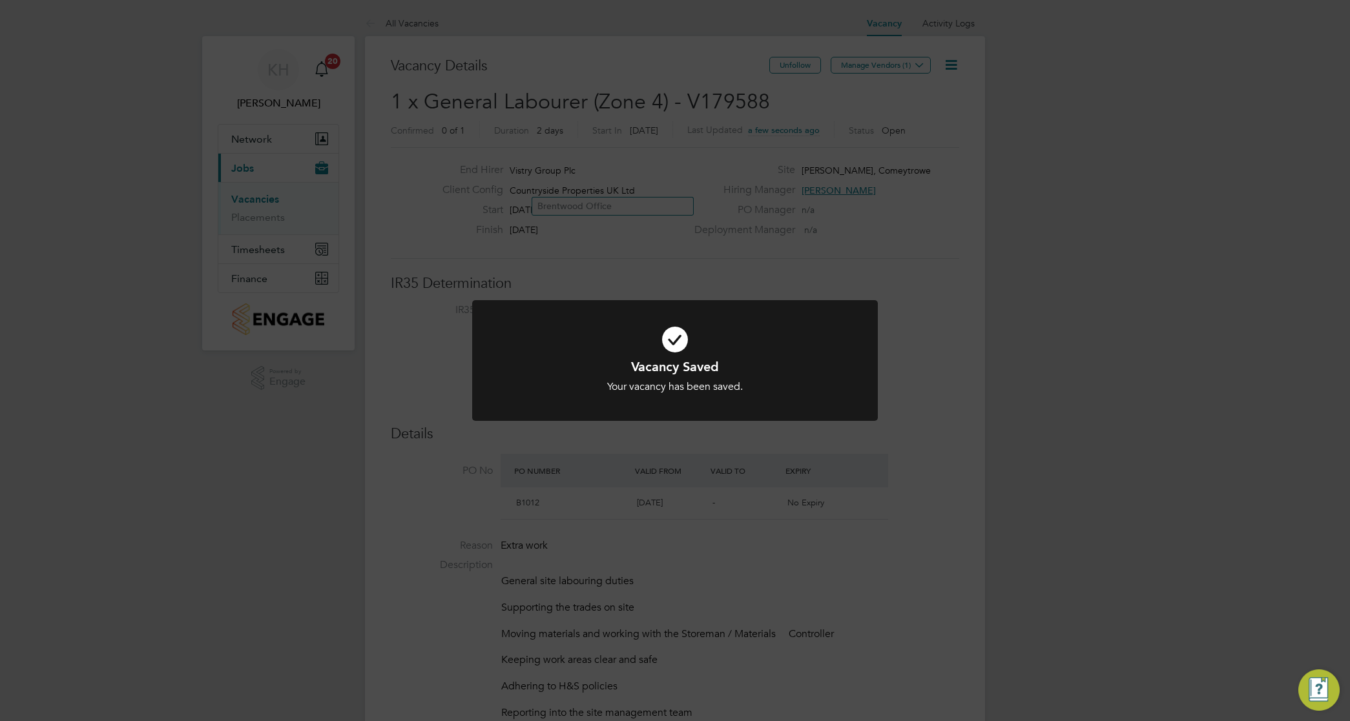
drag, startPoint x: 937, startPoint y: 281, endPoint x: 907, endPoint y: 99, distance: 184.5
click at [935, 260] on div "Vacancy Saved Your vacancy has been saved. Cancel Okay" at bounding box center [675, 360] width 1350 height 721
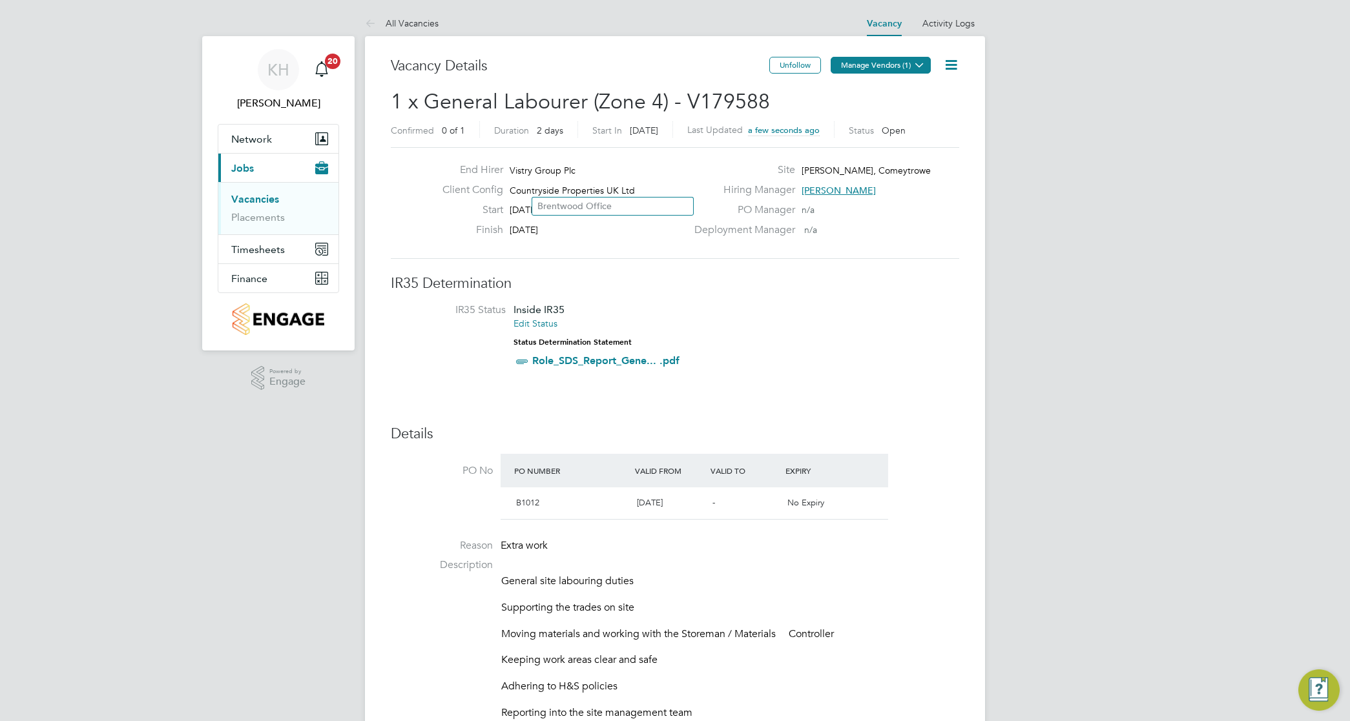
click at [889, 71] on button "Manage Vendors (1)" at bounding box center [881, 65] width 100 height 17
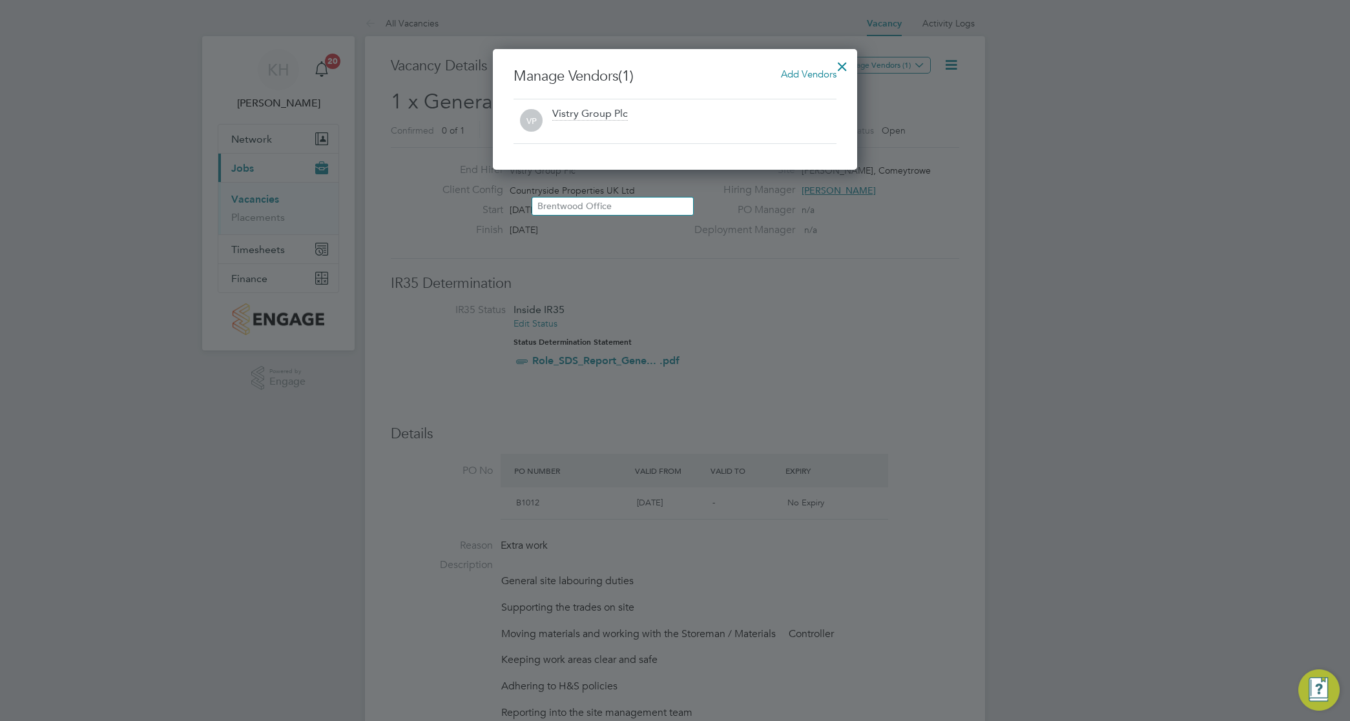
click at [828, 68] on span "Add Vendors" at bounding box center [809, 74] width 56 height 12
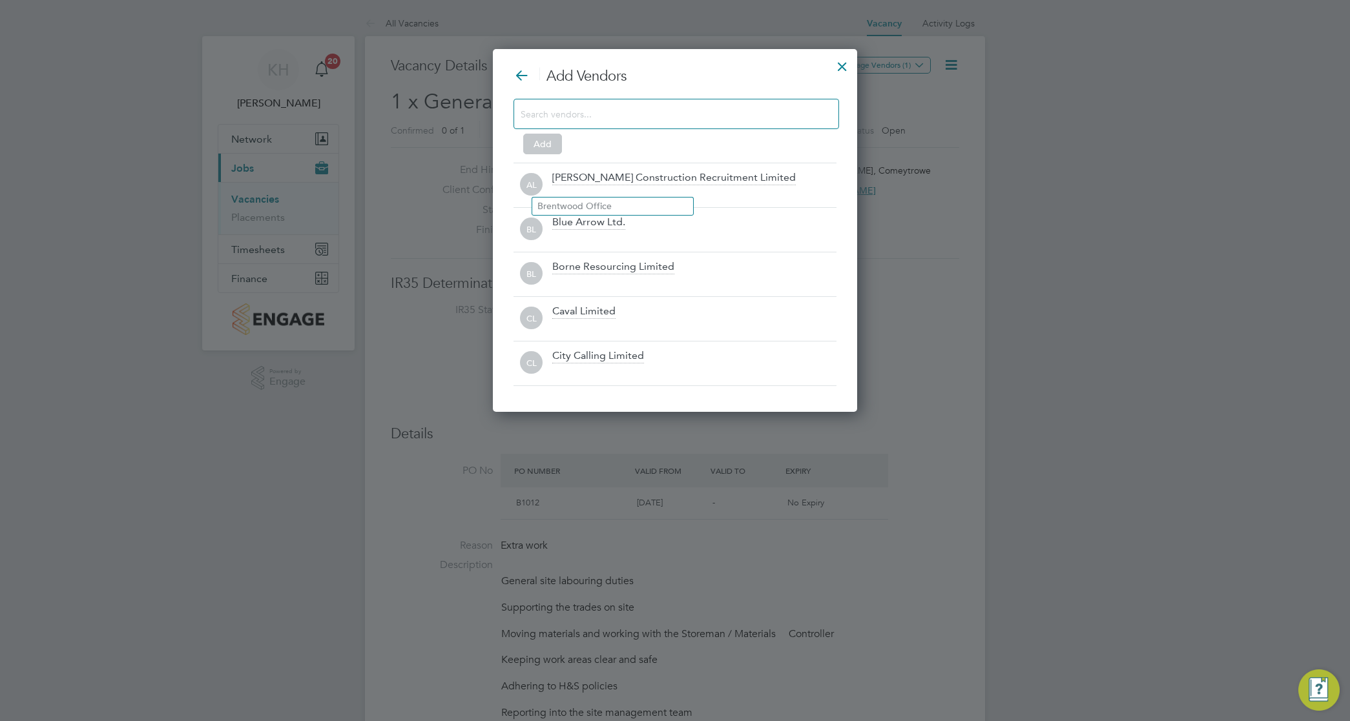
click at [757, 107] on input at bounding box center [666, 113] width 291 height 17
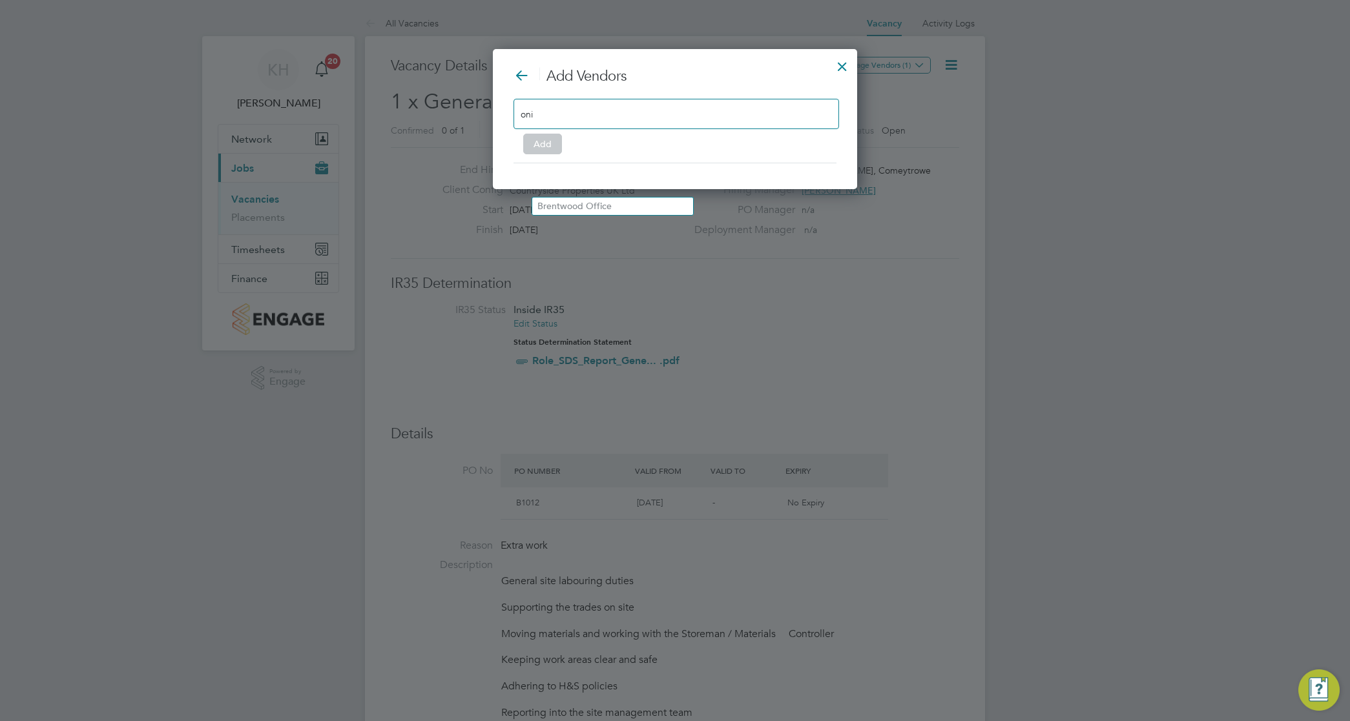
click at [525, 116] on input "oni" at bounding box center [561, 113] width 81 height 17
click at [590, 118] on input "o'ni" at bounding box center [561, 113] width 81 height 17
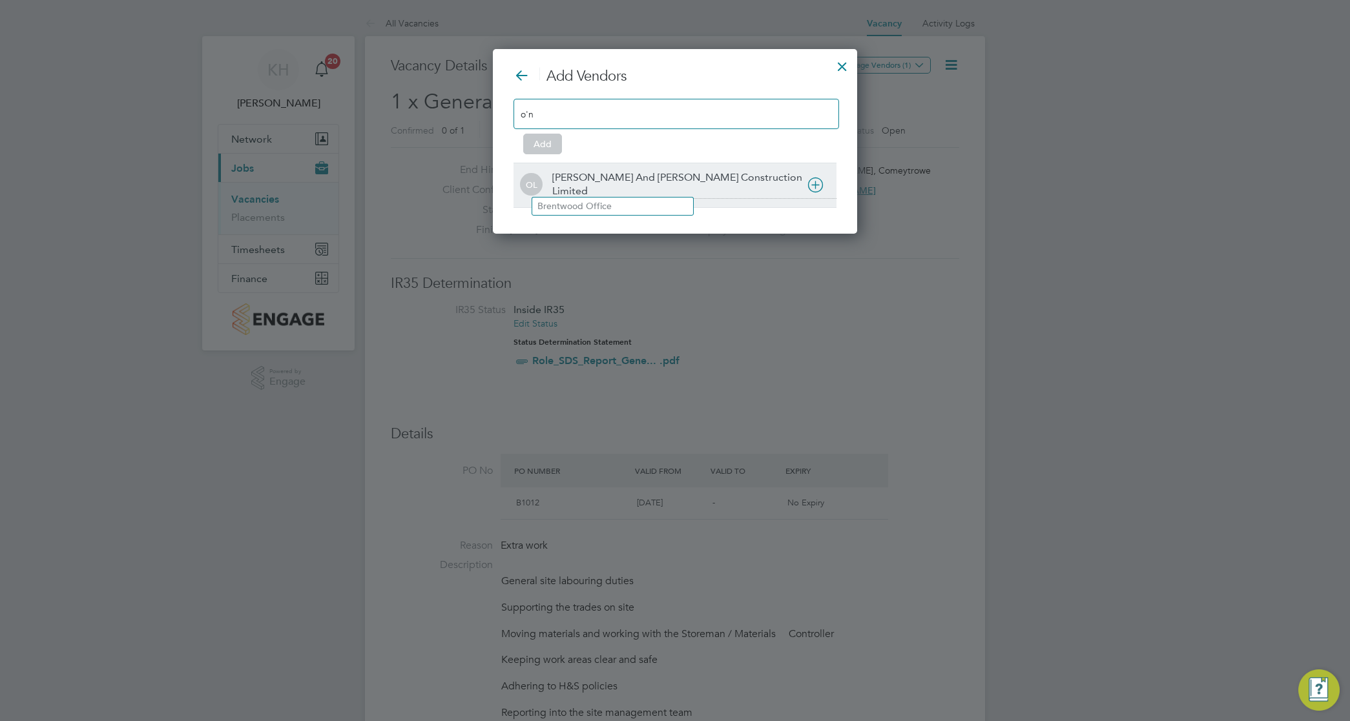
type input "o'n"
click at [626, 172] on div "[PERSON_NAME] And [PERSON_NAME] Construction Limited" at bounding box center [694, 185] width 284 height 28
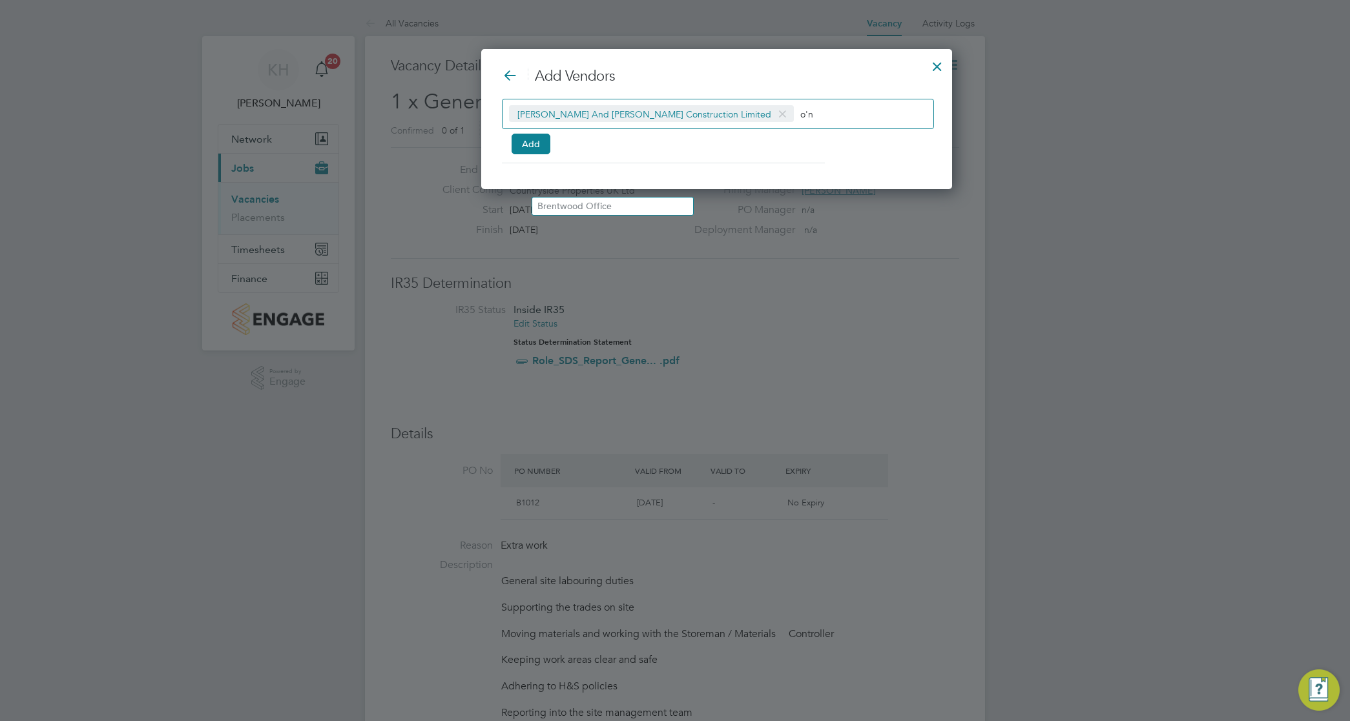
click at [800, 110] on input "o'n" at bounding box center [840, 113] width 81 height 17
type input "o"
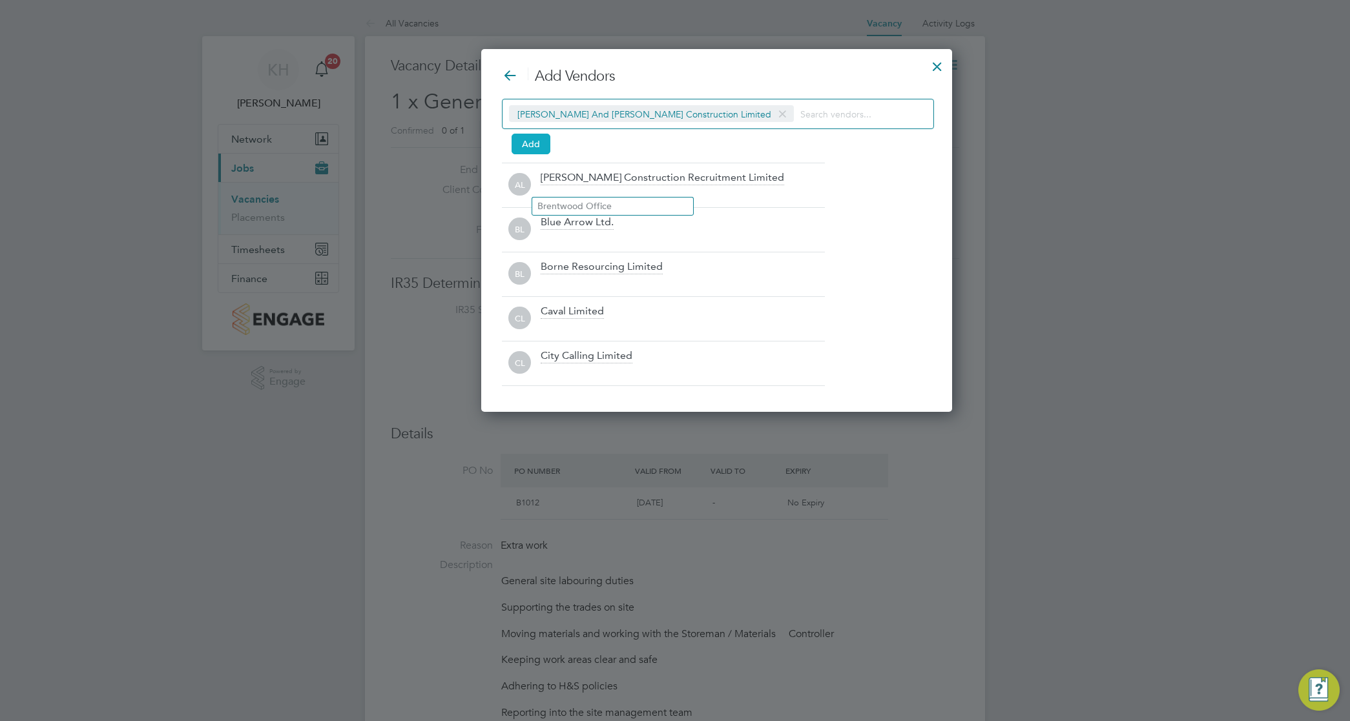
click at [531, 149] on button "Add" at bounding box center [531, 144] width 39 height 21
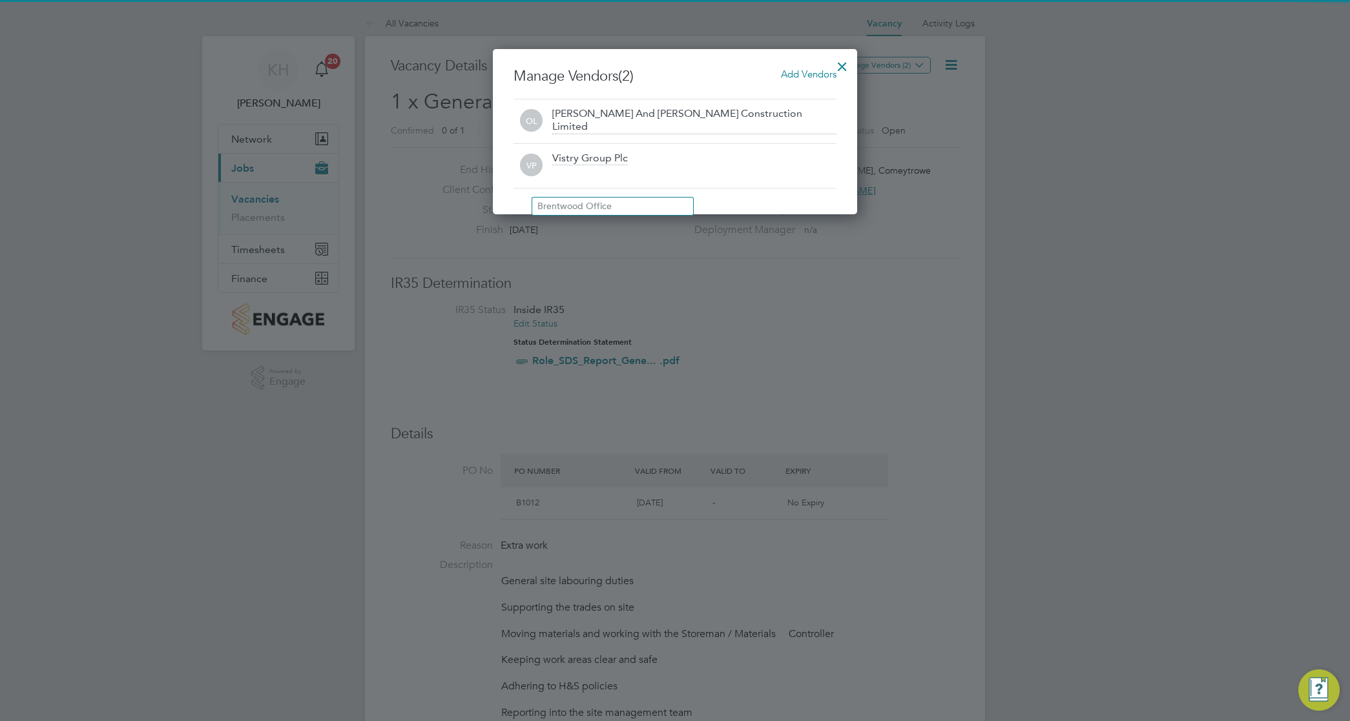
click at [1092, 388] on div at bounding box center [675, 360] width 1350 height 721
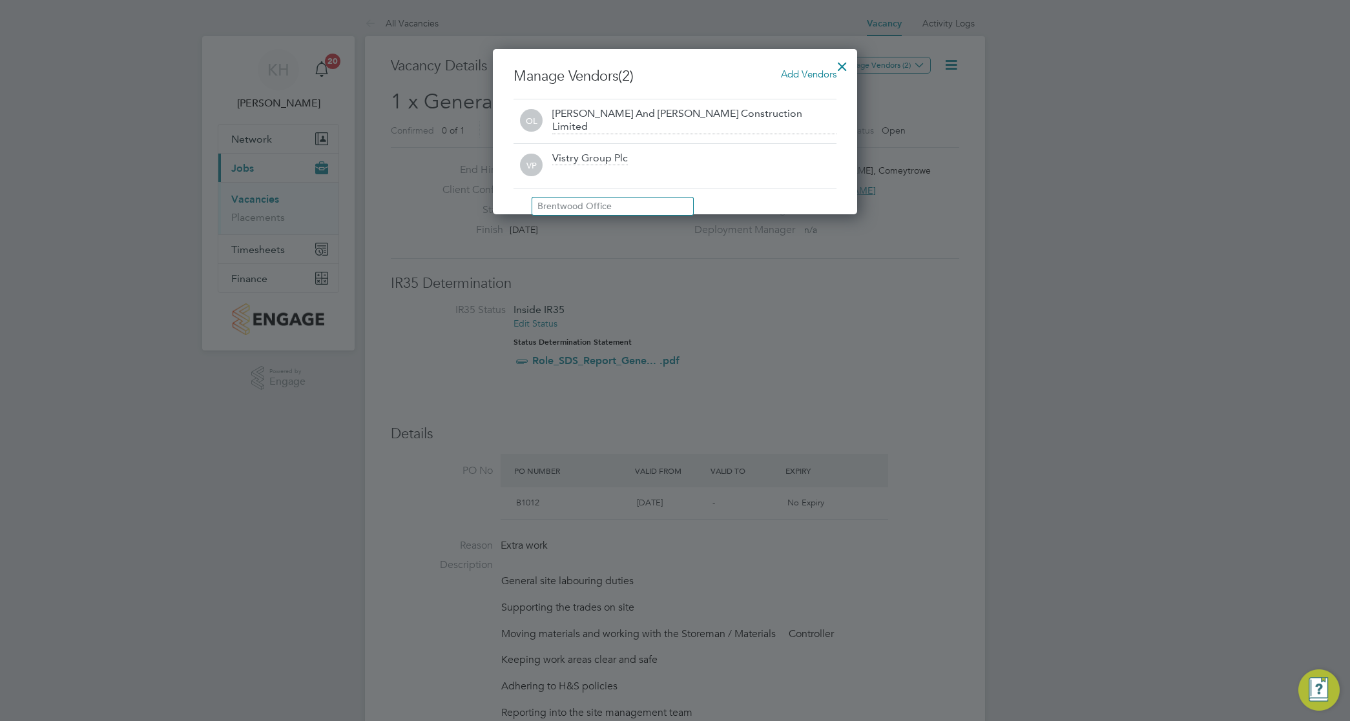
click at [840, 65] on div at bounding box center [842, 63] width 23 height 23
